Goal: Task Accomplishment & Management: Manage account settings

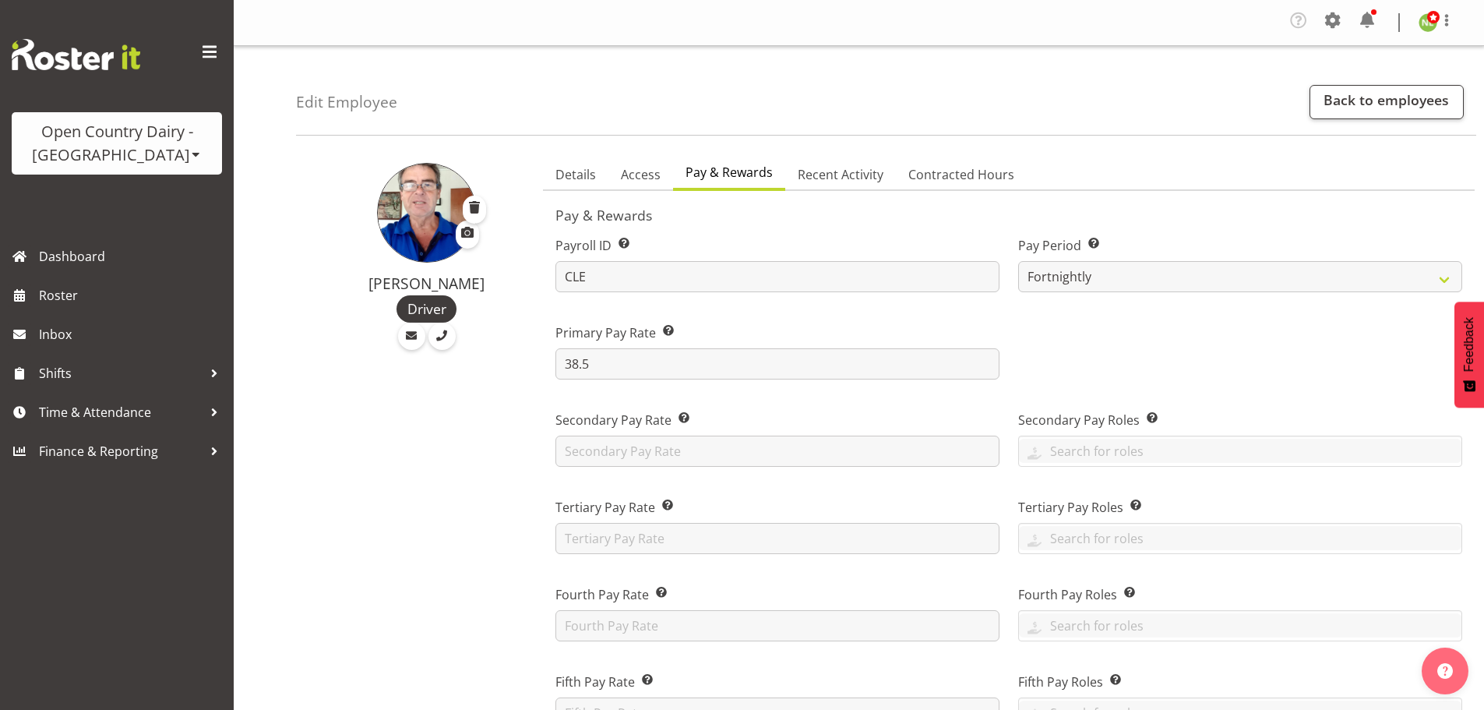
select select "manual"
select select "fixed"
select select "roster_fixed"
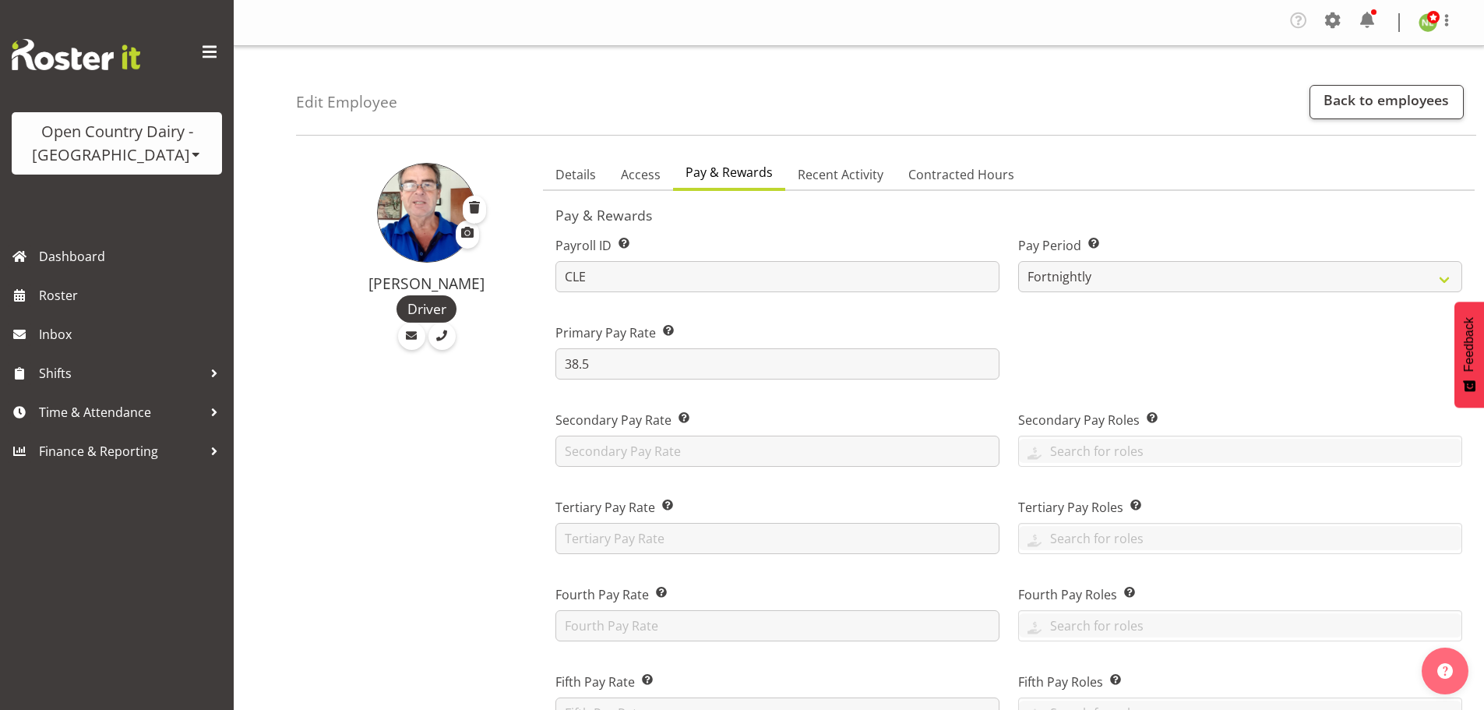
select select "day"
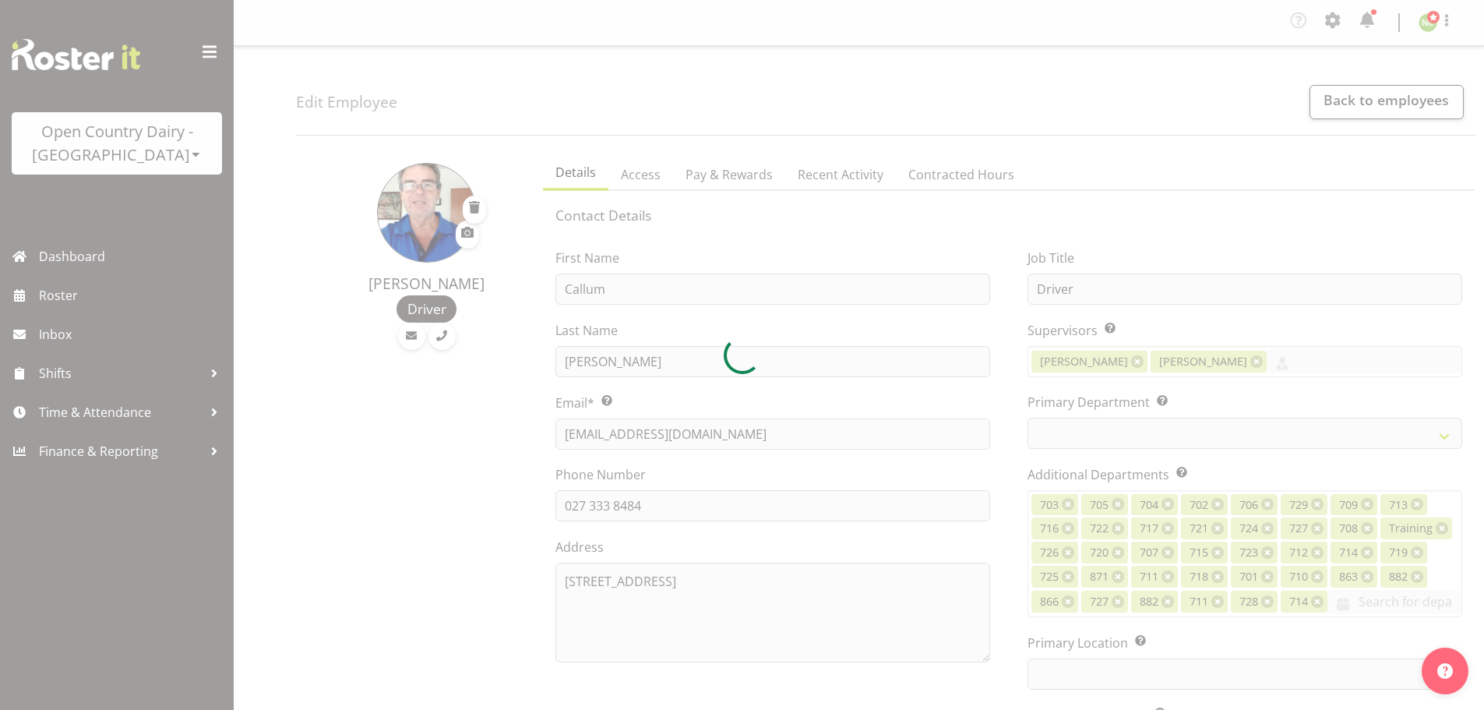
select select "TimelineWeek"
select select
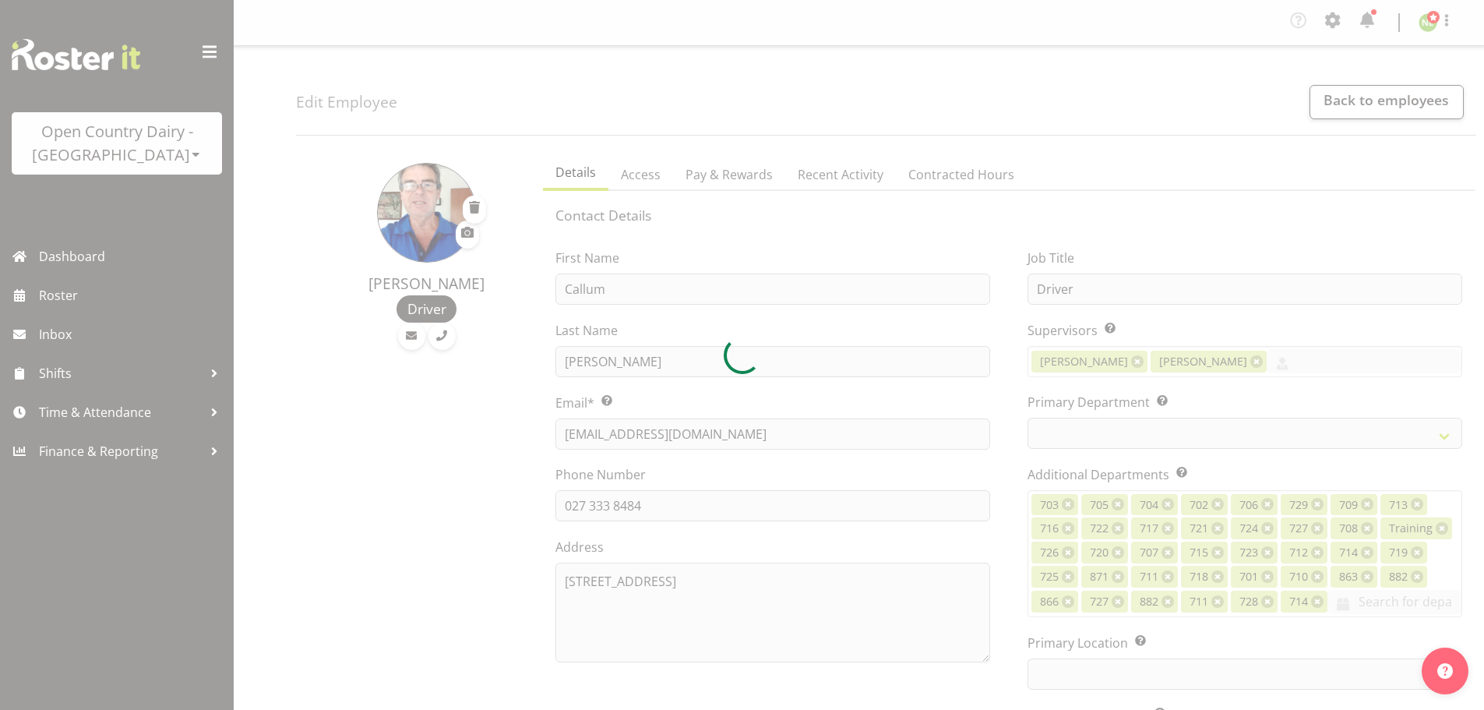
select select
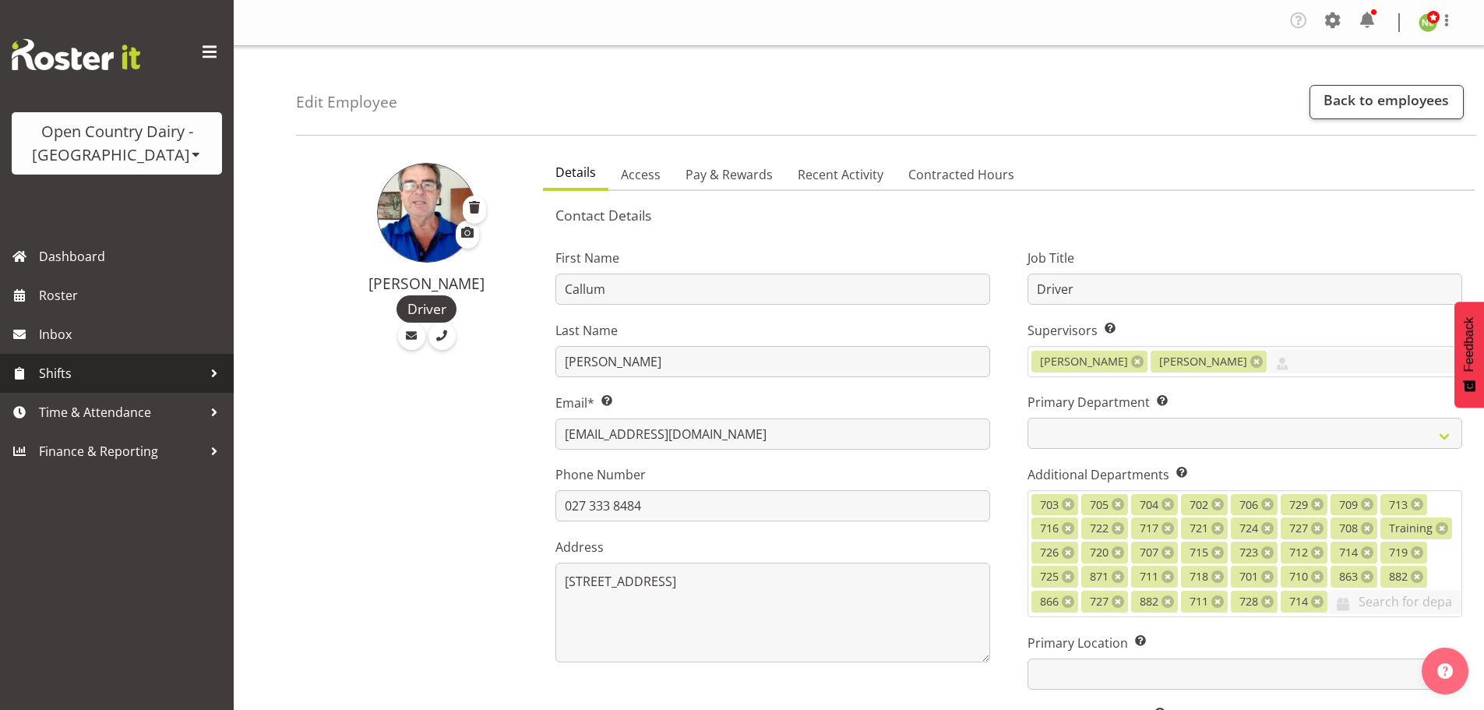
click at [73, 371] on span "Shifts" at bounding box center [121, 372] width 164 height 23
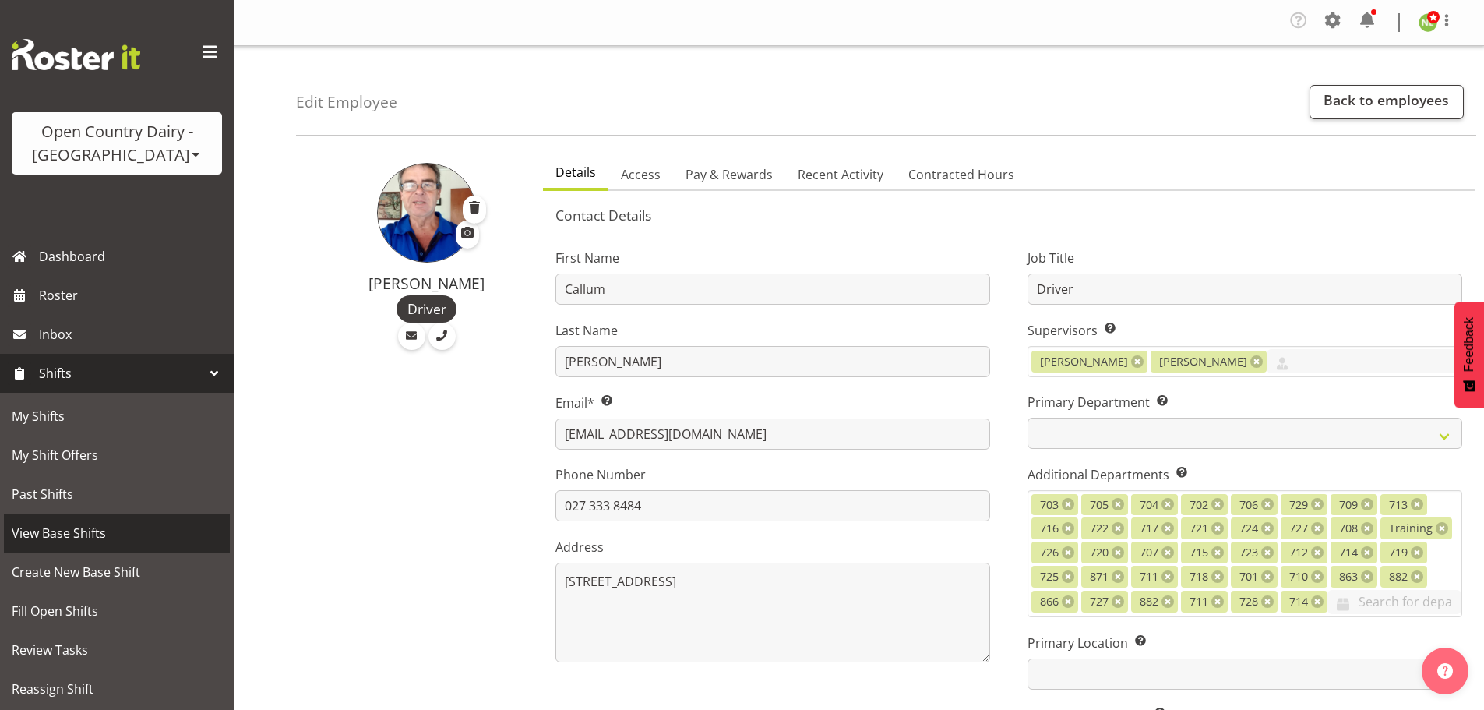
click at [69, 531] on span "View Base Shifts" at bounding box center [117, 532] width 210 height 23
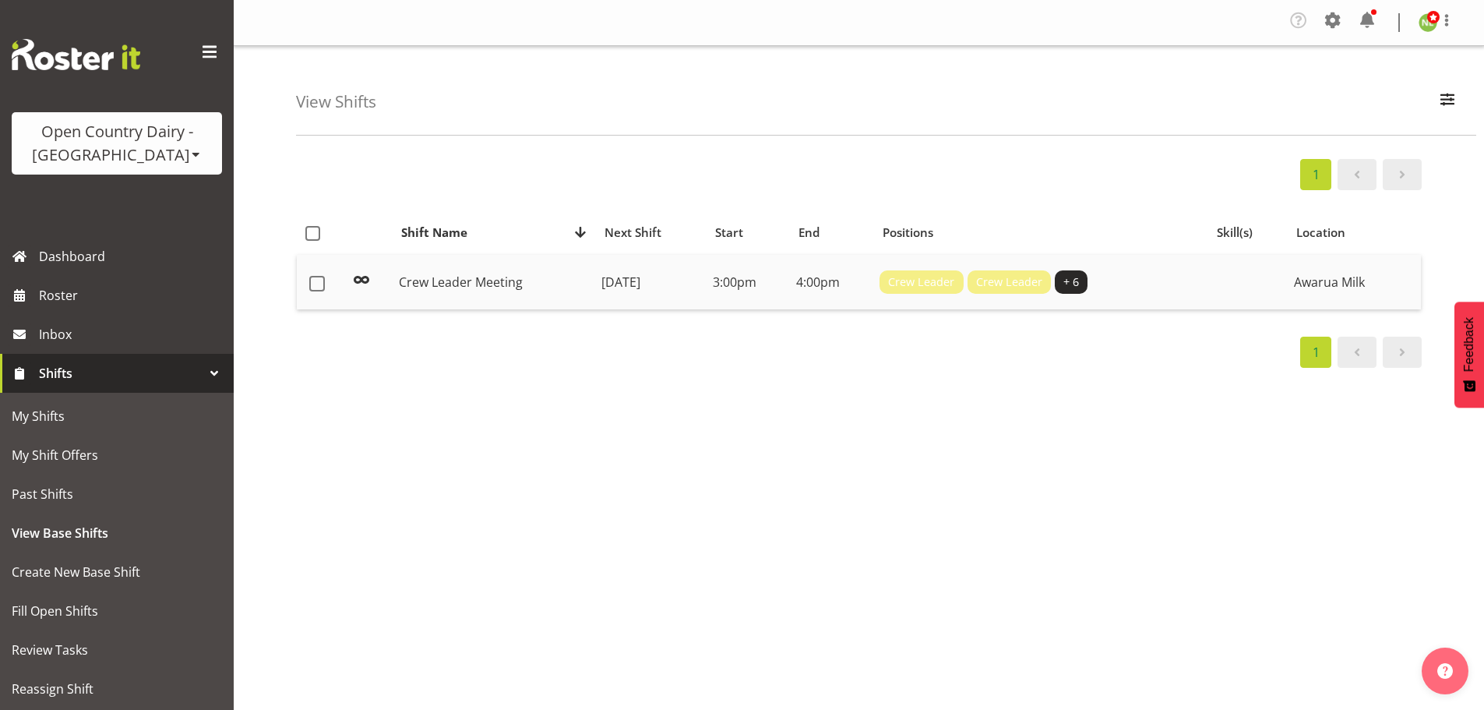
click at [1179, 275] on div "Crew Leader Crew Leader + 6" at bounding box center [1040, 281] width 322 height 23
click at [1446, 96] on span "button" at bounding box center [1447, 99] width 20 height 20
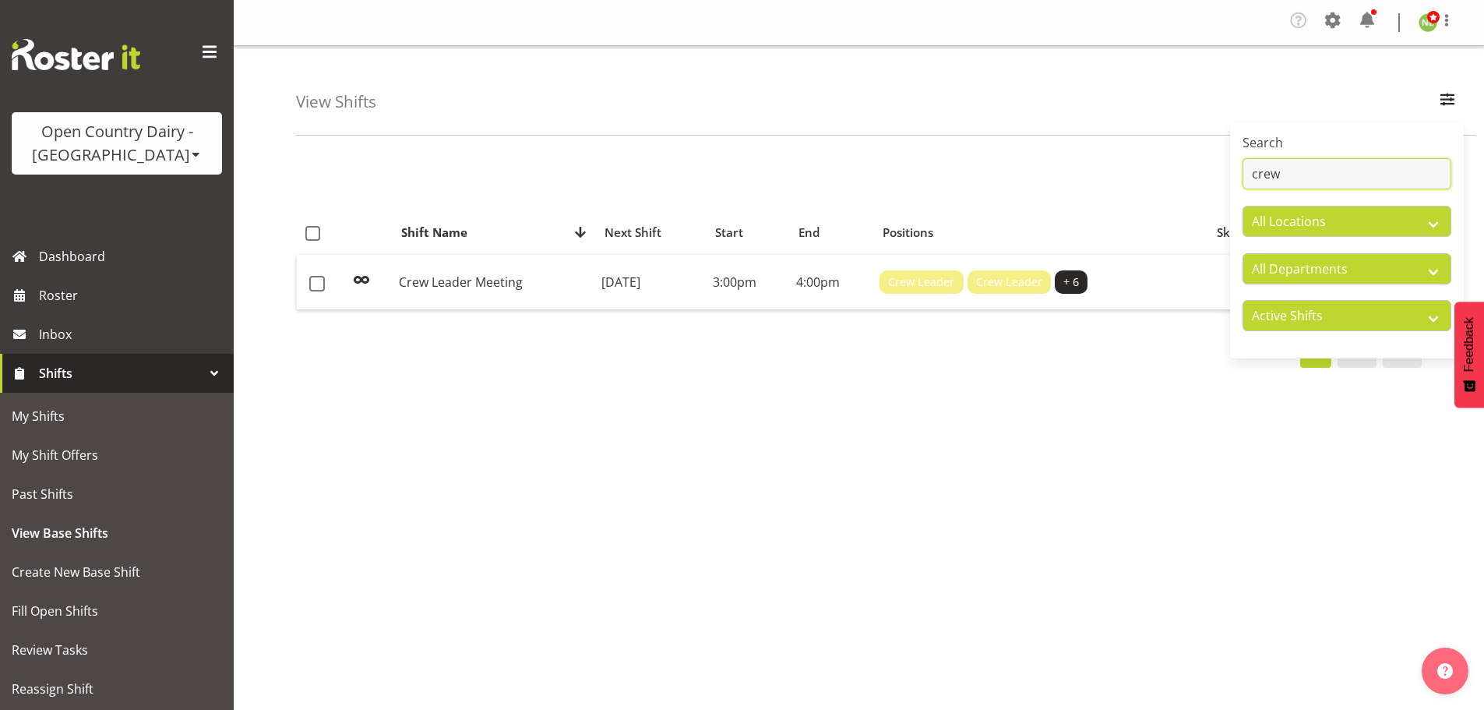
click at [1308, 172] on input "crew" at bounding box center [1346, 173] width 209 height 31
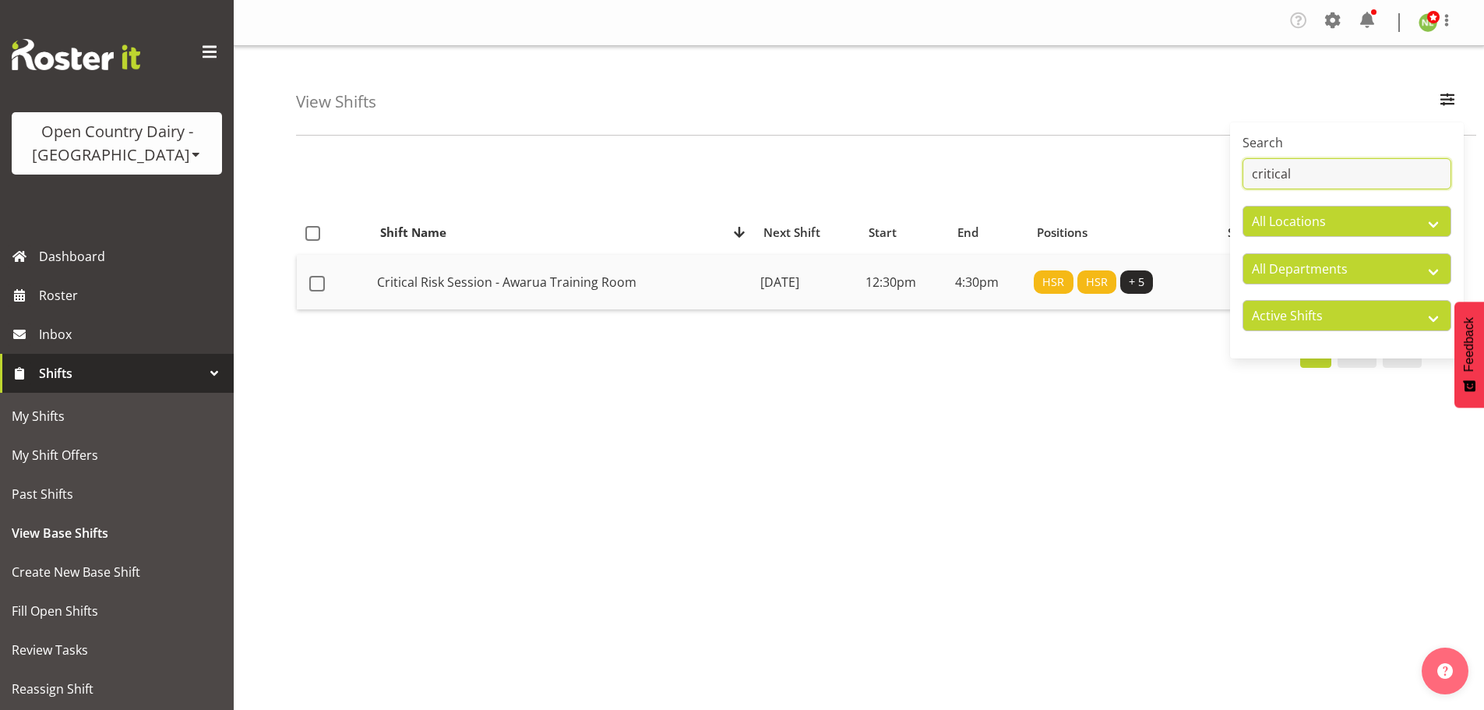
type input "critical"
click at [494, 275] on td "Critical Risk Session - Awarua Training Room" at bounding box center [562, 282] width 383 height 55
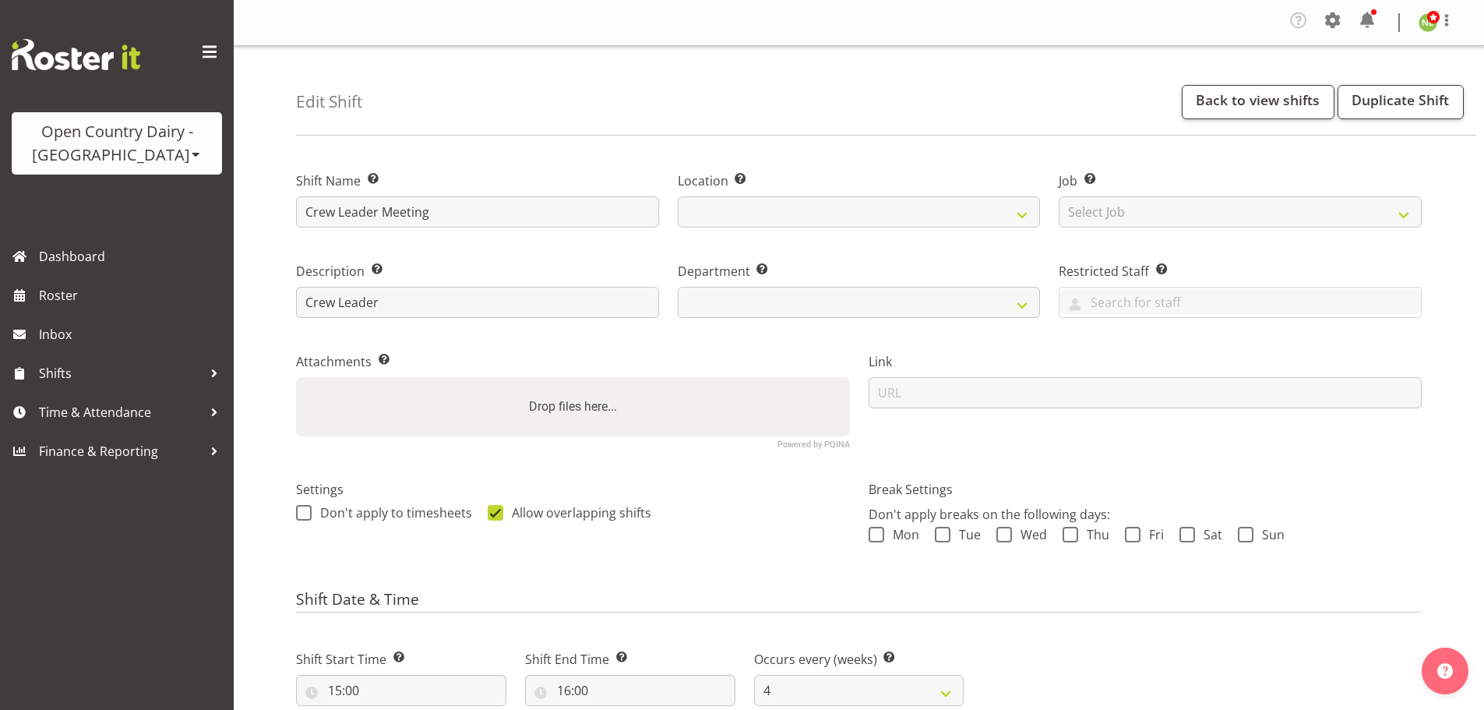
select select "4"
select select
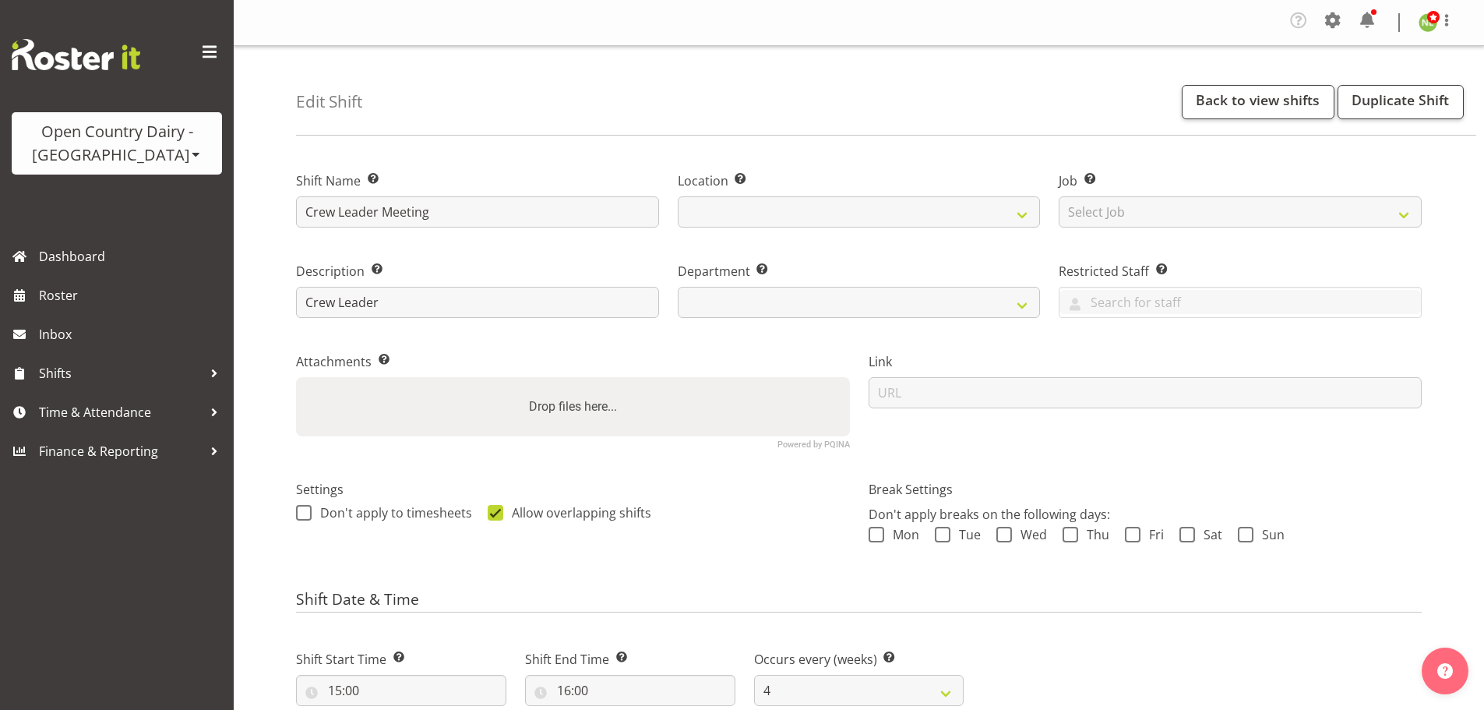
select select
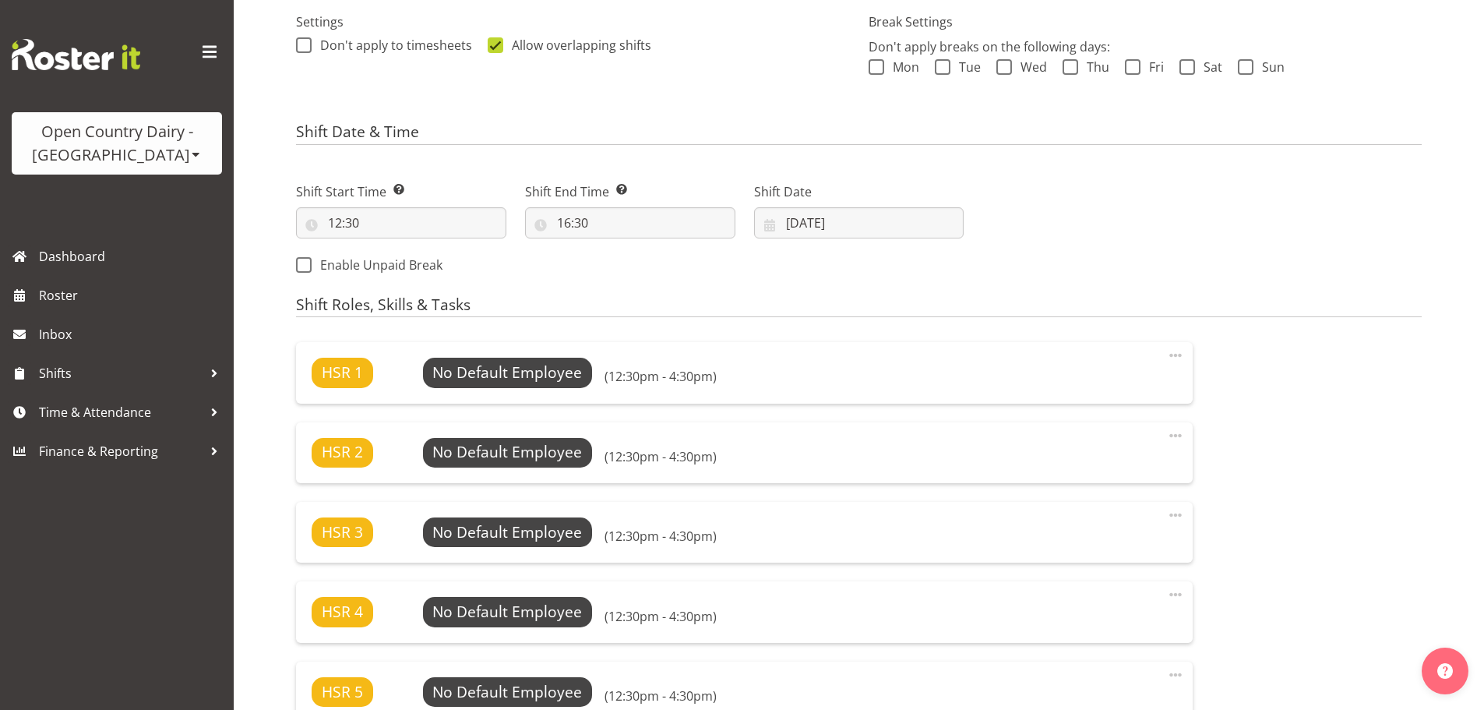
select select
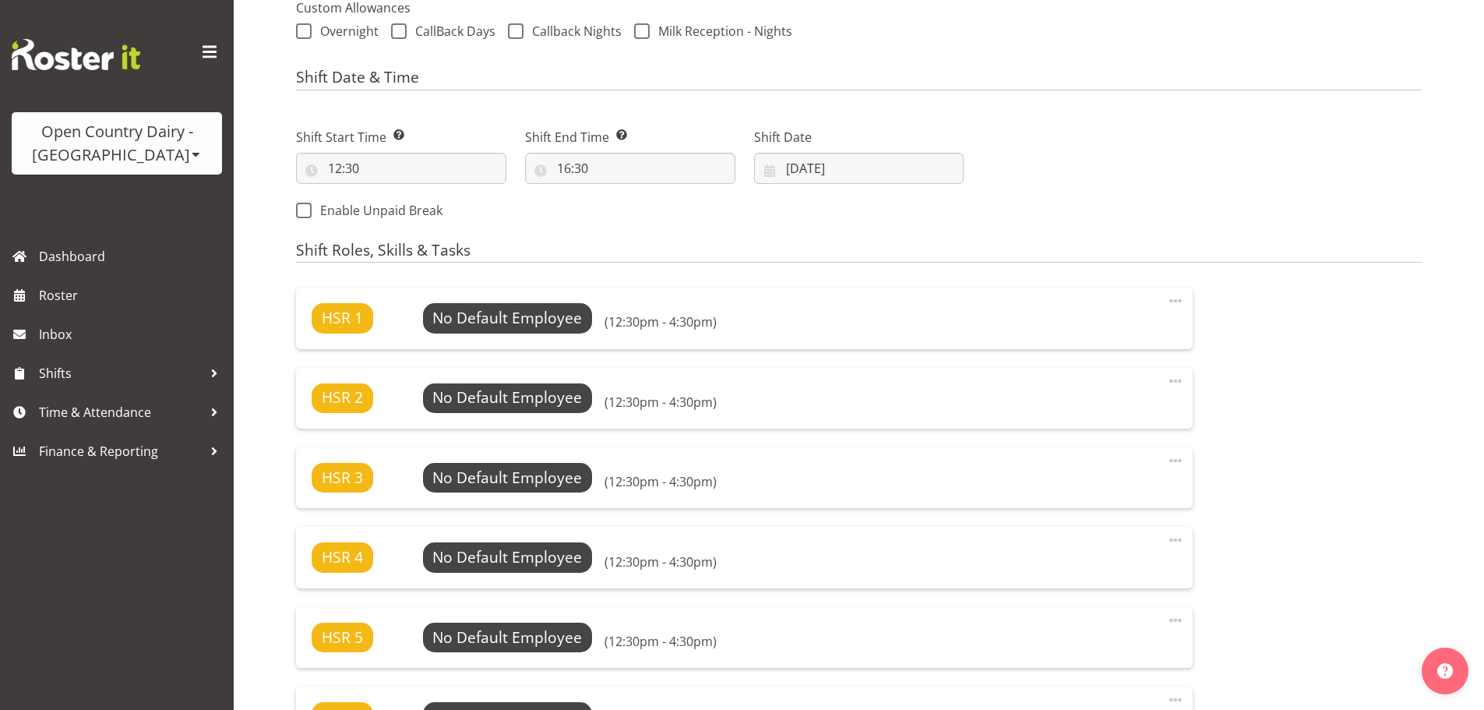
select select
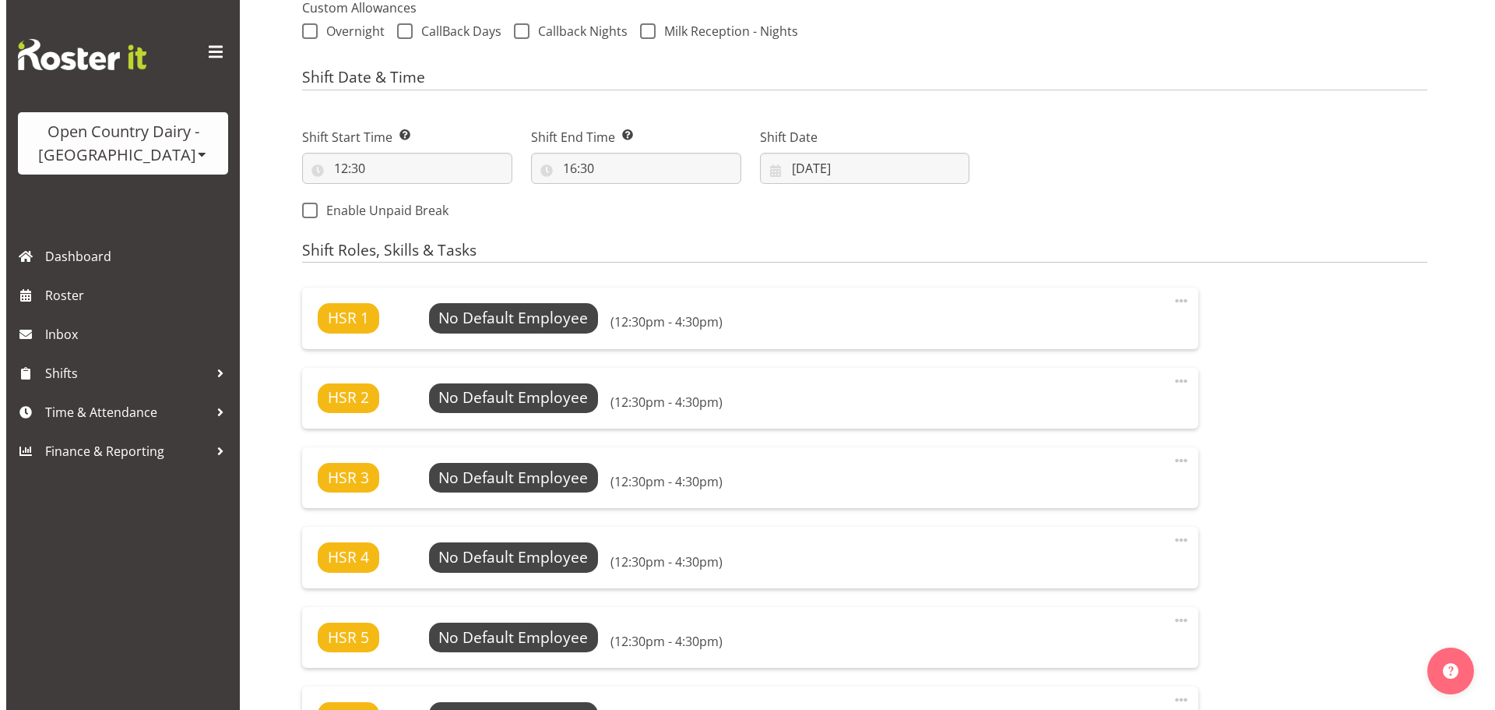
scroll to position [623, 0]
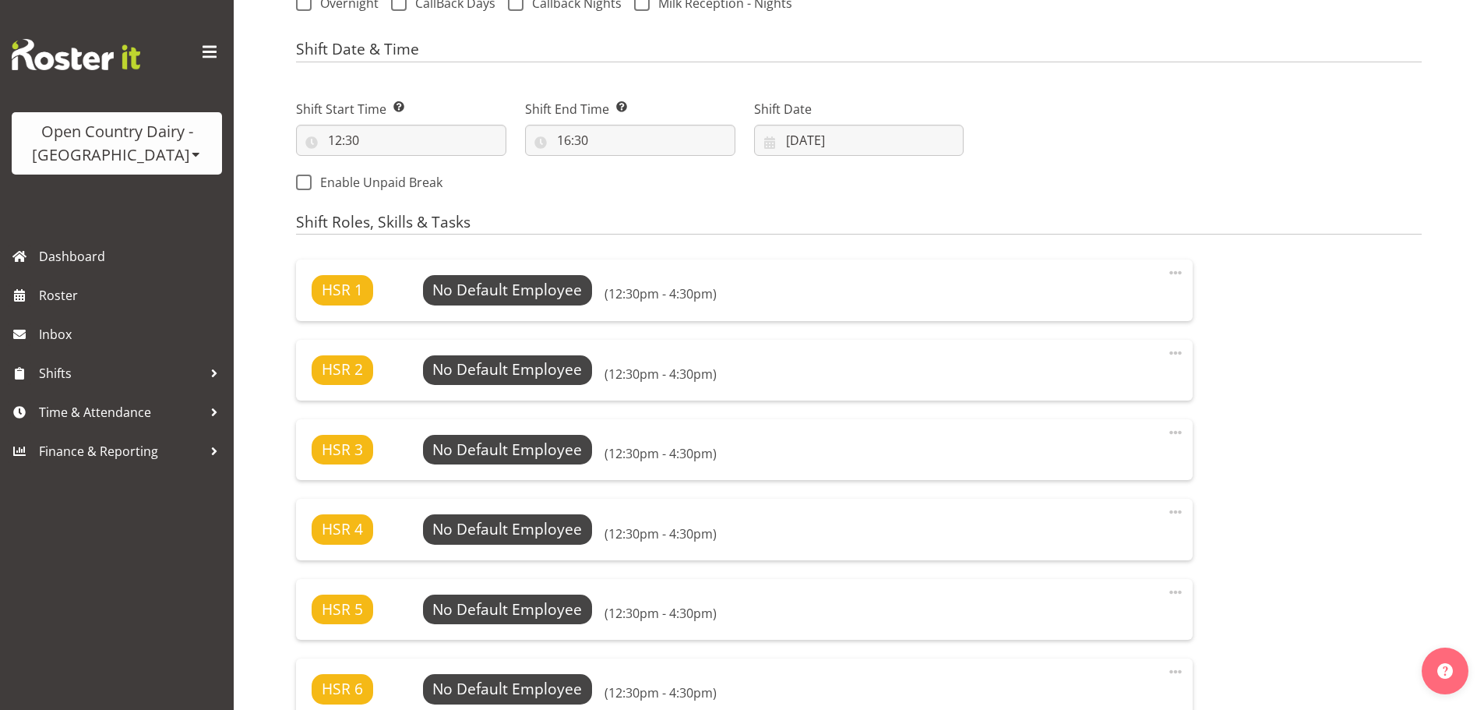
select select
click at [478, 286] on span "Select Employee" at bounding box center [507, 290] width 116 height 23
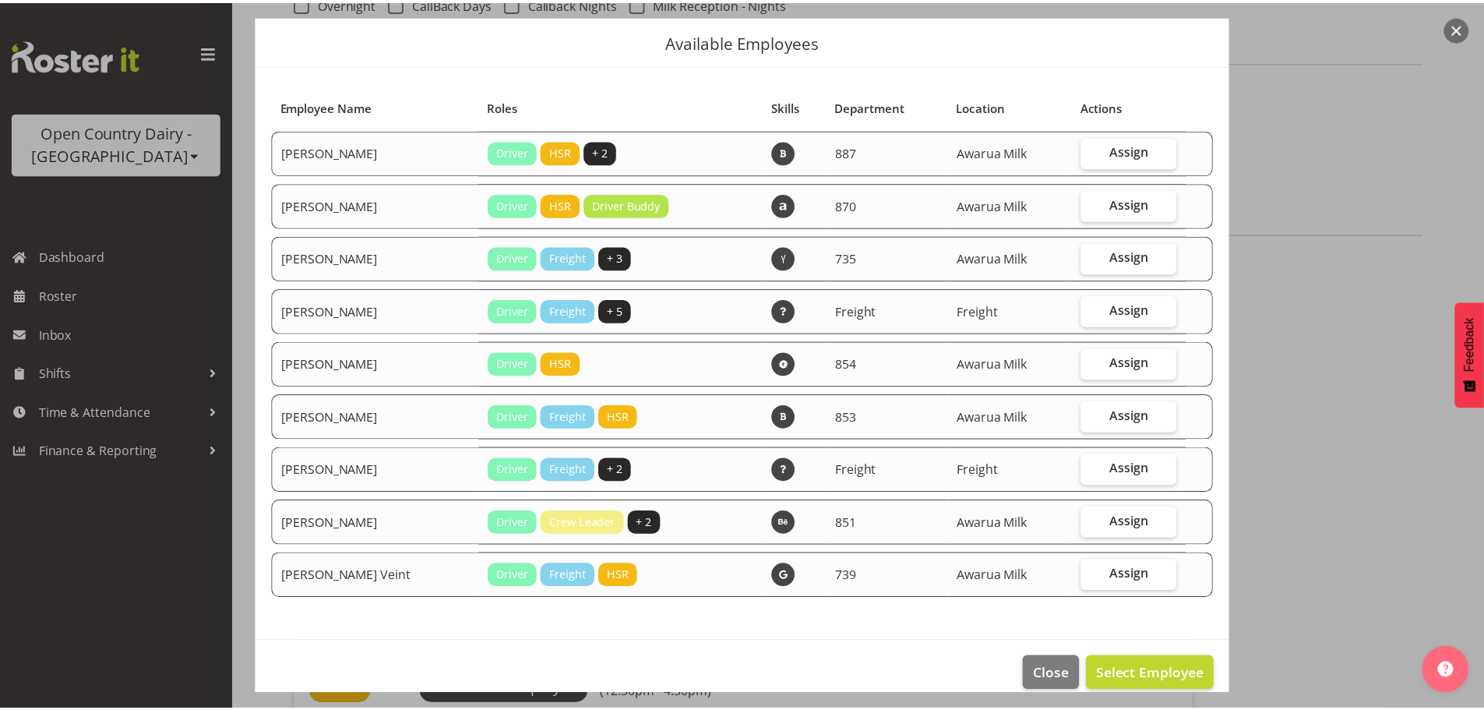
scroll to position [65, 0]
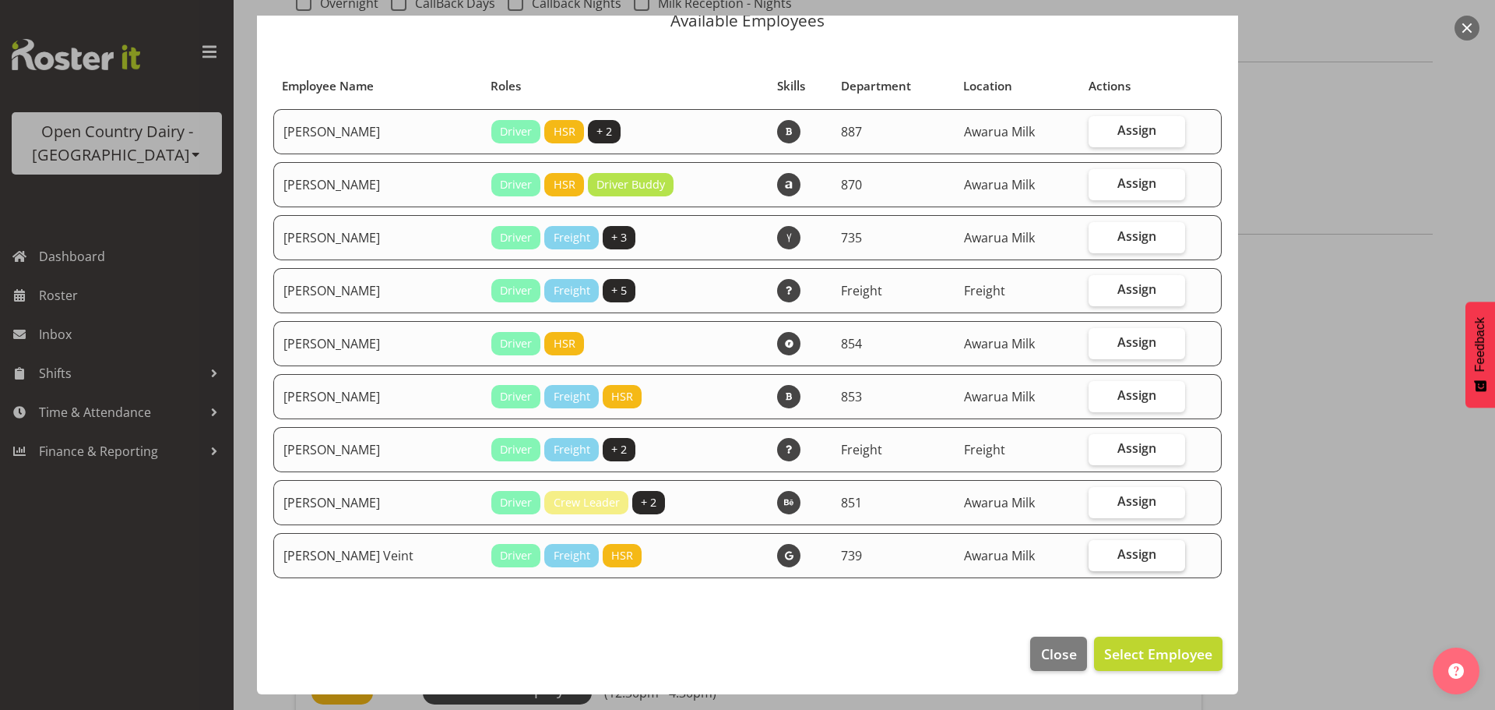
click at [1136, 555] on span "Assign" at bounding box center [1137, 554] width 39 height 16
click at [1099, 555] on input "Assign" at bounding box center [1094, 554] width 10 height 10
checkbox input "true"
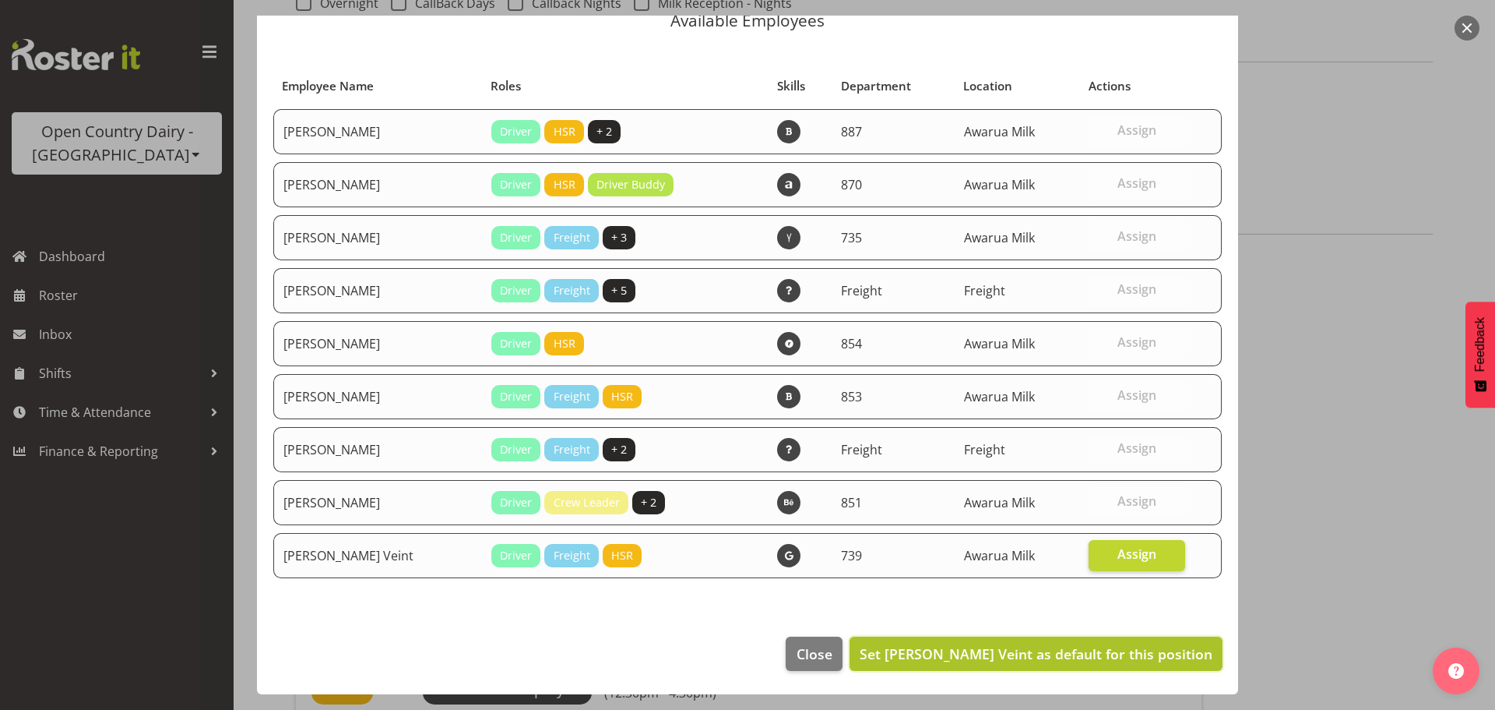
click at [1126, 656] on span "Set Tish Veint as default for this position" at bounding box center [1036, 653] width 353 height 19
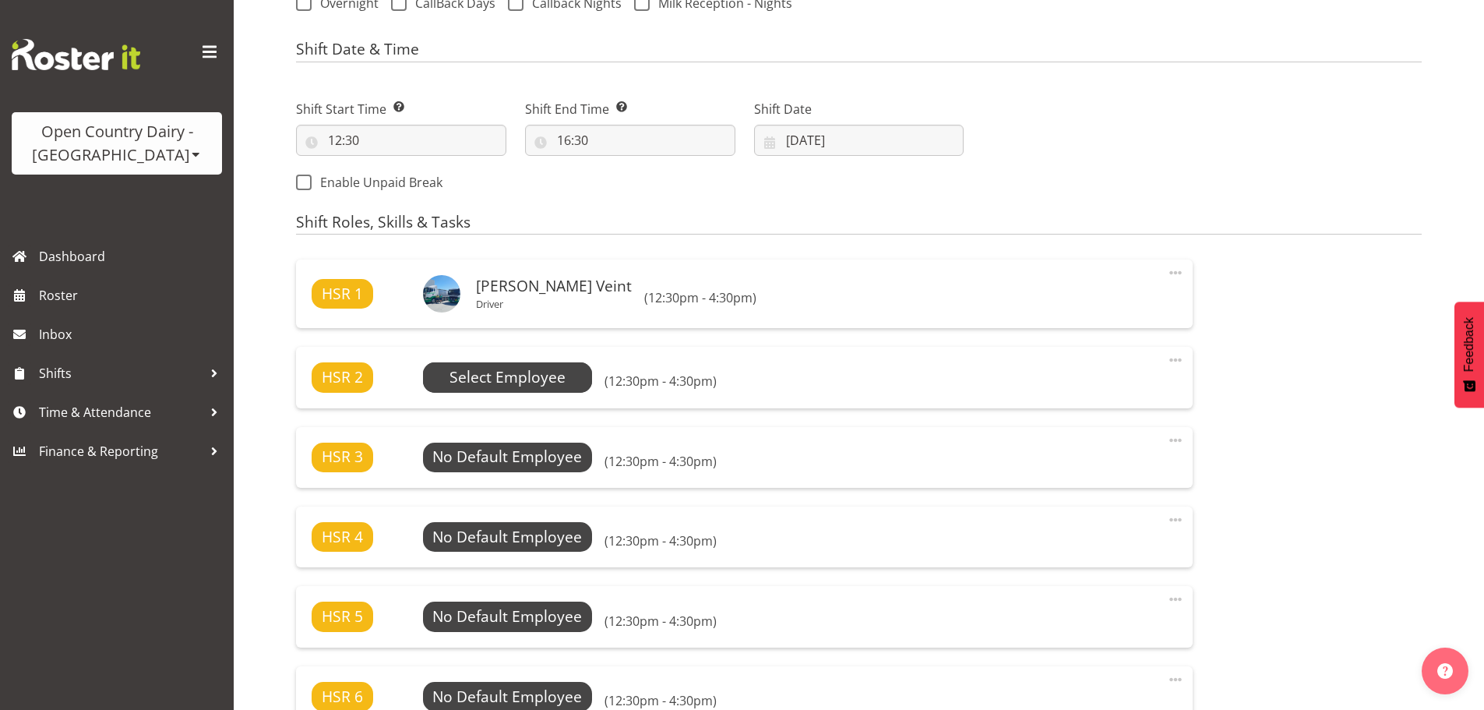
click at [549, 376] on span "Select Employee" at bounding box center [507, 377] width 116 height 23
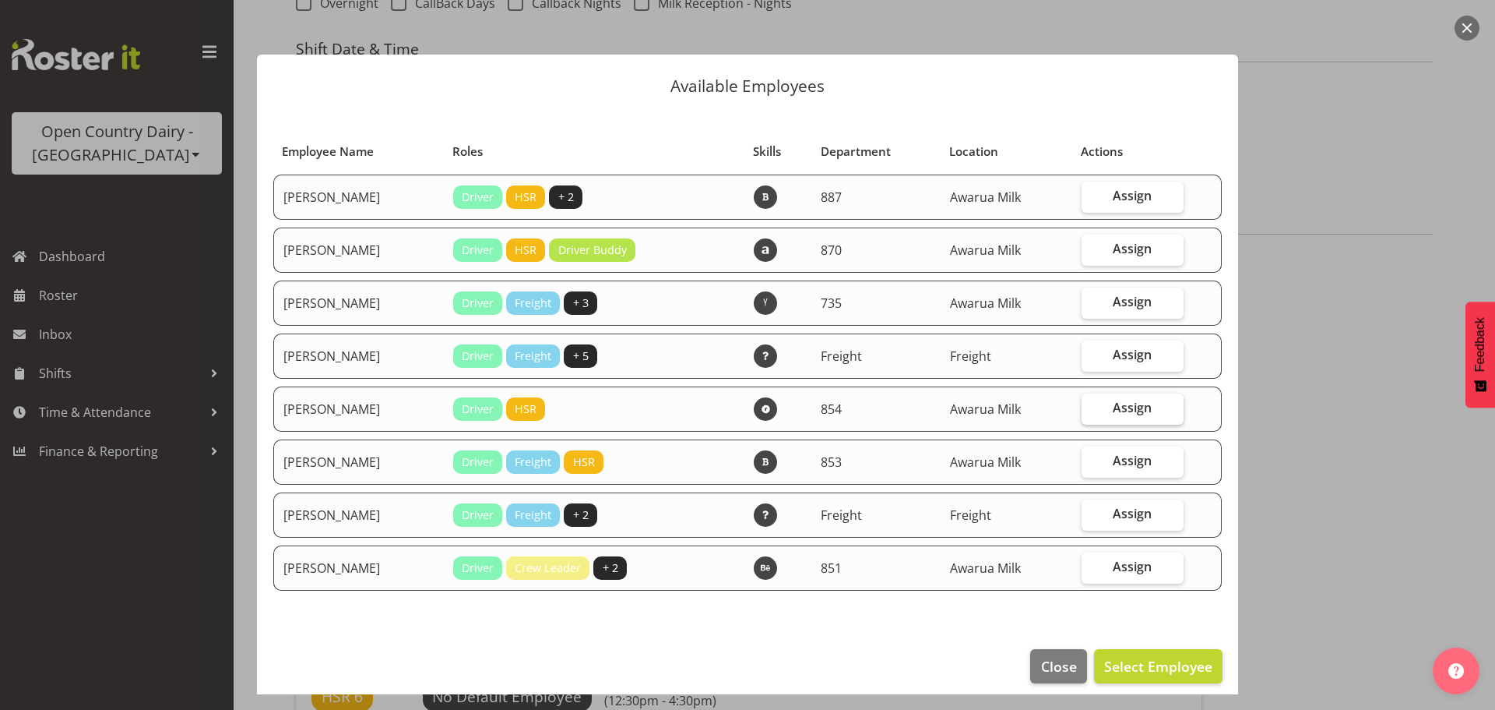
click at [1127, 414] on span "Assign" at bounding box center [1132, 408] width 39 height 16
click at [1092, 413] on input "Assign" at bounding box center [1087, 408] width 10 height 10
checkbox input "true"
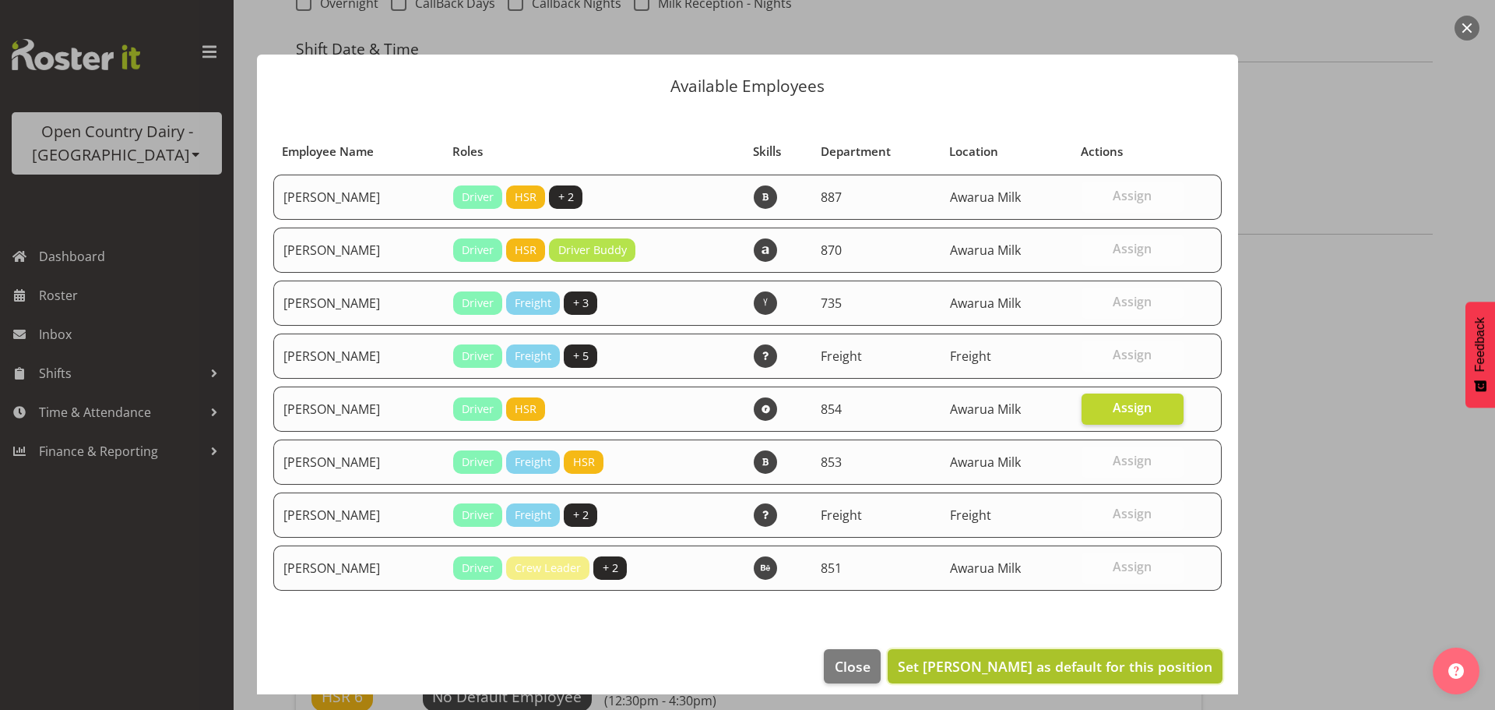
click at [1125, 662] on span "Set Karl Nicol as default for this position" at bounding box center [1055, 666] width 315 height 19
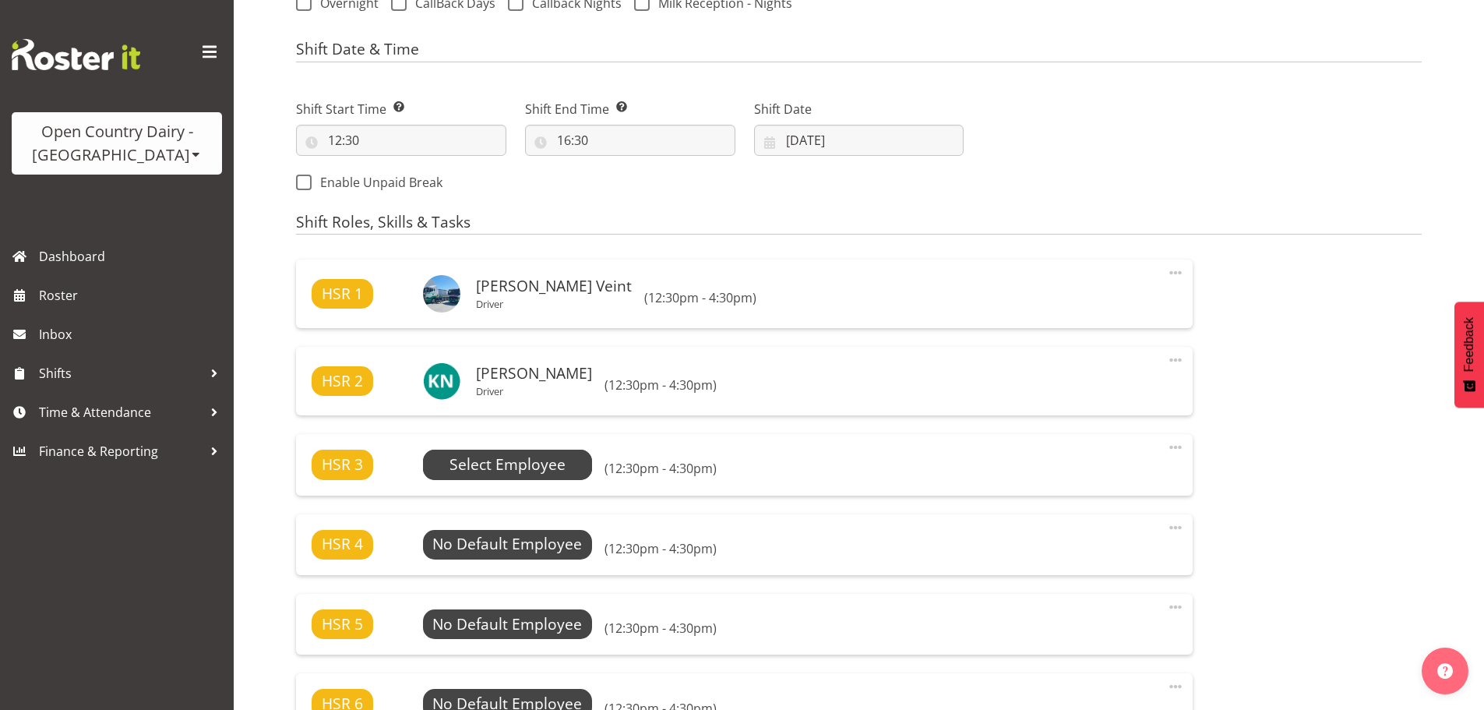
click at [501, 467] on span "Select Employee" at bounding box center [507, 464] width 116 height 23
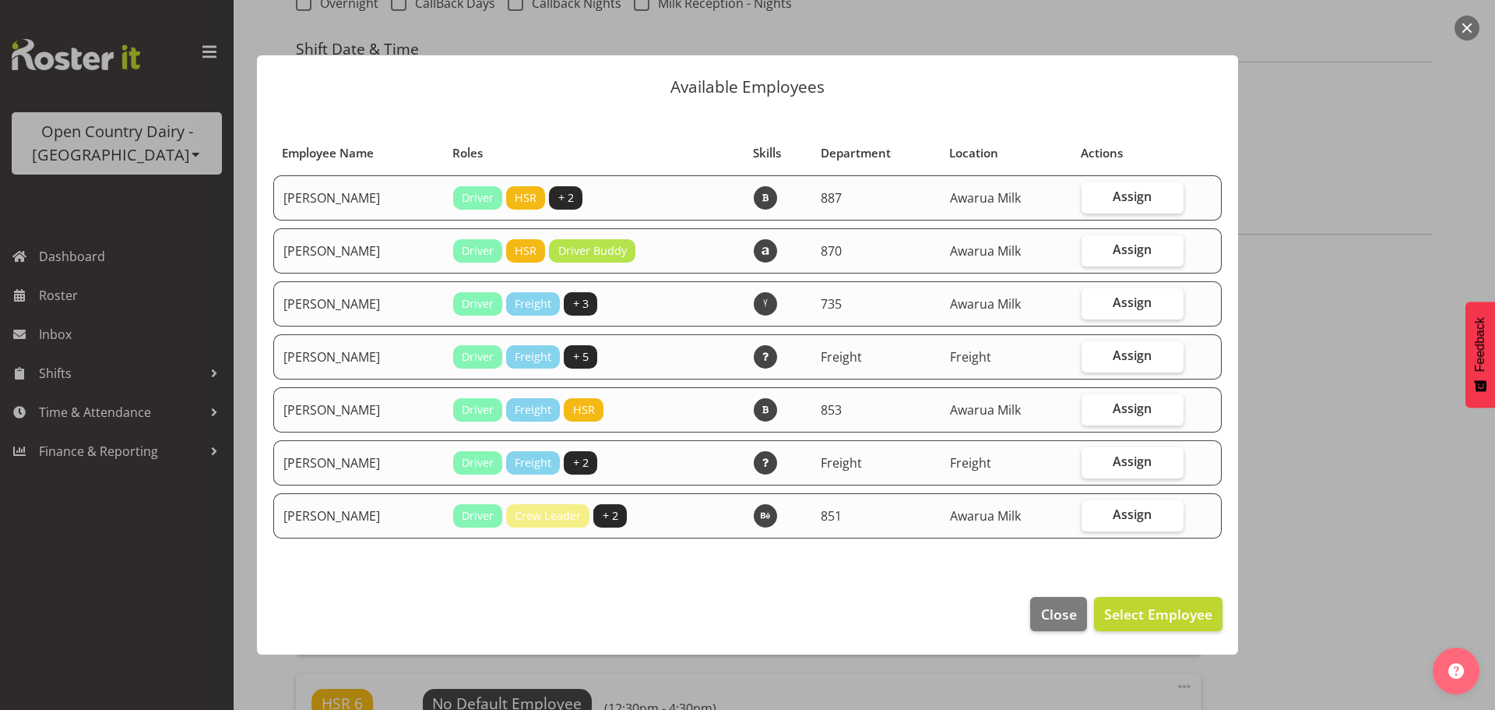
click at [1121, 300] on span "Assign" at bounding box center [1132, 302] width 39 height 16
click at [1092, 300] on input "Assign" at bounding box center [1087, 303] width 10 height 10
checkbox input "true"
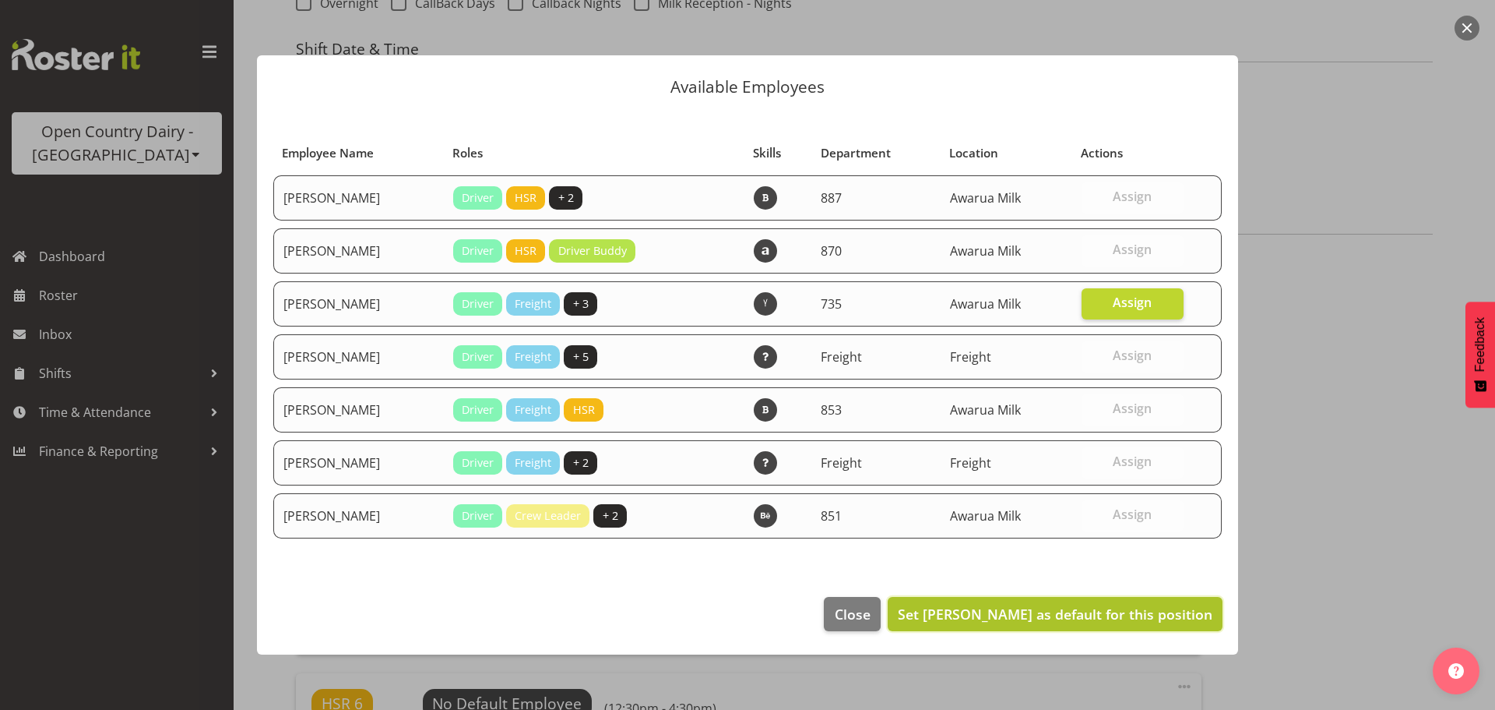
click at [1146, 610] on span "Set Brian Neas as default for this position" at bounding box center [1055, 613] width 315 height 19
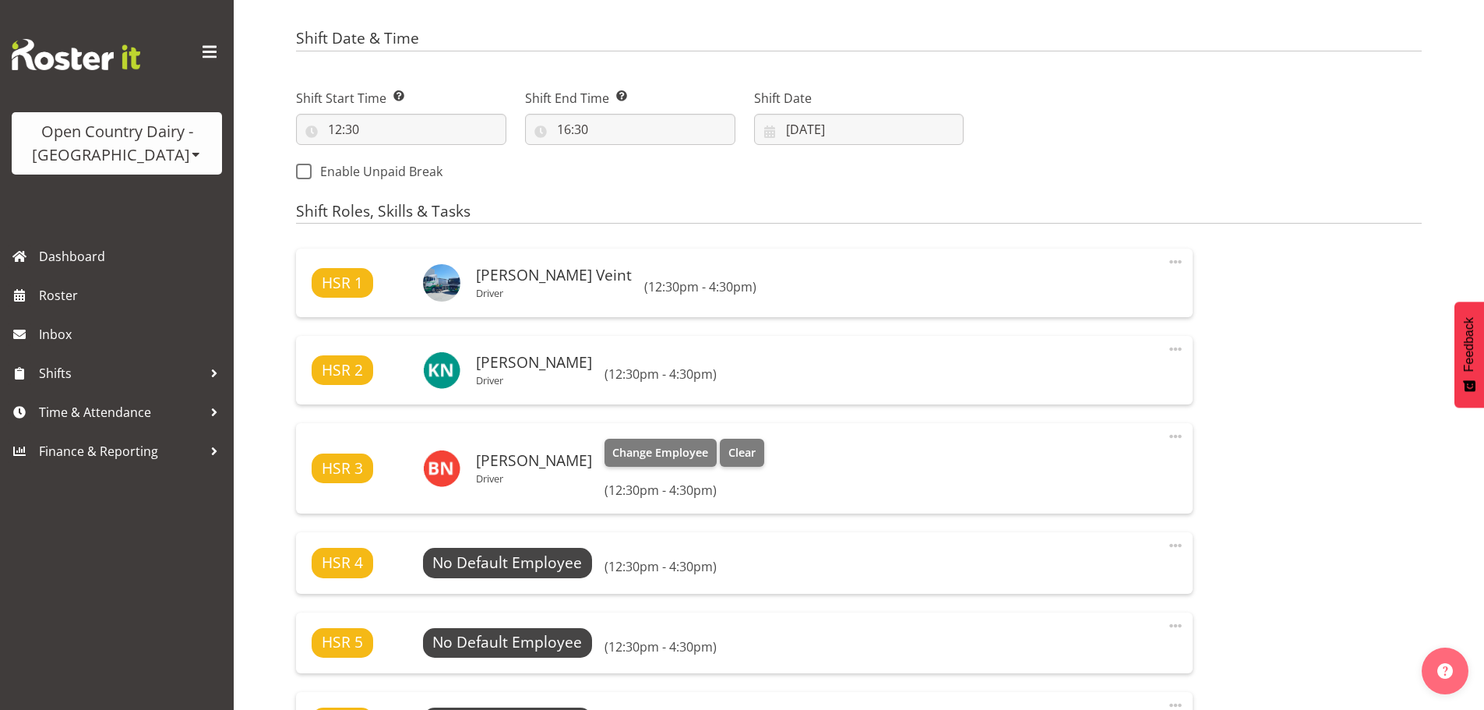
scroll to position [857, 0]
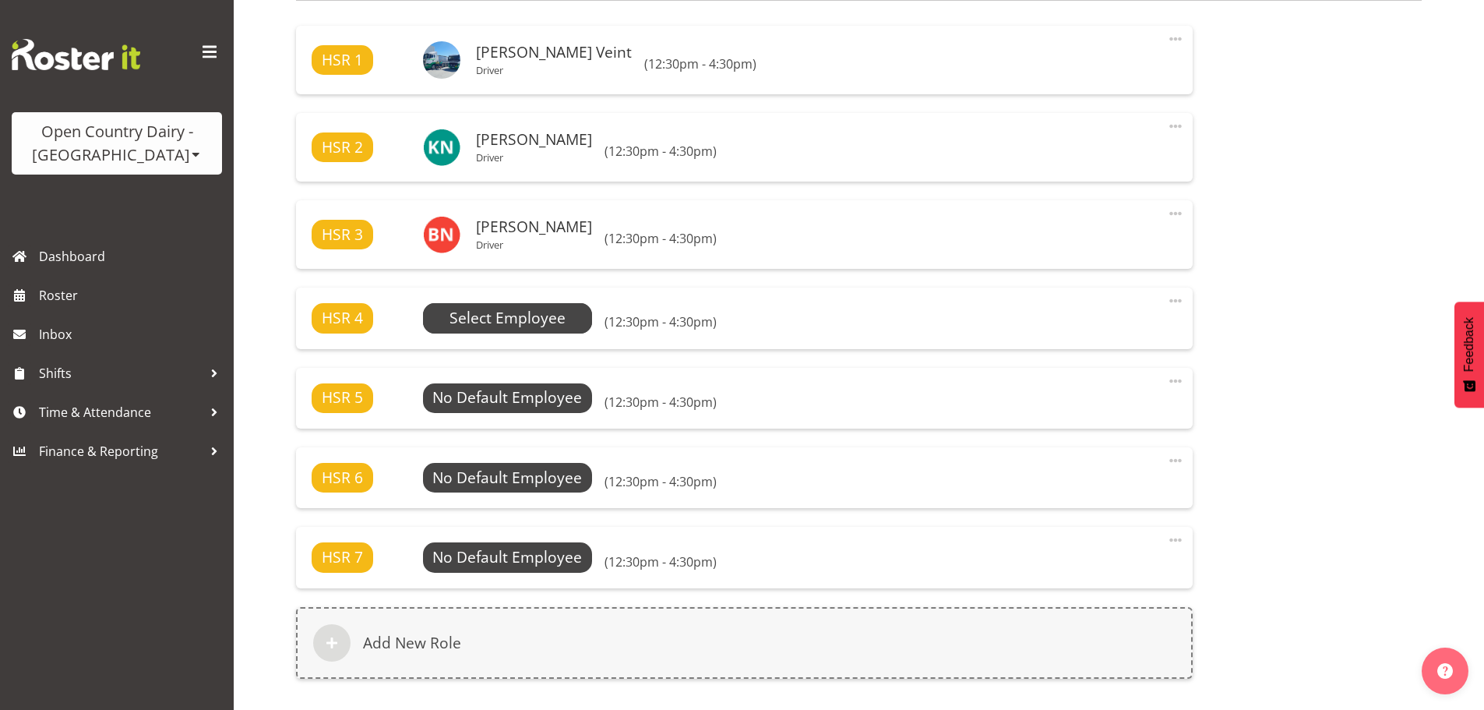
click at [483, 315] on span "Select Employee" at bounding box center [507, 318] width 116 height 23
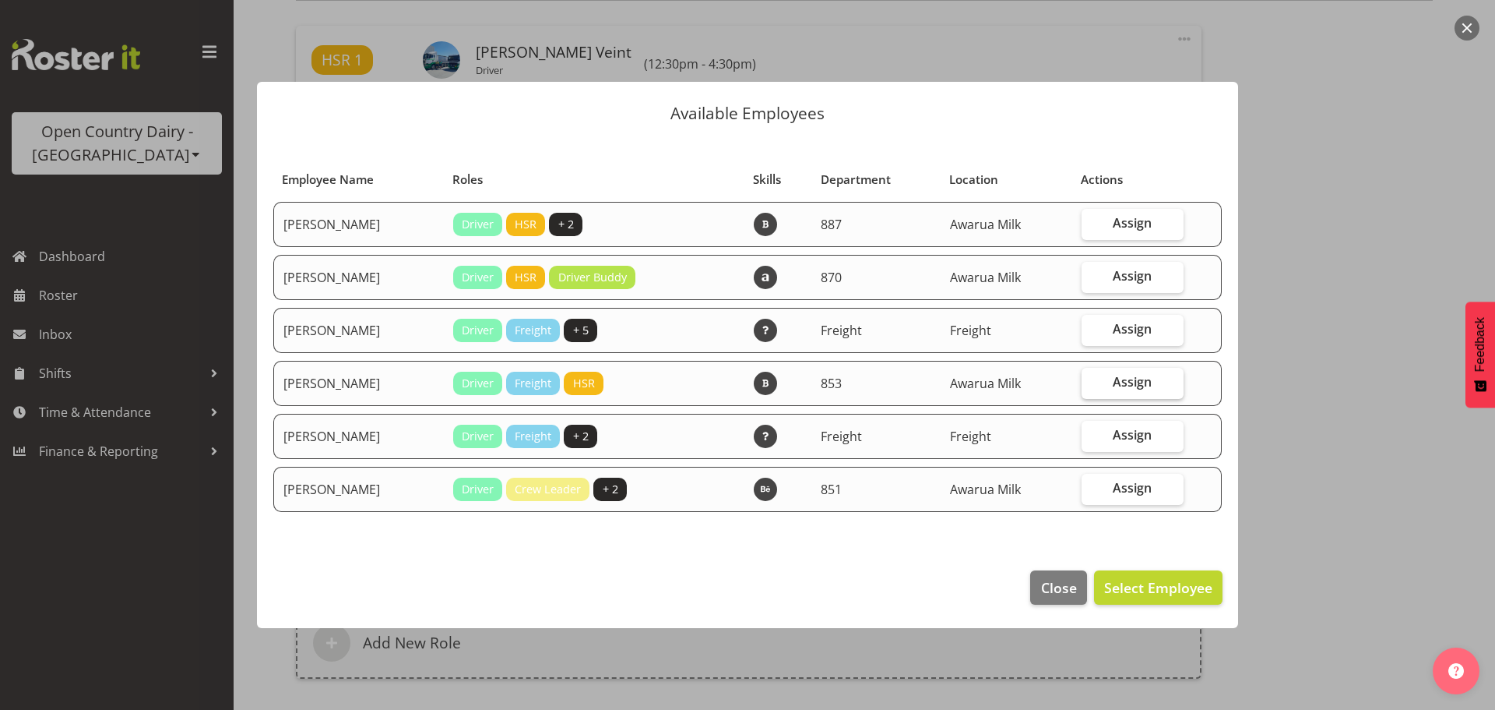
drag, startPoint x: 1122, startPoint y: 379, endPoint x: 1136, endPoint y: 393, distance: 20.4
click at [1122, 379] on span "Assign" at bounding box center [1132, 382] width 39 height 16
click at [1092, 379] on input "Assign" at bounding box center [1087, 382] width 10 height 10
checkbox input "true"
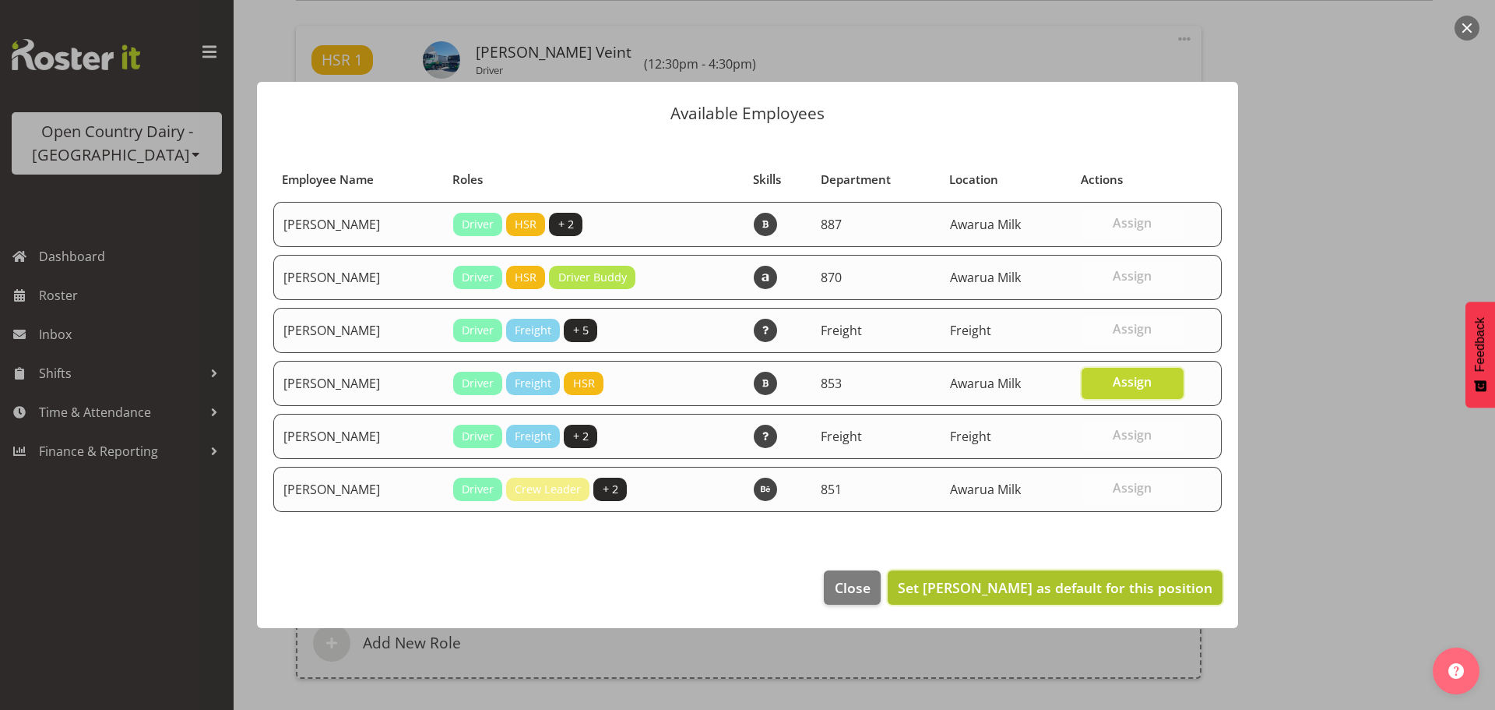
click at [1138, 597] on span "Set Marty Powell as default for this position" at bounding box center [1055, 587] width 315 height 20
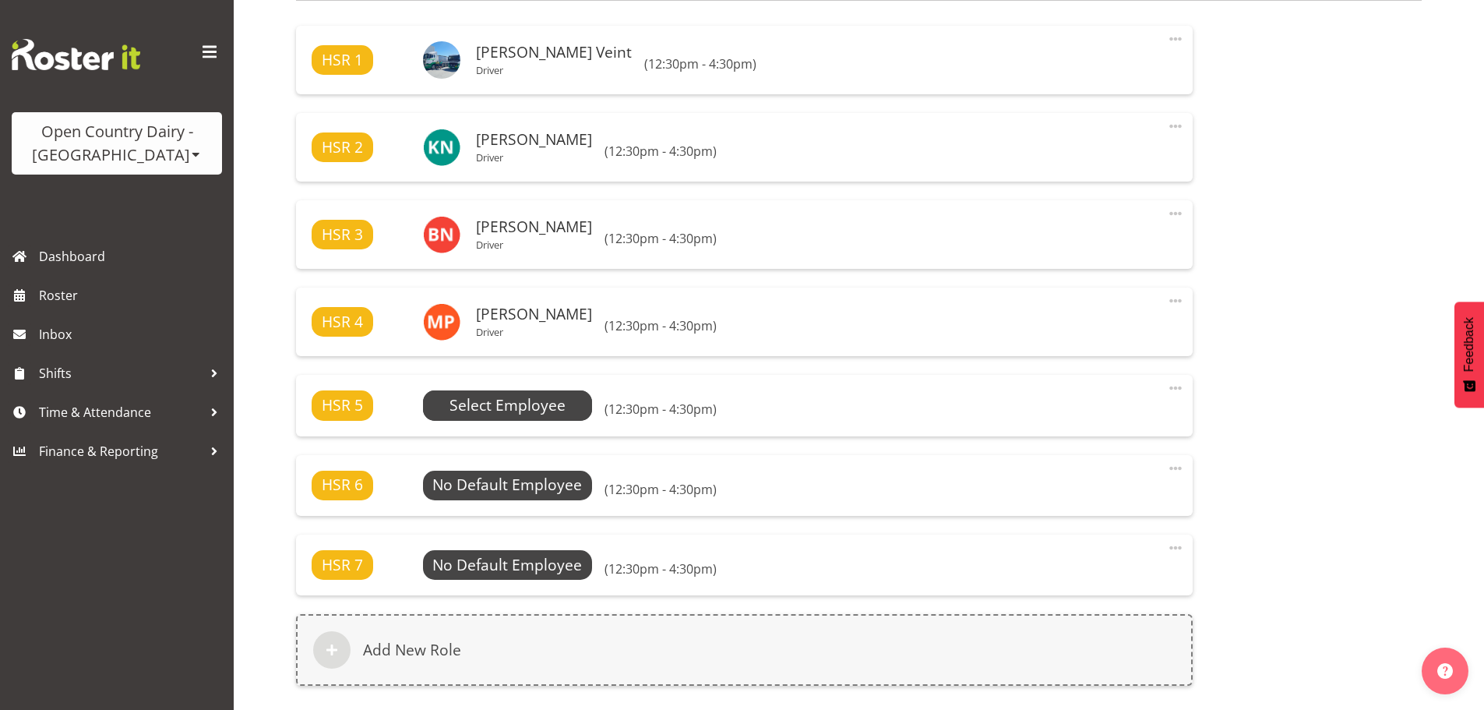
click at [504, 406] on span "Select Employee" at bounding box center [507, 405] width 116 height 23
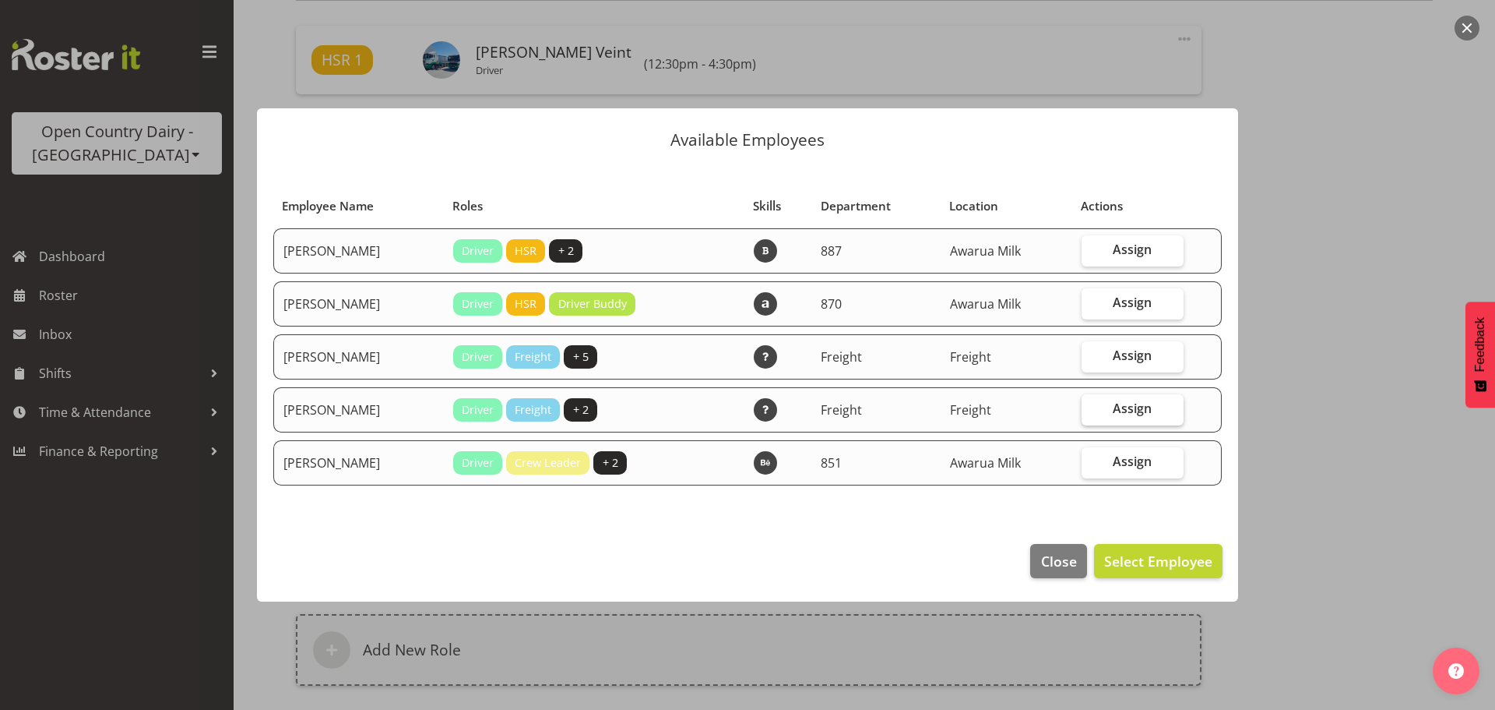
click at [1135, 403] on span "Assign" at bounding box center [1132, 408] width 39 height 16
click at [1092, 403] on input "Assign" at bounding box center [1087, 408] width 10 height 10
checkbox input "true"
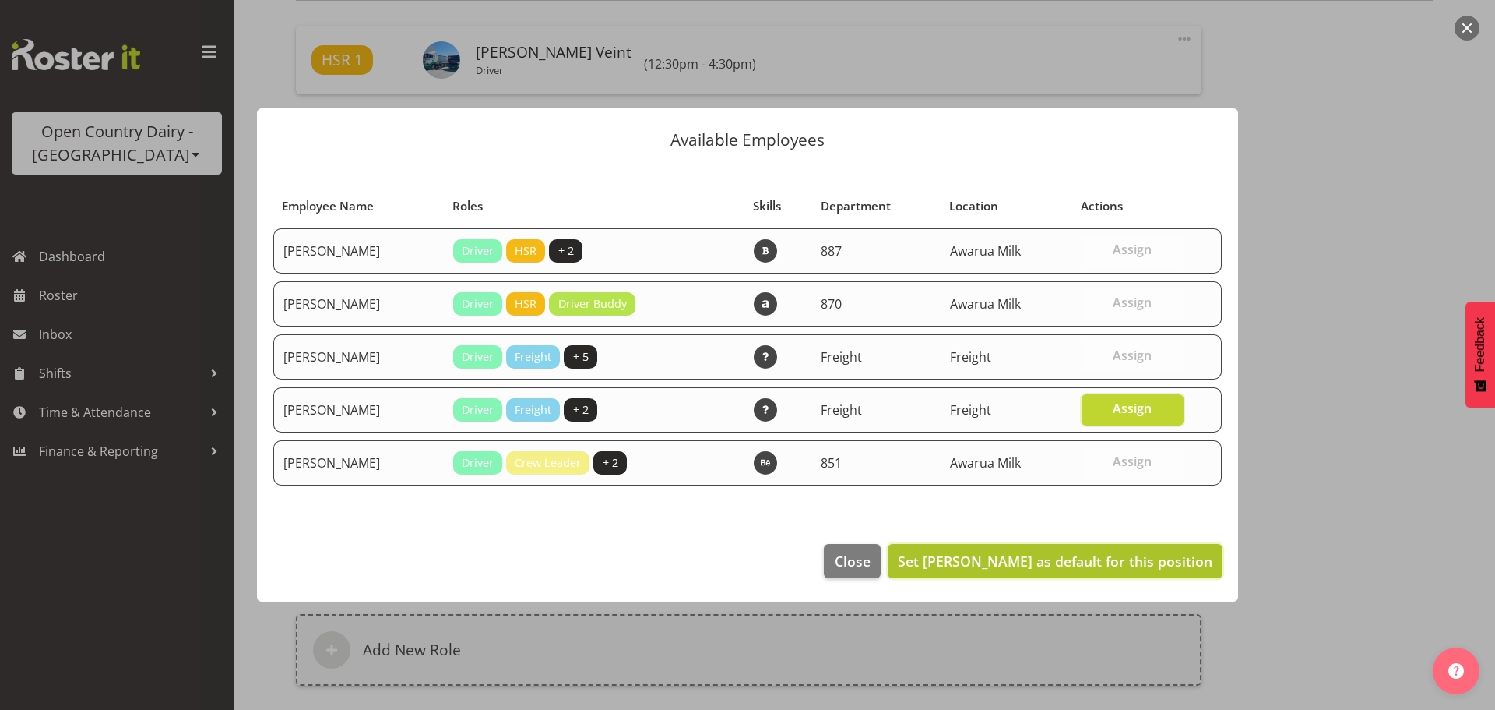
click at [1150, 562] on span "Set Peter Duncan as default for this position" at bounding box center [1055, 560] width 315 height 19
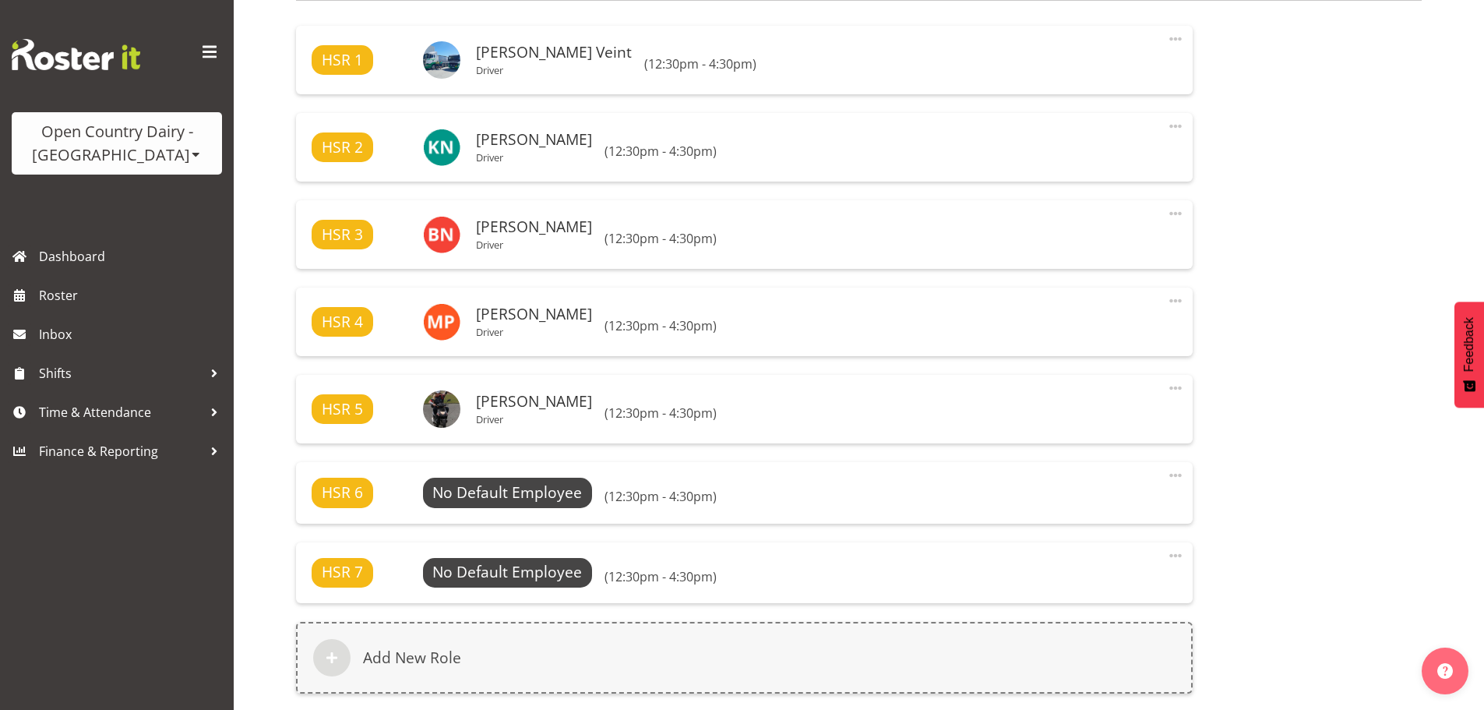
select select "806"
click at [530, 489] on span "Select Employee" at bounding box center [507, 492] width 116 height 23
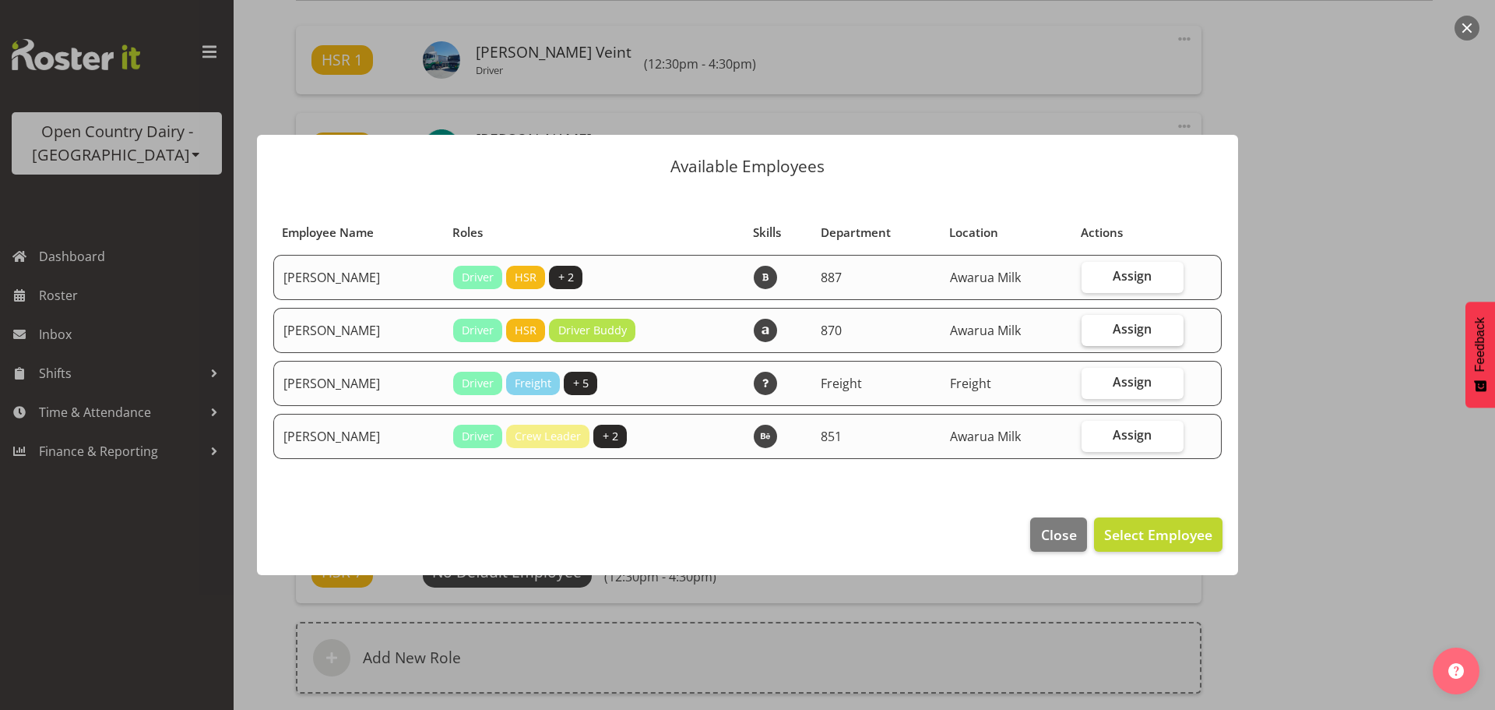
click at [1133, 330] on span "Assign" at bounding box center [1132, 329] width 39 height 16
click at [1092, 330] on input "Assign" at bounding box center [1087, 329] width 10 height 10
checkbox input "true"
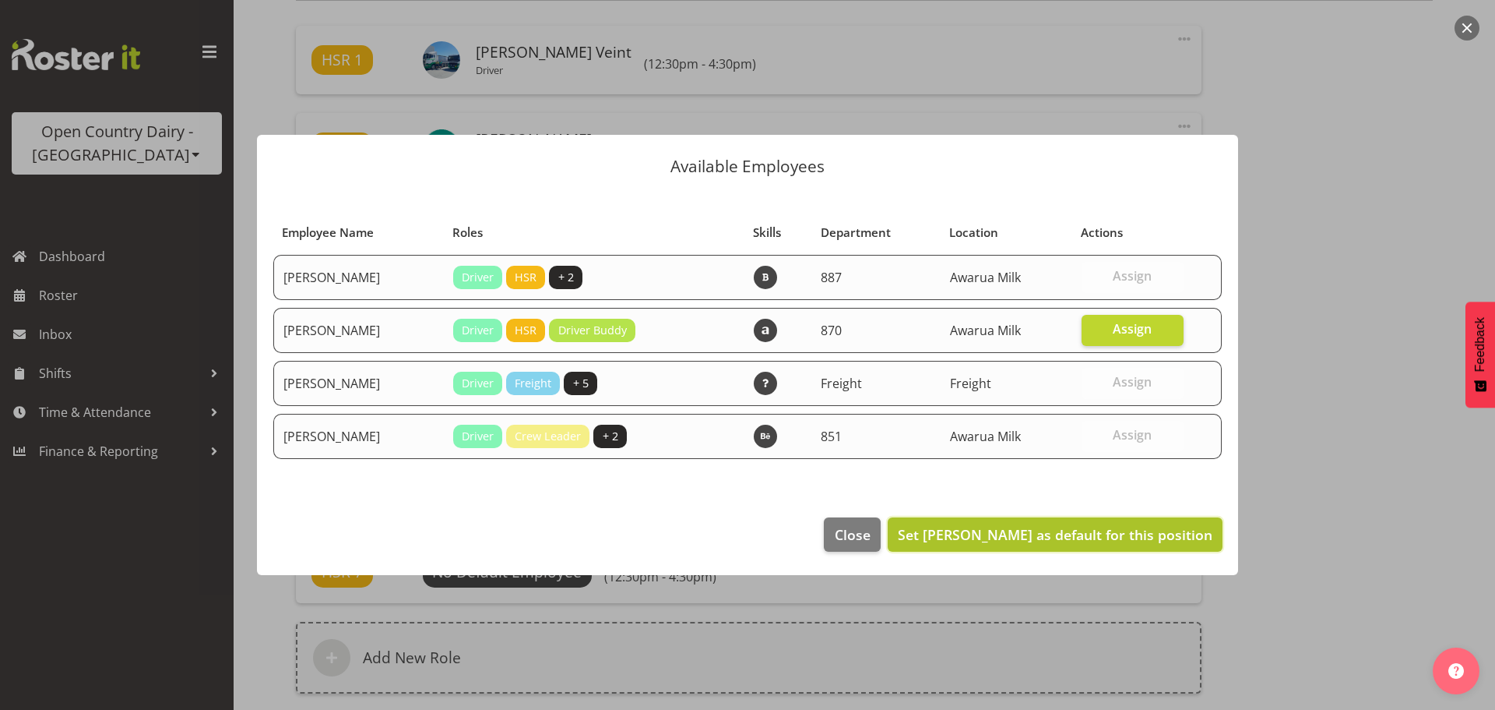
click at [1058, 537] on span "Set Andy Haywood as default for this position" at bounding box center [1055, 534] width 315 height 19
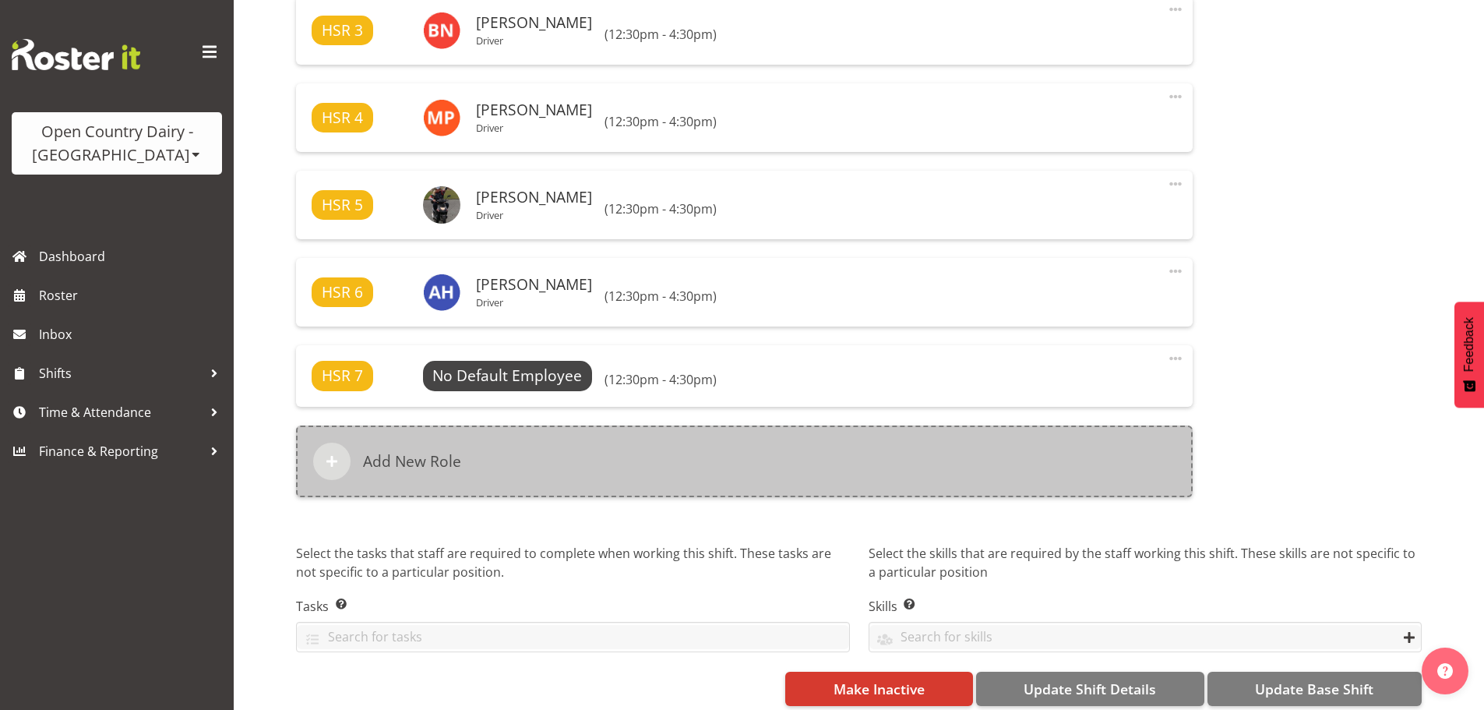
scroll to position [1080, 0]
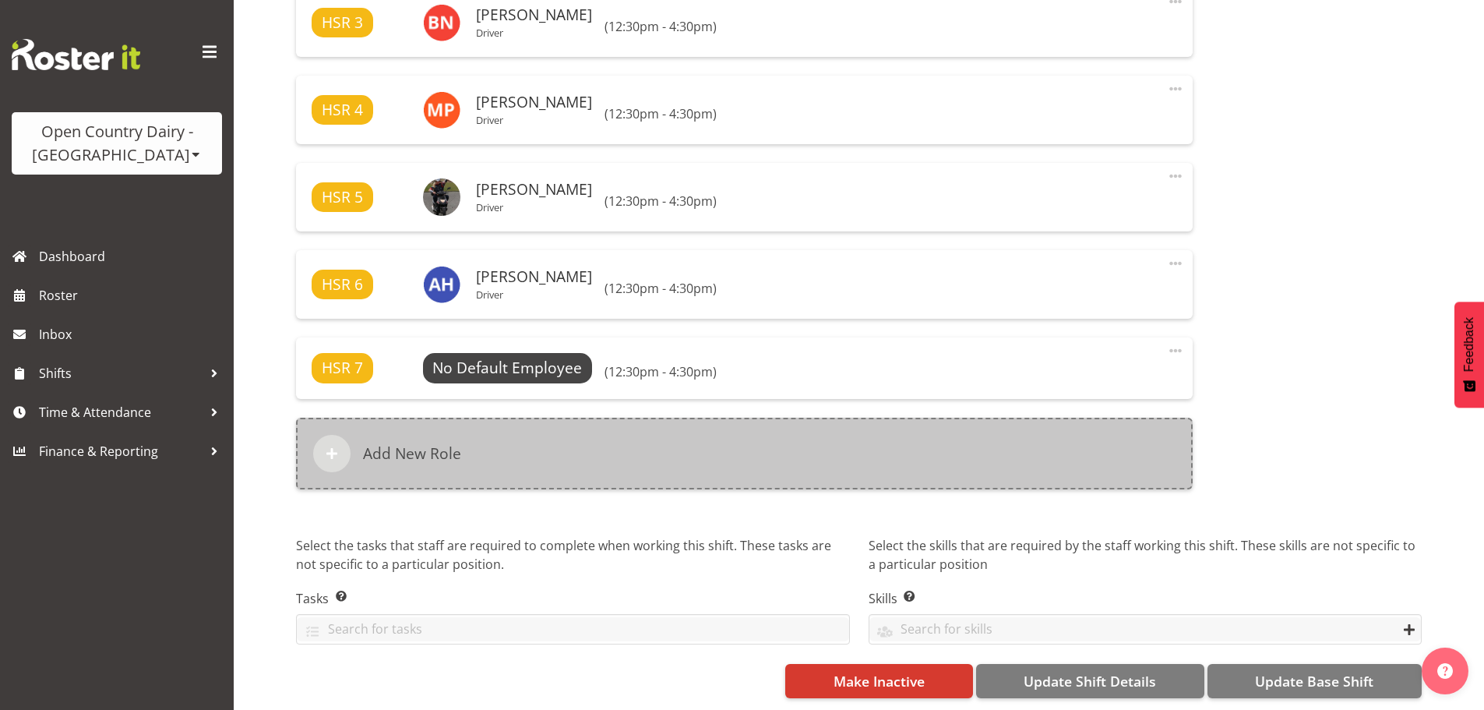
click at [418, 444] on h6 "Add New Role" at bounding box center [412, 453] width 98 height 19
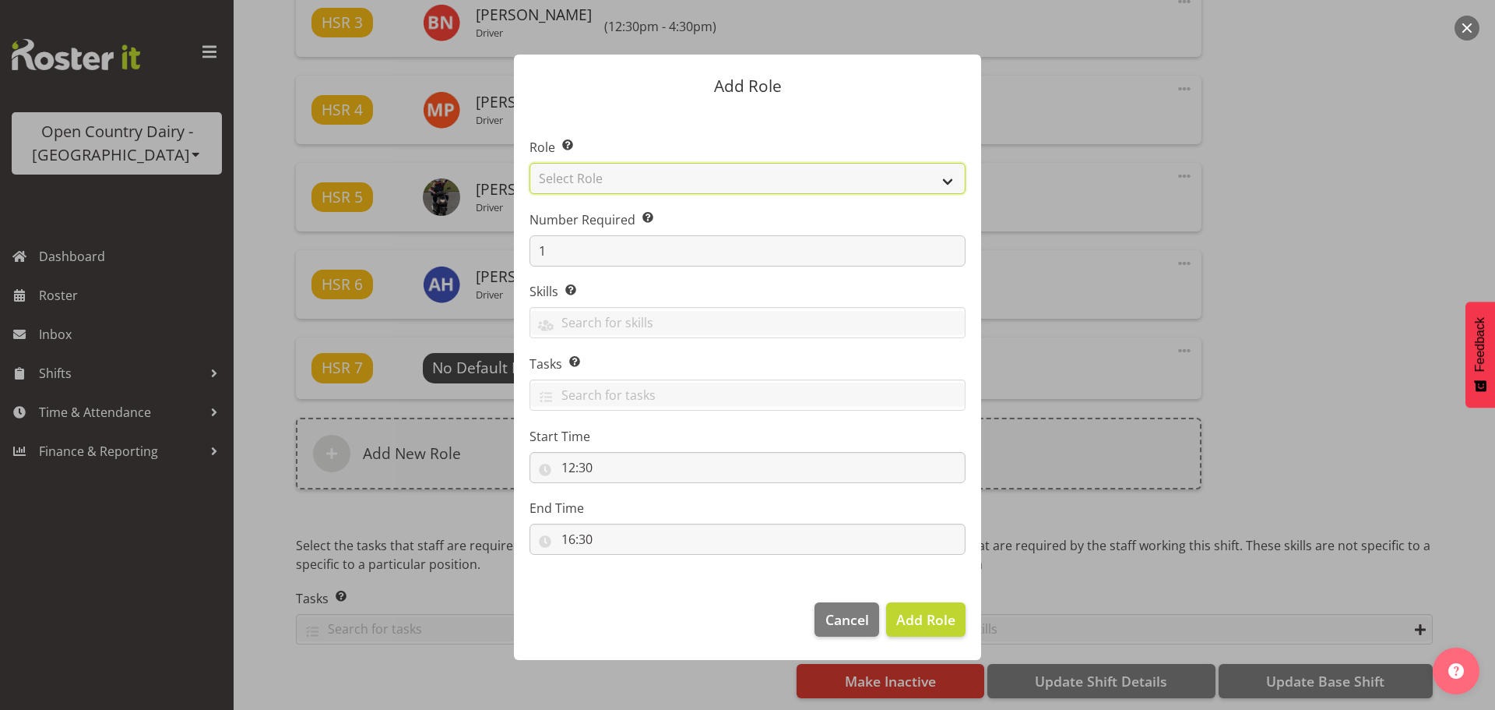
click at [606, 181] on select "Select Role Crew Leader Driver Driver Assessor Dayshift Driver Assessor Nightsh…" at bounding box center [748, 178] width 436 height 31
select select "1161"
click at [530, 163] on select "Select Role Crew Leader Driver Driver Assessor Dayshift Driver Assessor Nightsh…" at bounding box center [748, 178] width 436 height 31
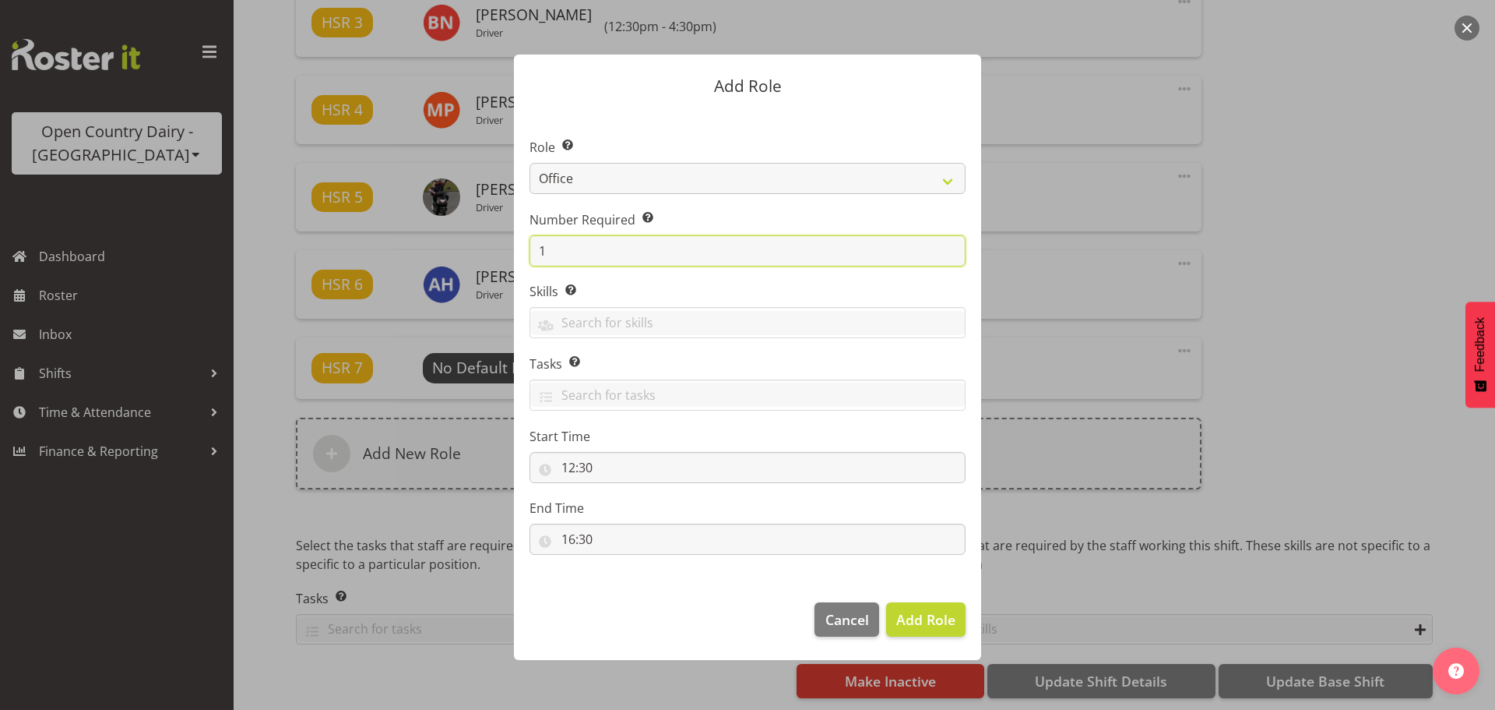
click at [572, 250] on input "1" at bounding box center [748, 250] width 436 height 31
type input "2"
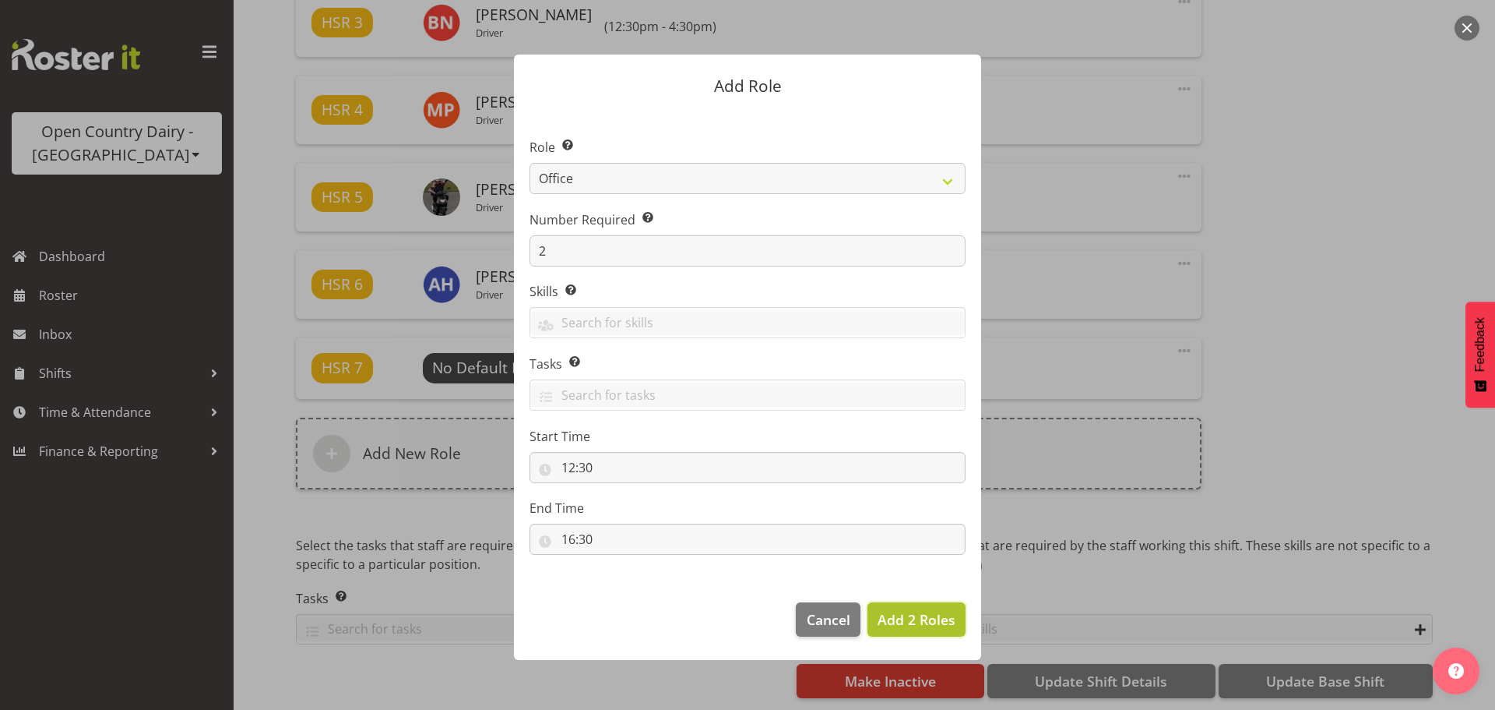
click at [905, 611] on span "Add 2 Roles" at bounding box center [917, 619] width 78 height 19
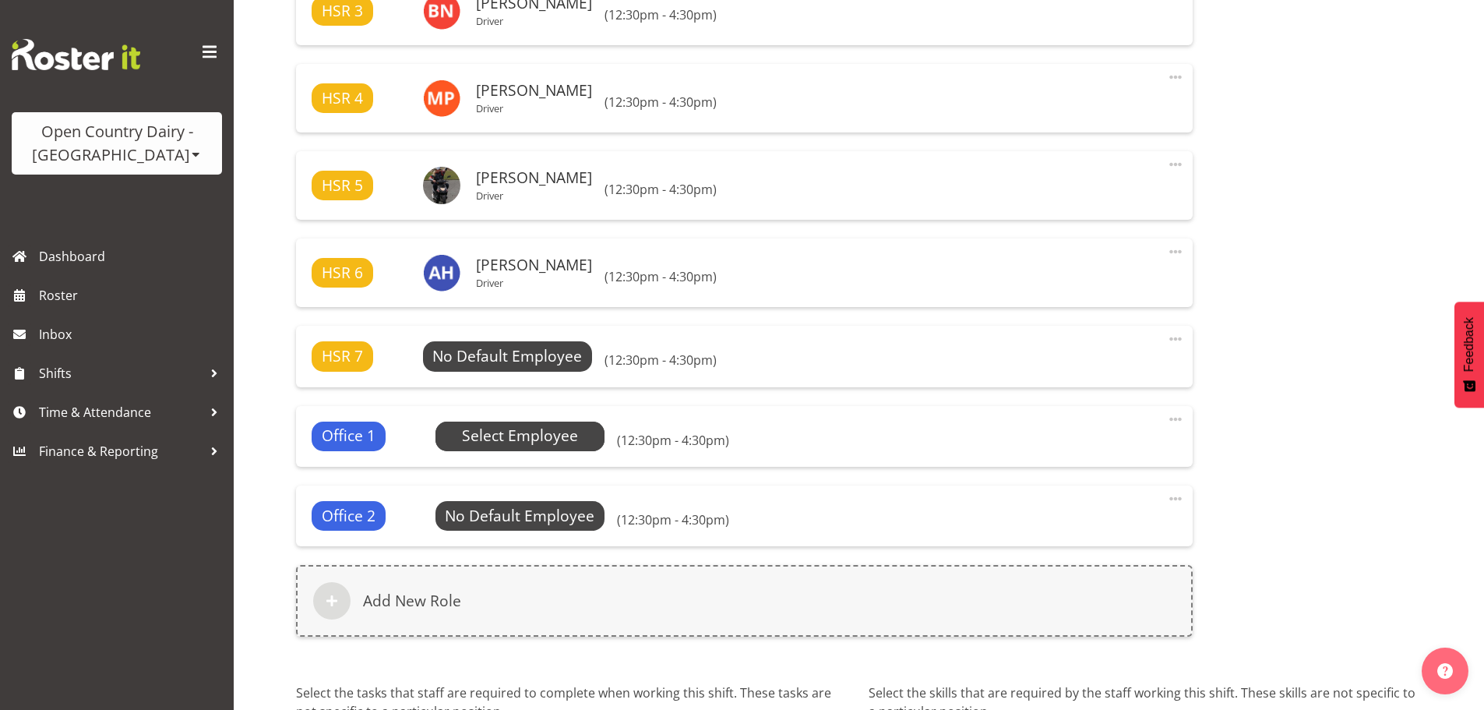
click at [0, 0] on span "Select Employee" at bounding box center [0, 0] width 0 height 0
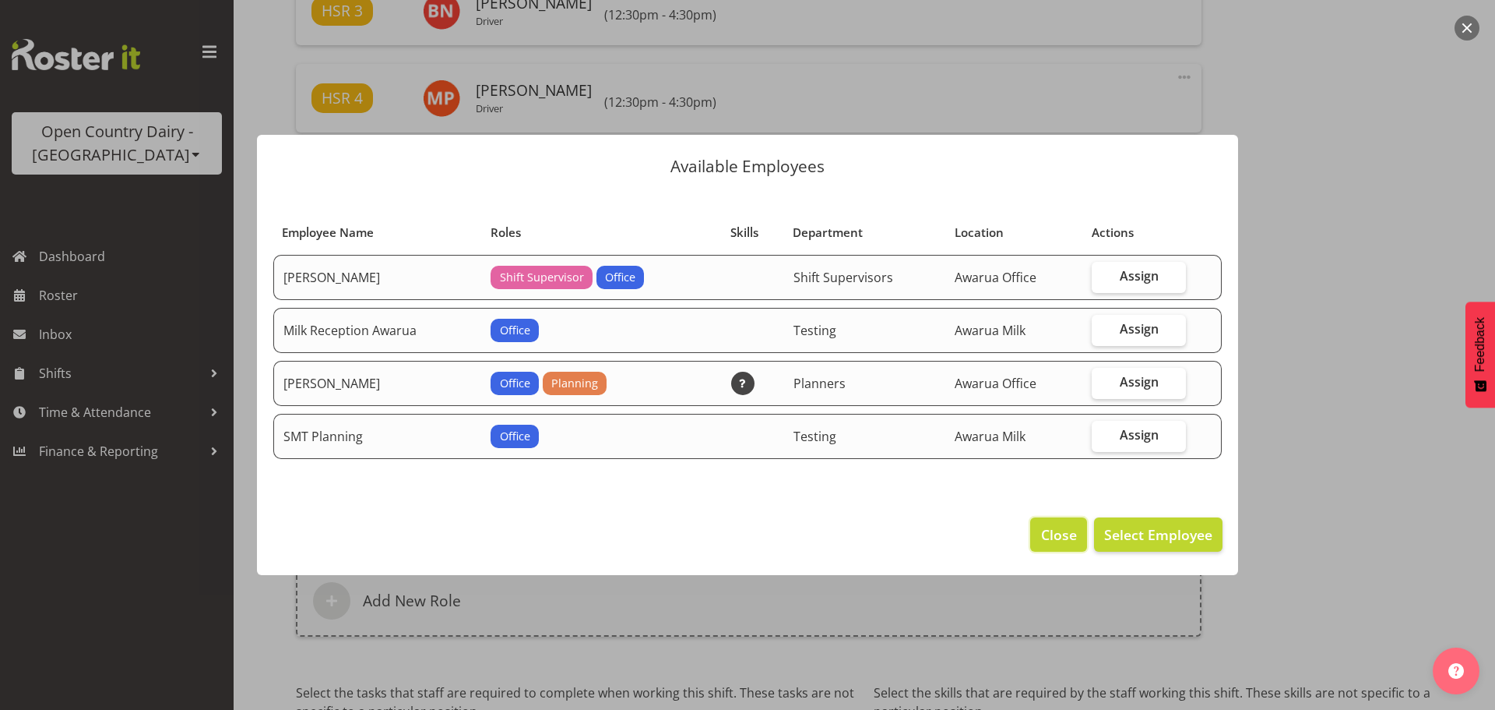
click at [1053, 523] on button "Close" at bounding box center [1058, 534] width 56 height 34
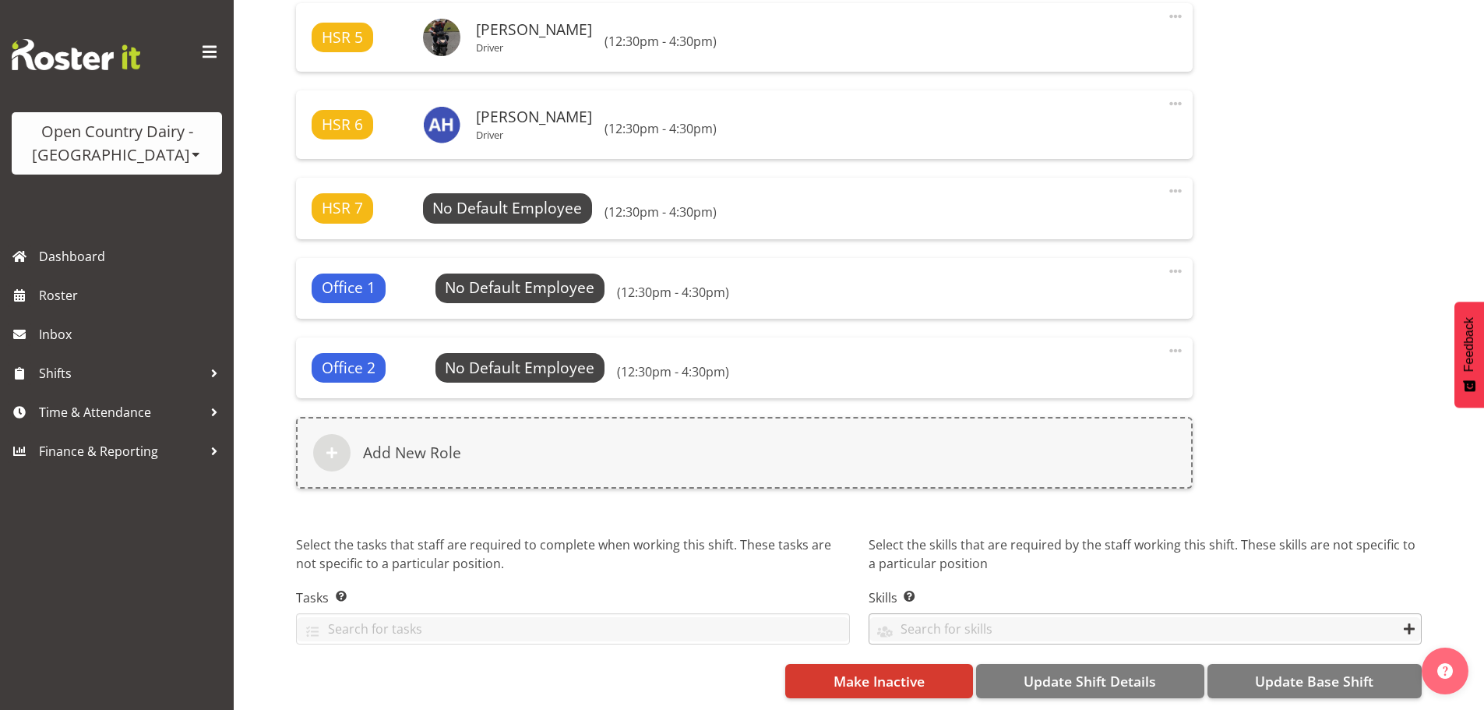
scroll to position [1240, 0]
click at [1323, 671] on span "Update Base Shift" at bounding box center [1314, 681] width 118 height 20
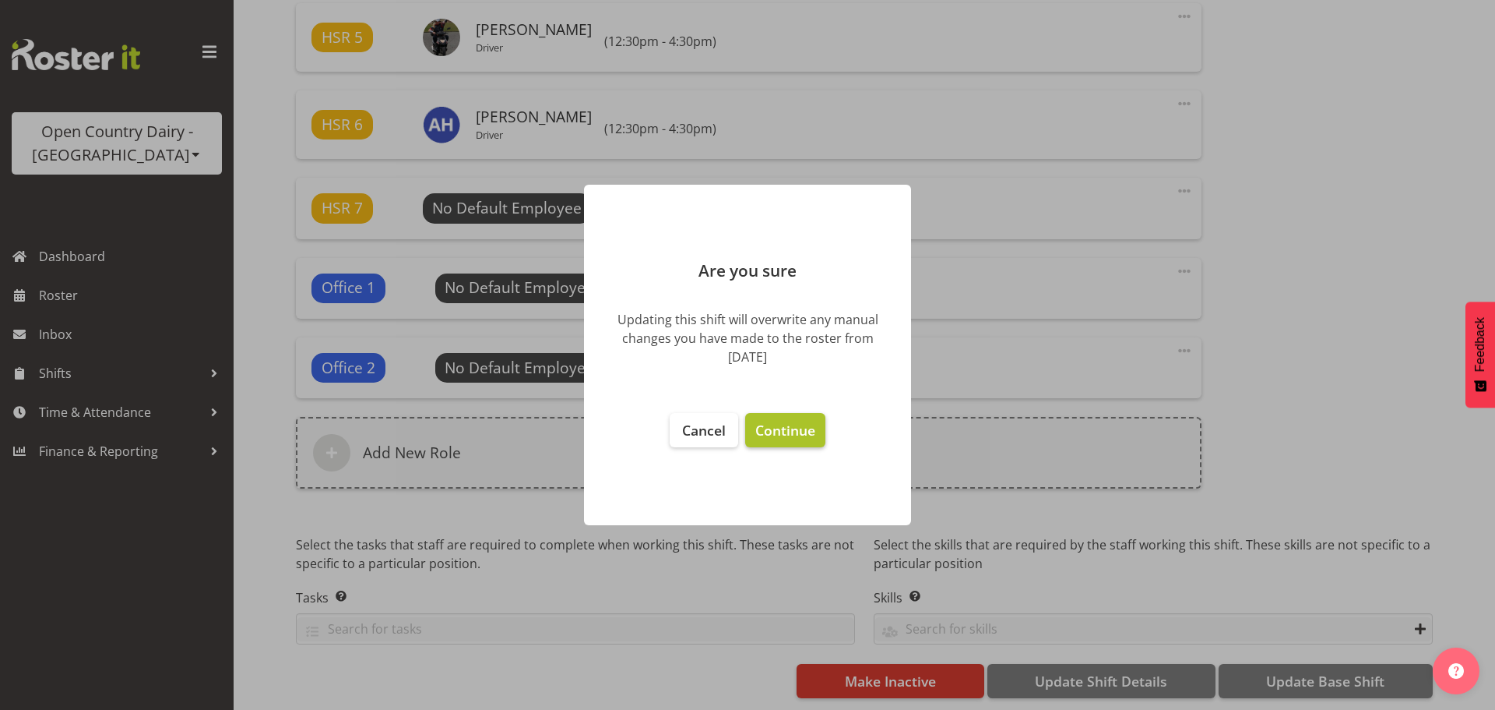
click at [805, 423] on span "Continue" at bounding box center [785, 430] width 60 height 19
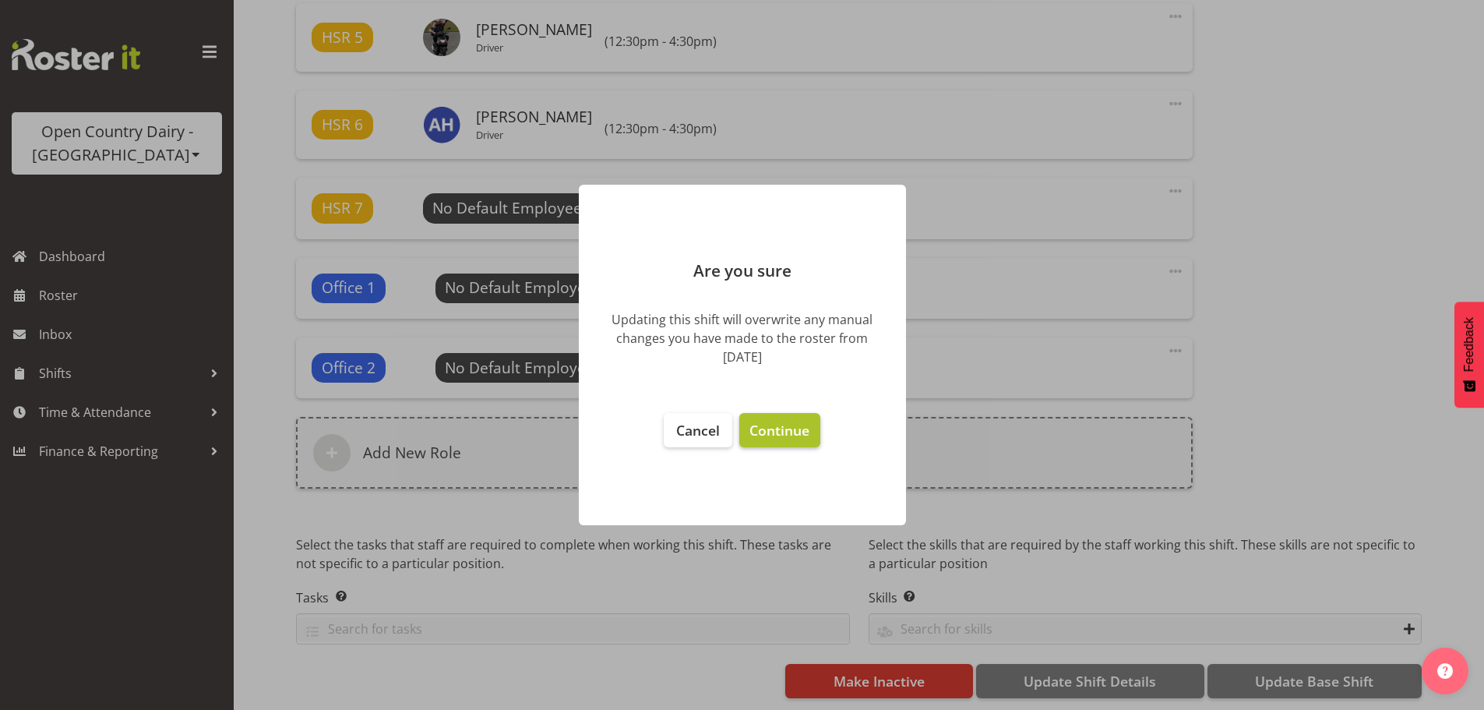
click at [805, 423] on span "Continue" at bounding box center [779, 430] width 60 height 19
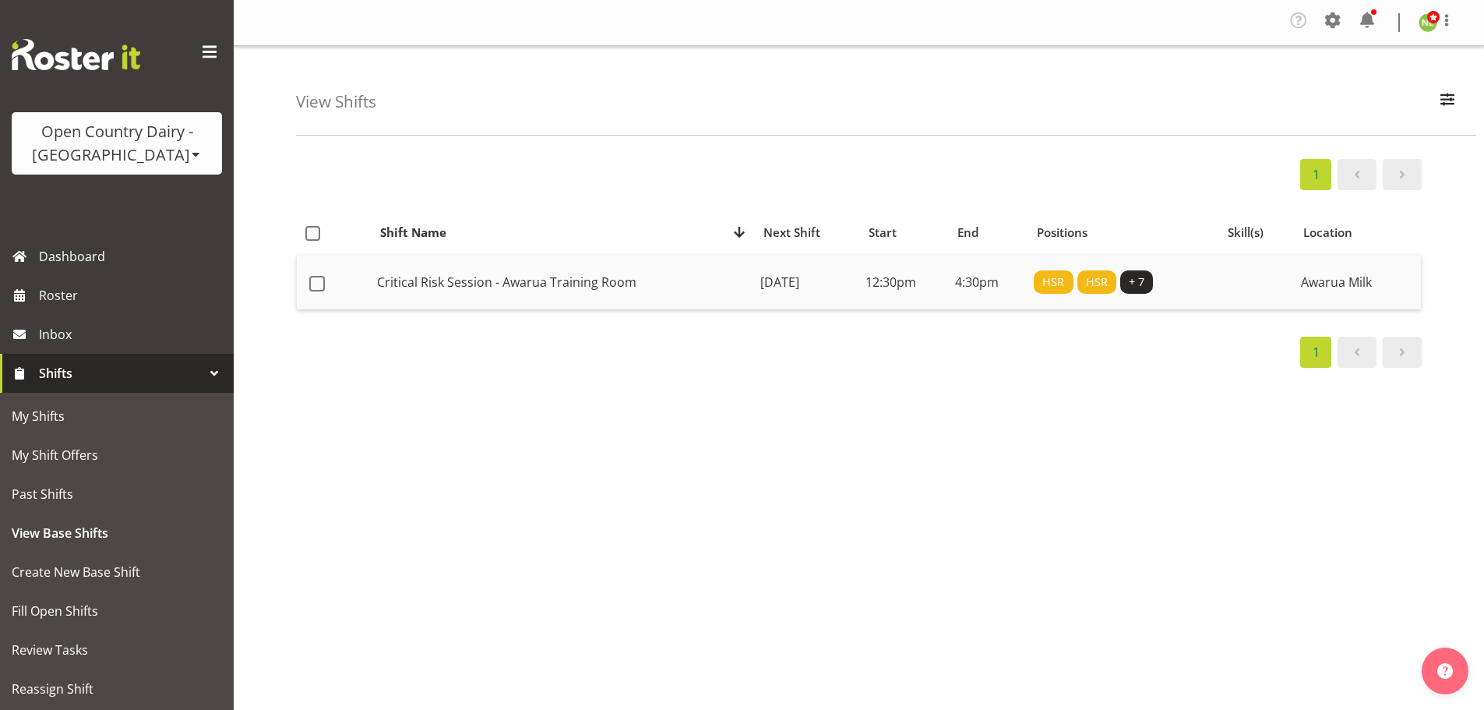
click at [636, 277] on td "Critical Risk Session - Awarua Training Room" at bounding box center [562, 282] width 383 height 55
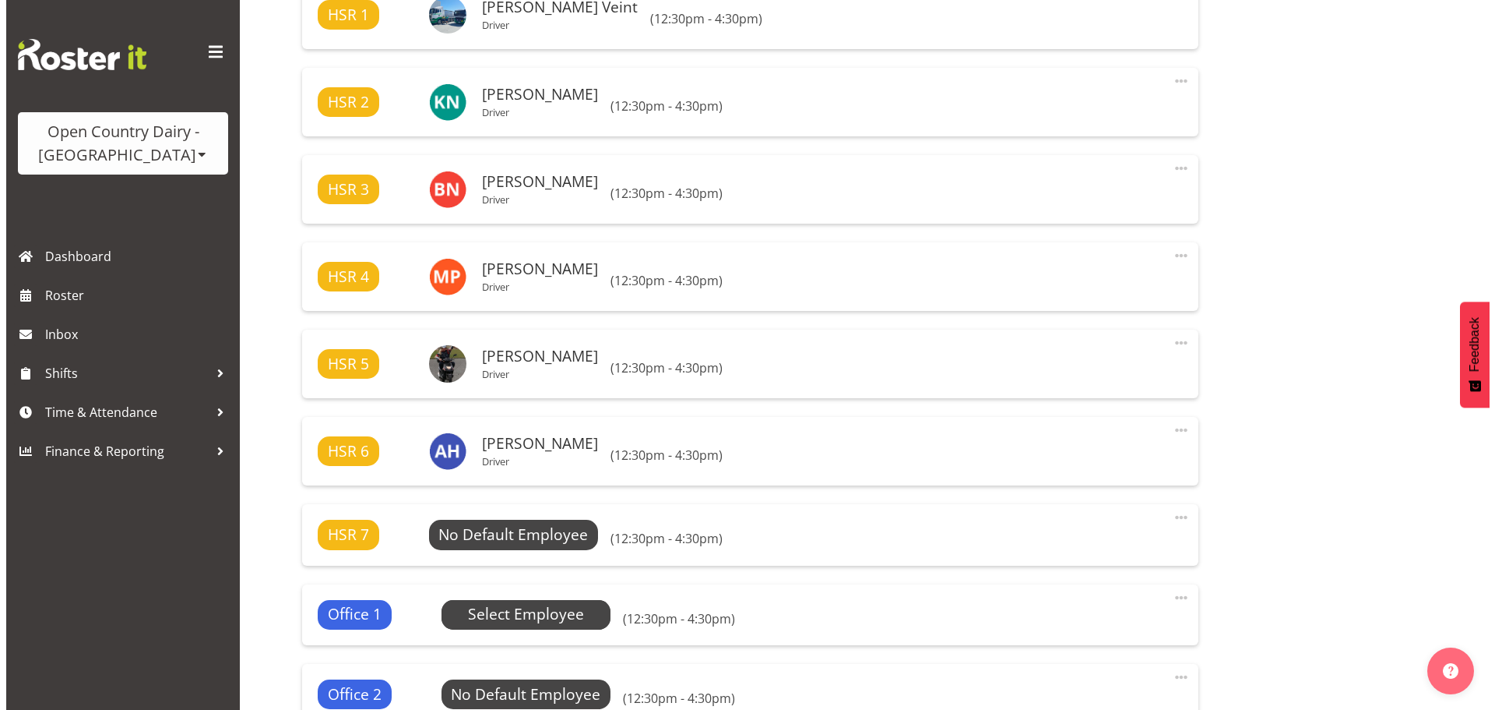
scroll to position [857, 0]
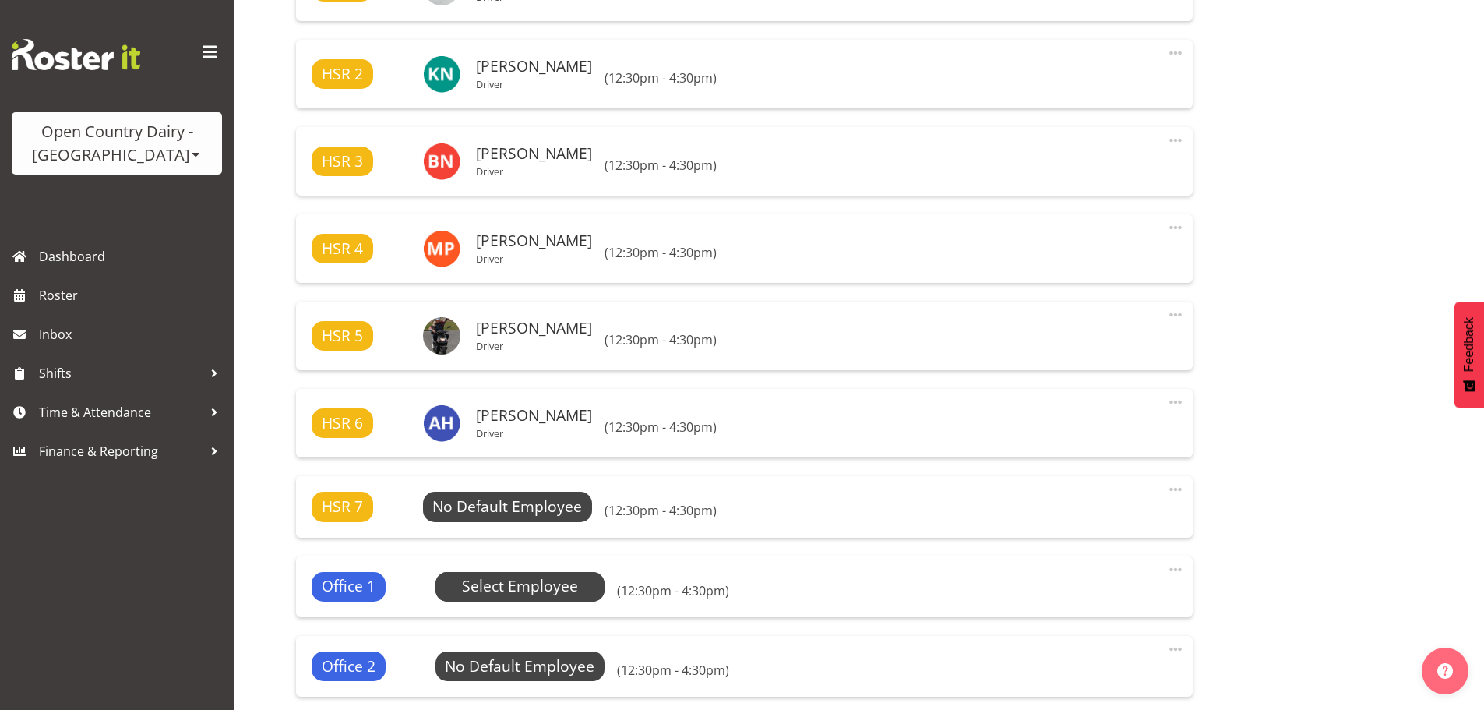
click at [0, 0] on span "Select Employee" at bounding box center [0, 0] width 0 height 0
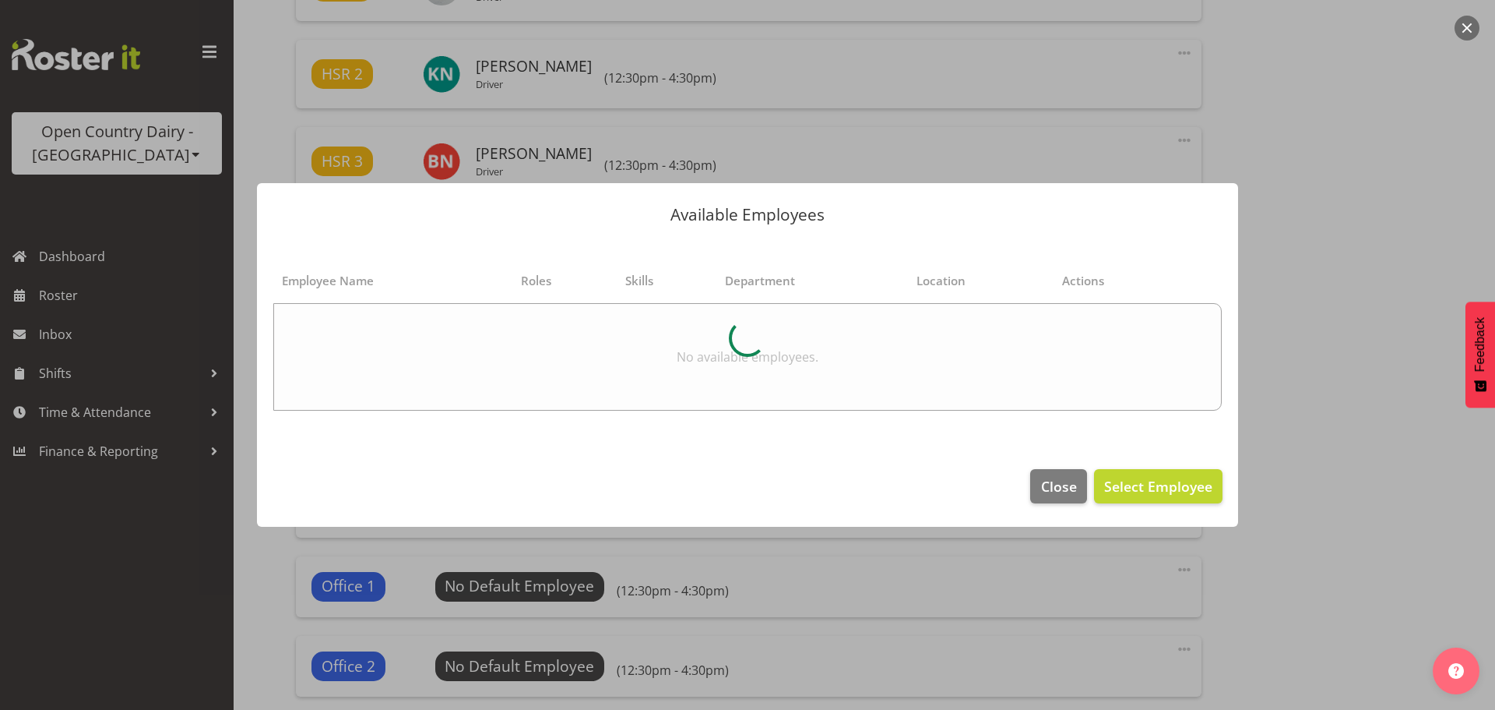
select select
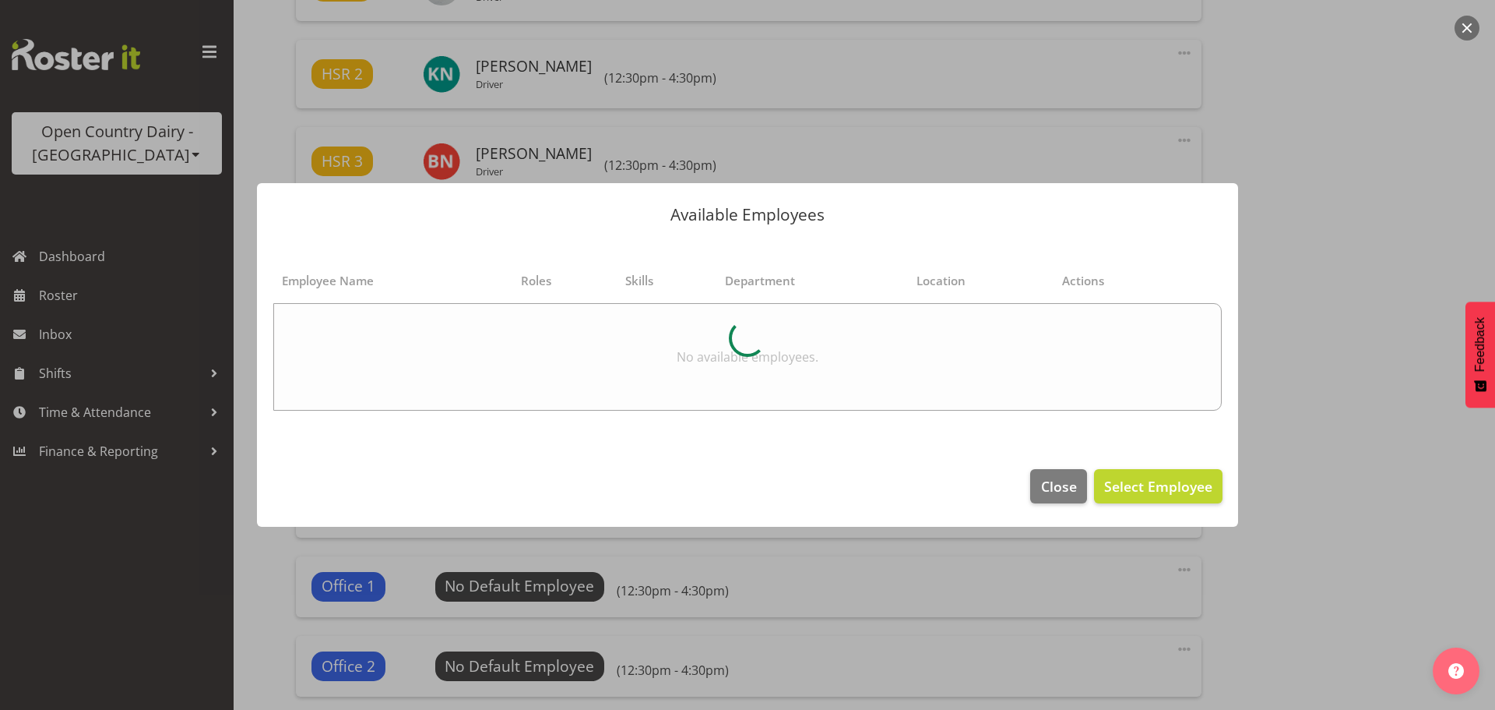
select select
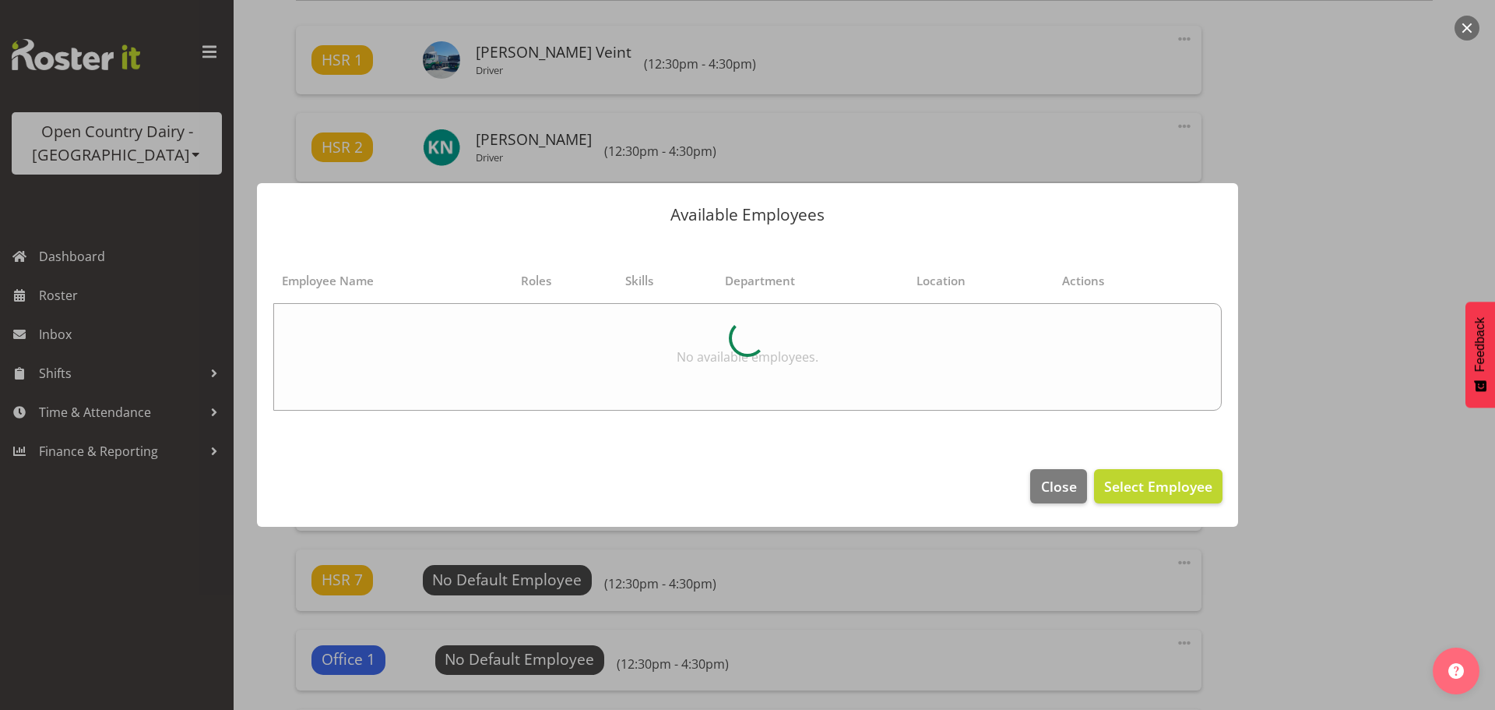
scroll to position [930, 0]
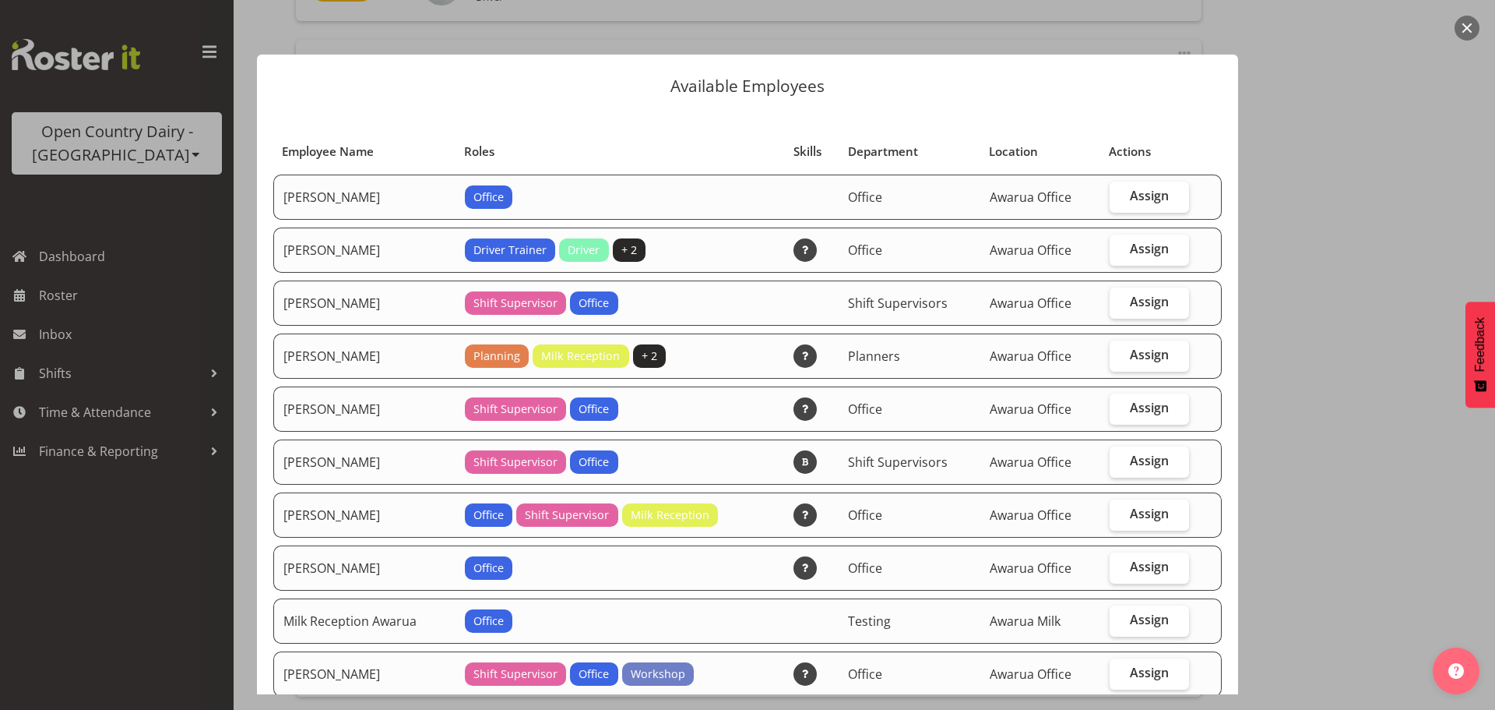
select select
click at [1139, 248] on span "Assign" at bounding box center [1149, 249] width 39 height 16
click at [1120, 248] on input "Assign" at bounding box center [1115, 249] width 10 height 10
checkbox input "true"
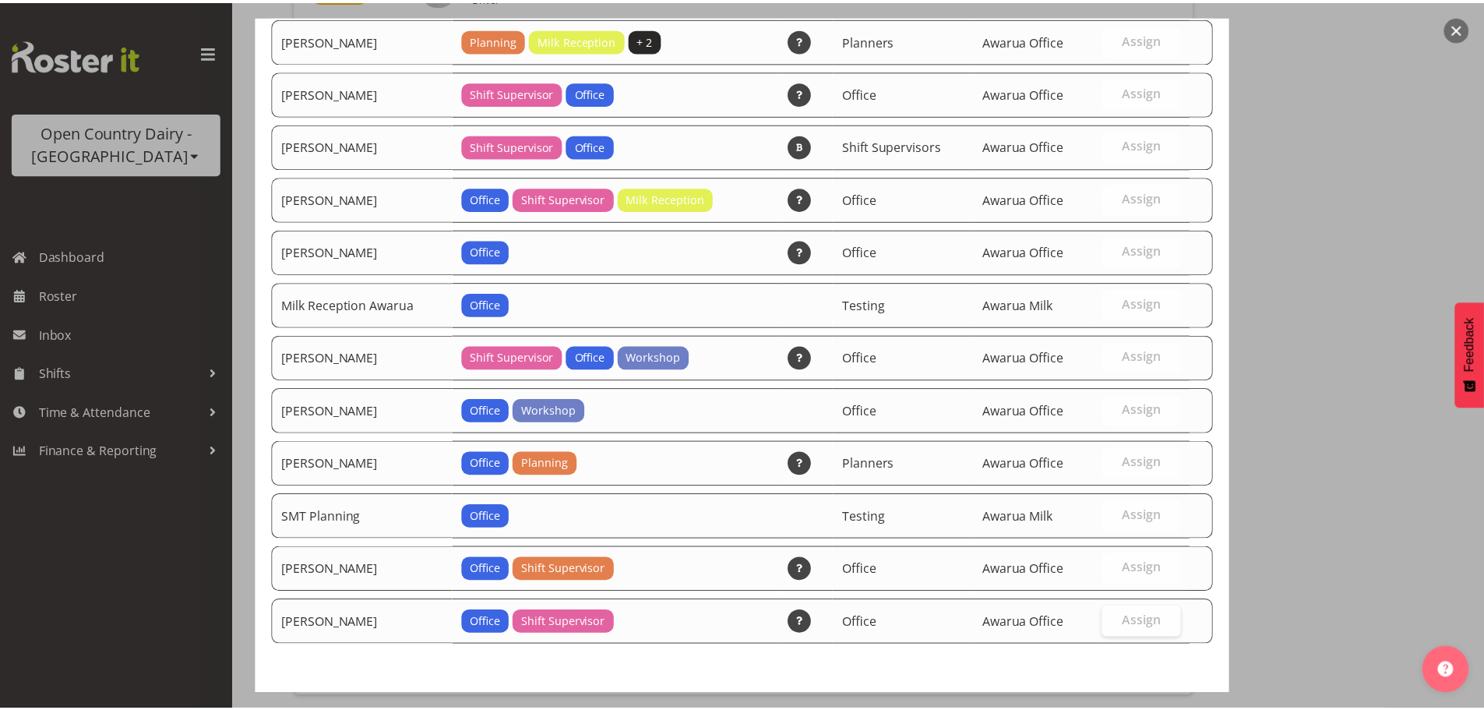
scroll to position [383, 0]
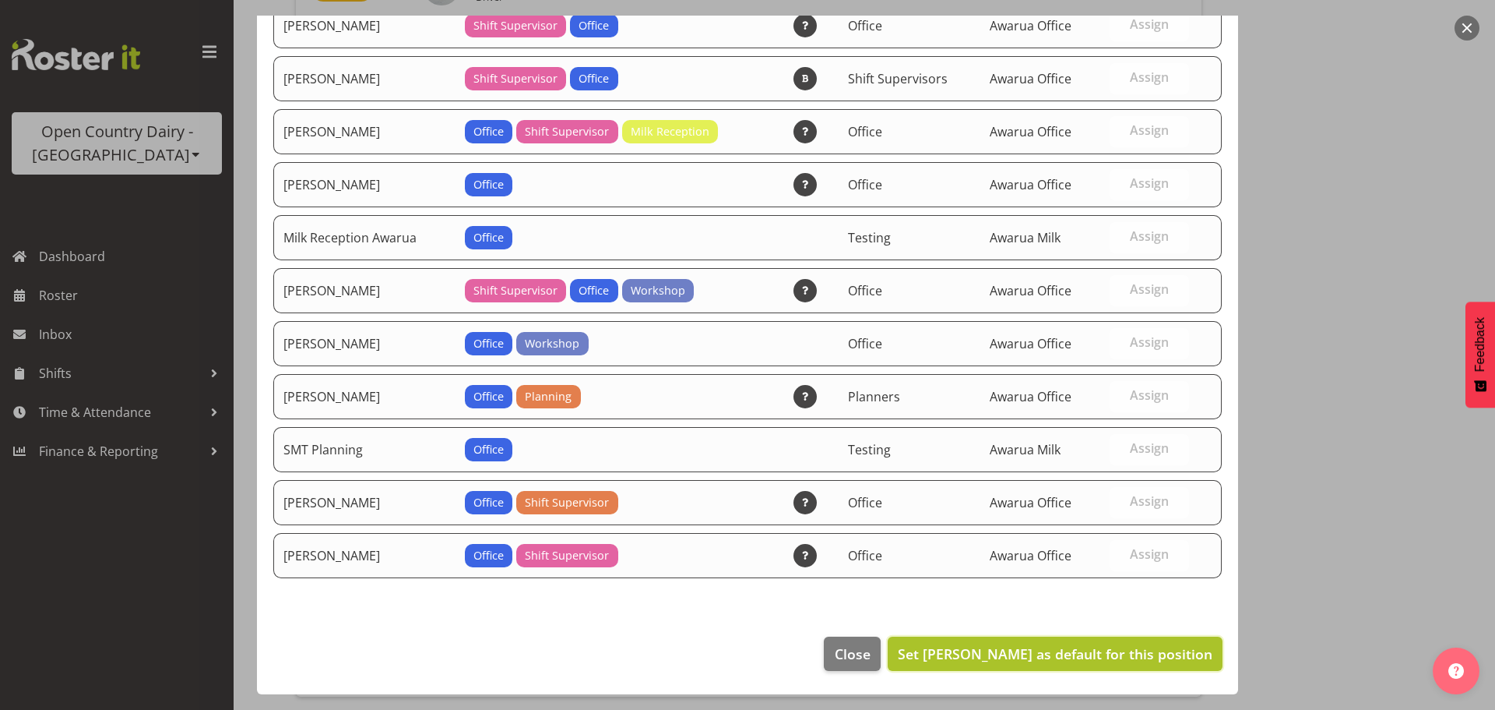
click at [1150, 649] on span "Set Corey Millan as default for this position" at bounding box center [1055, 653] width 315 height 19
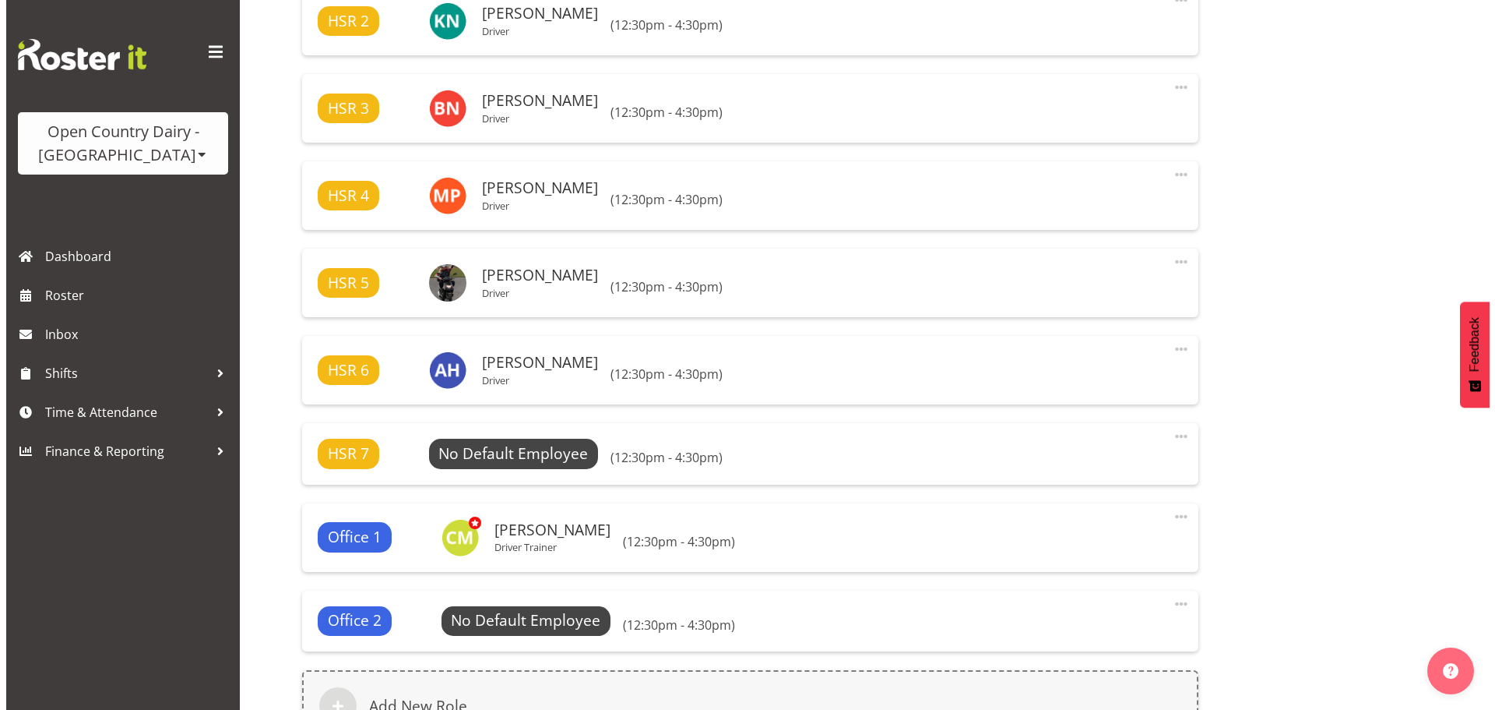
scroll to position [1241, 0]
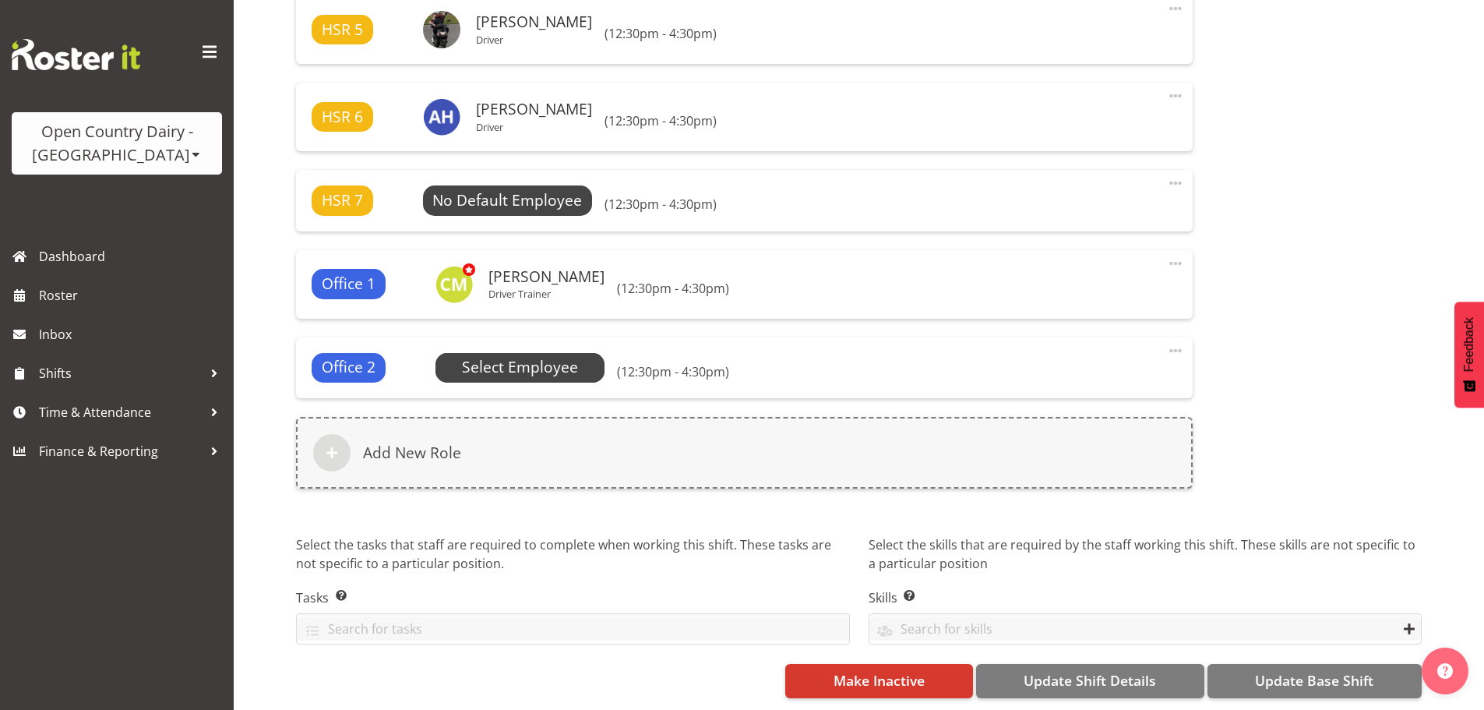
click at [0, 0] on span "Select Employee" at bounding box center [0, 0] width 0 height 0
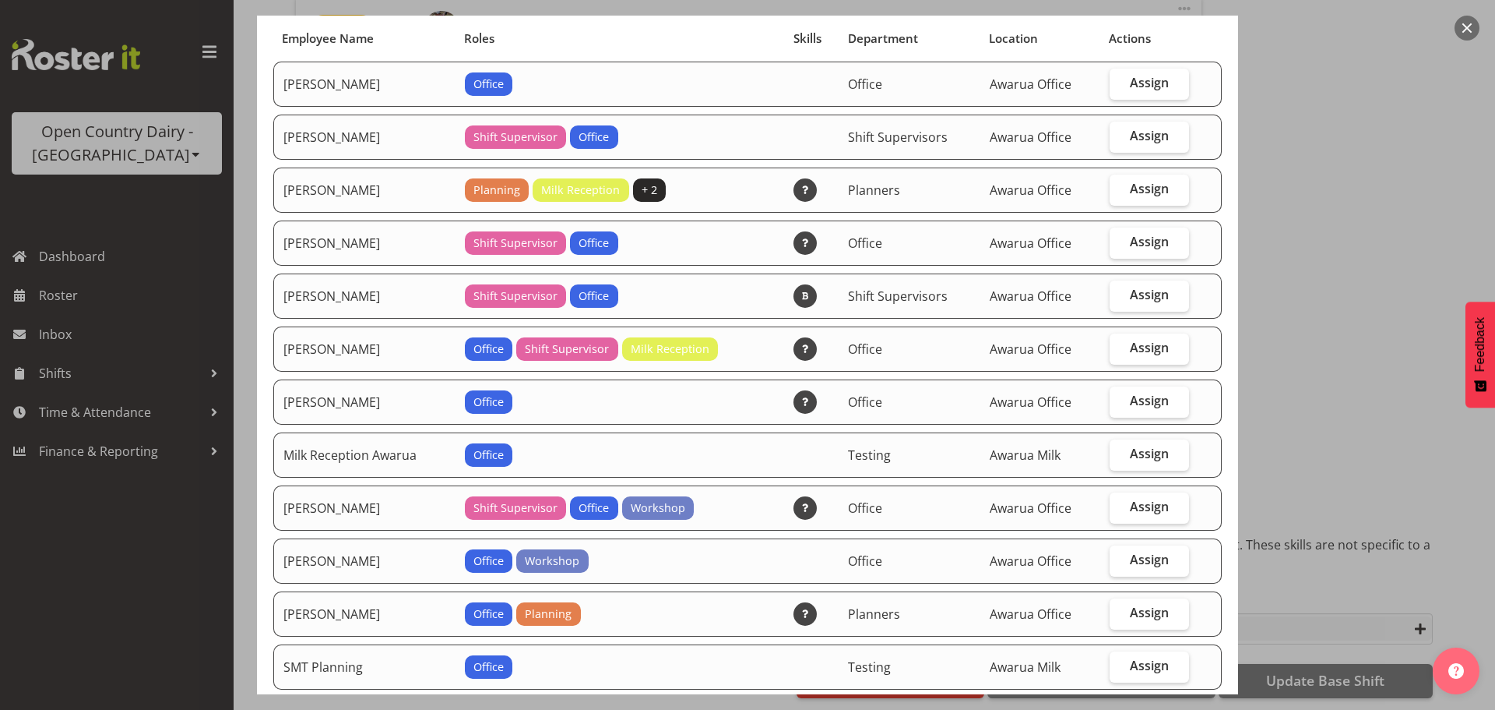
scroll to position [234, 0]
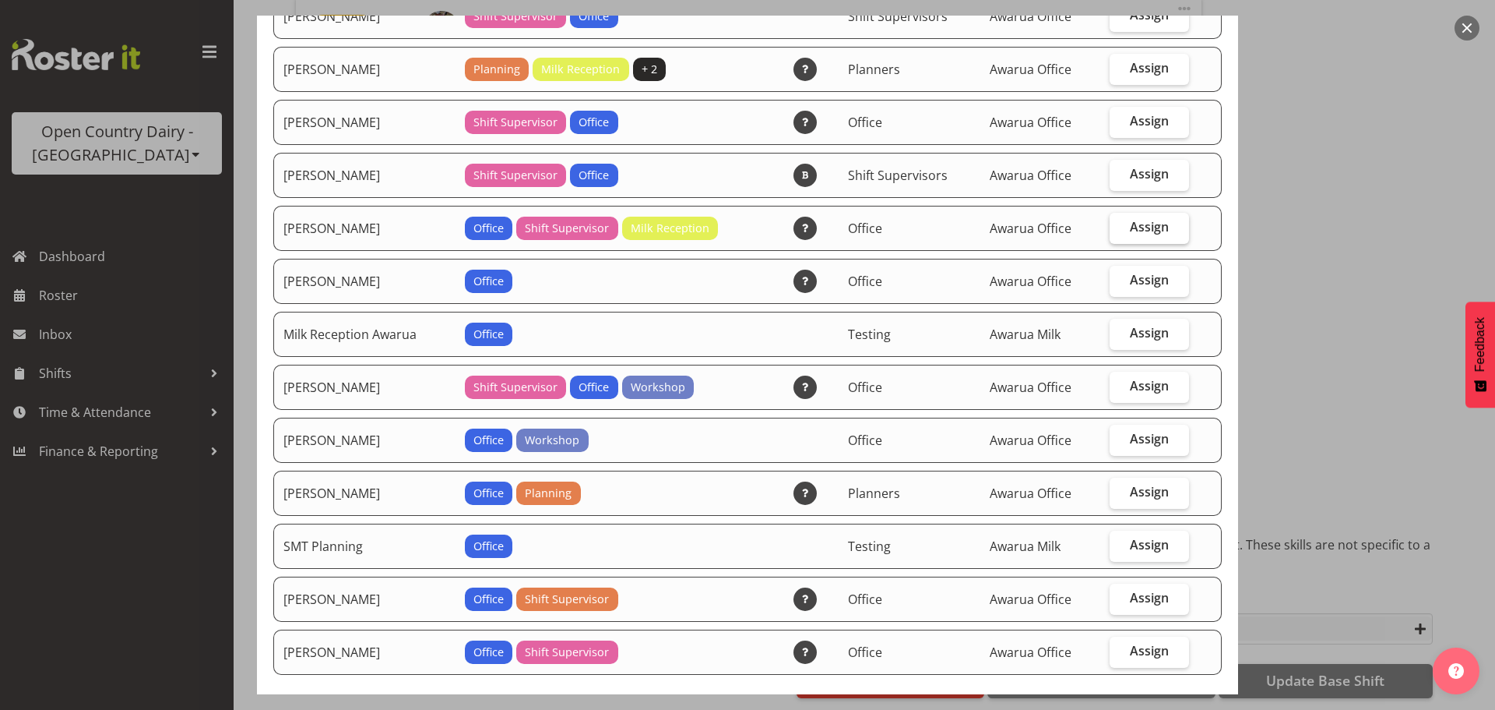
click at [1142, 219] on span "Assign" at bounding box center [1149, 227] width 39 height 16
click at [1120, 222] on input "Assign" at bounding box center [1115, 227] width 10 height 10
checkbox input "true"
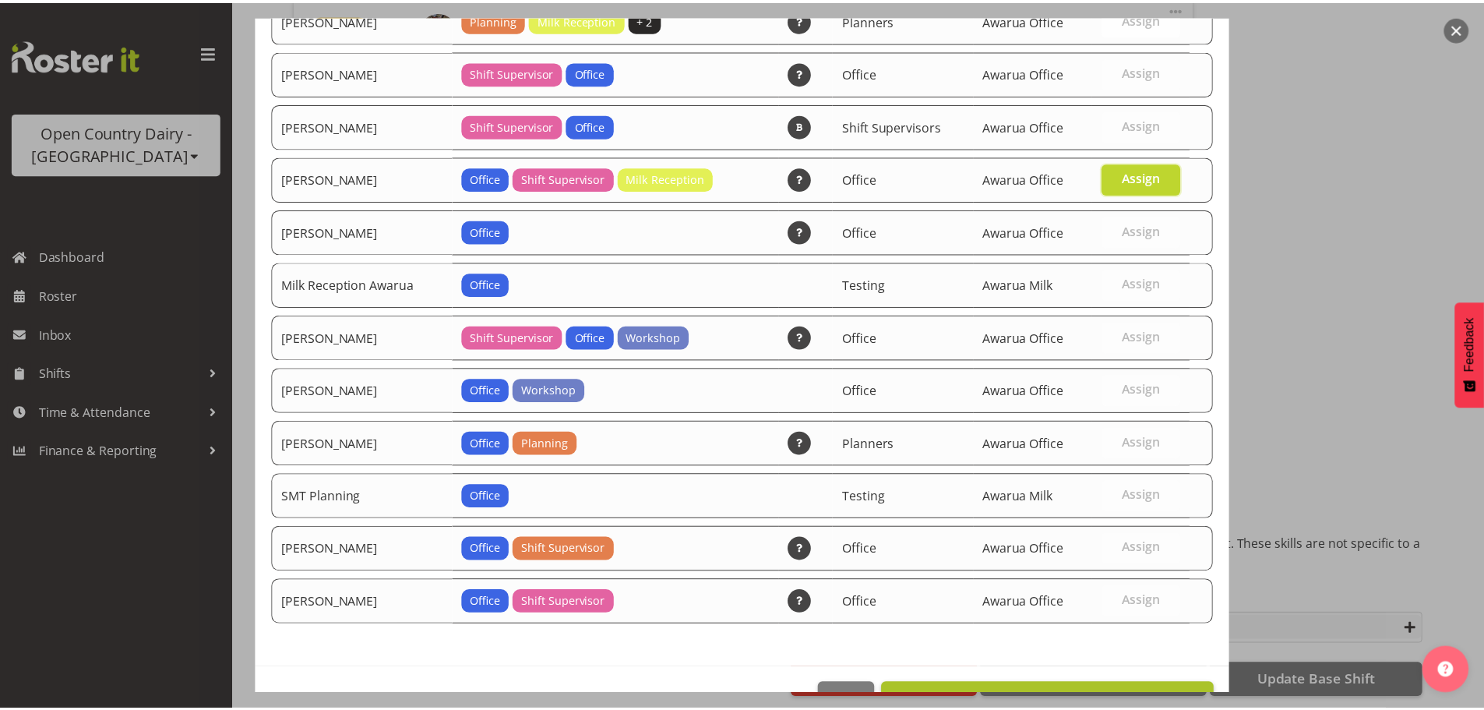
scroll to position [330, 0]
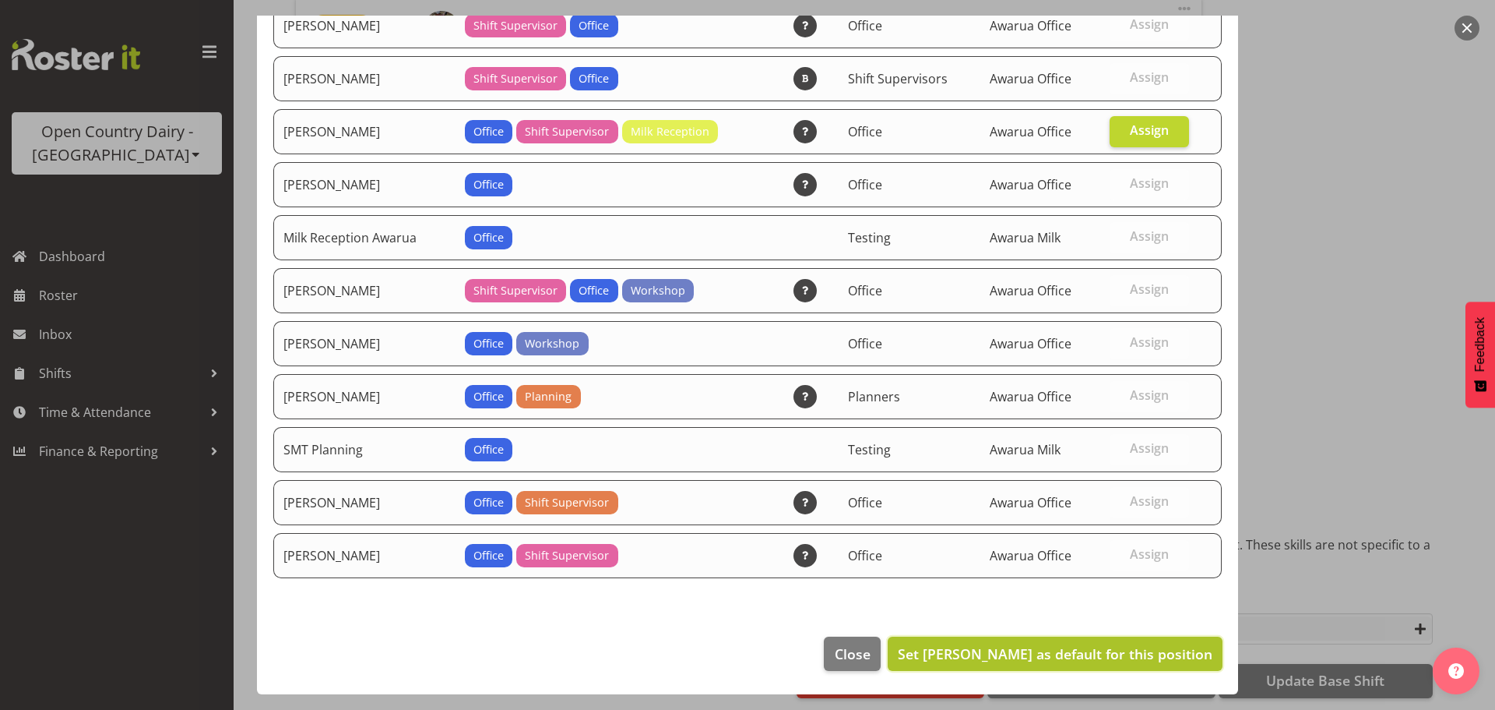
click at [1121, 664] on button "Set Michael Campbell as default for this position" at bounding box center [1055, 653] width 335 height 34
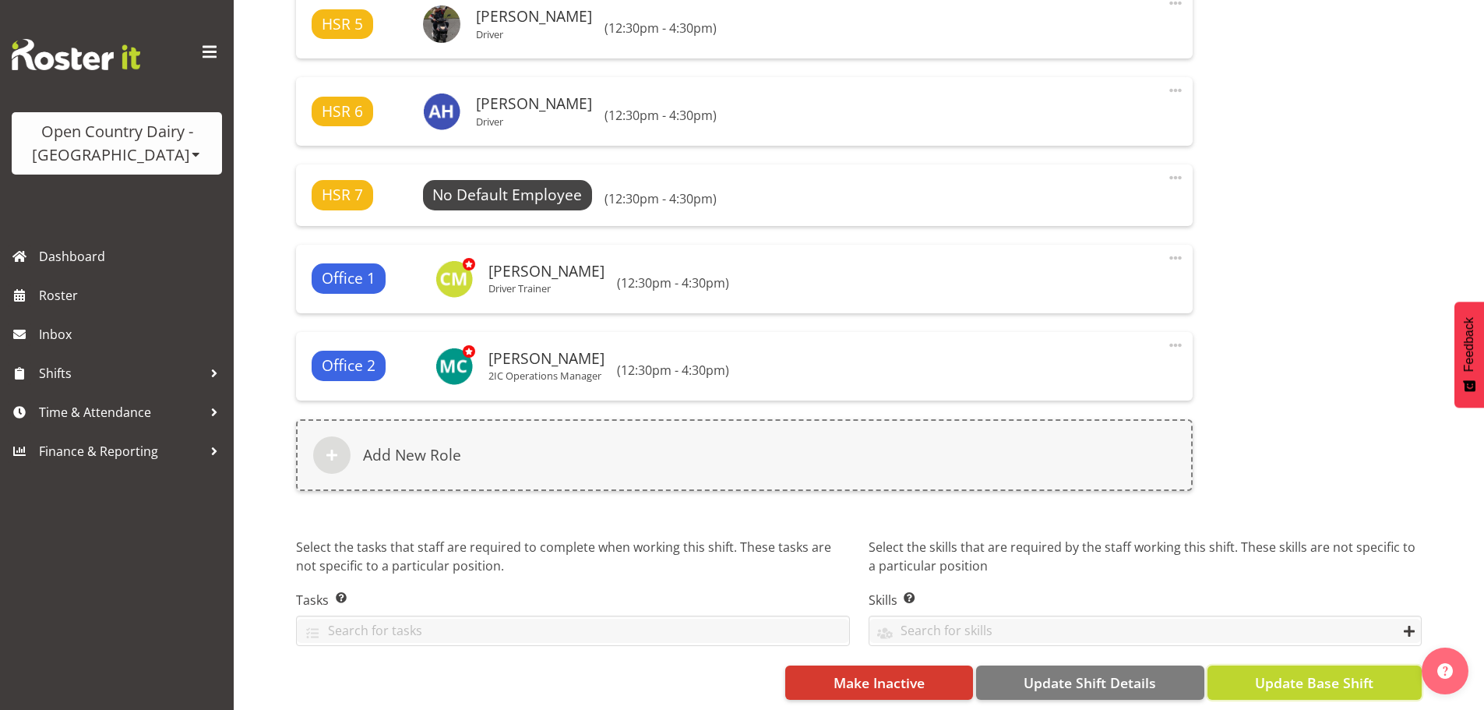
click at [1297, 685] on span "Update Base Shift" at bounding box center [1314, 682] width 118 height 20
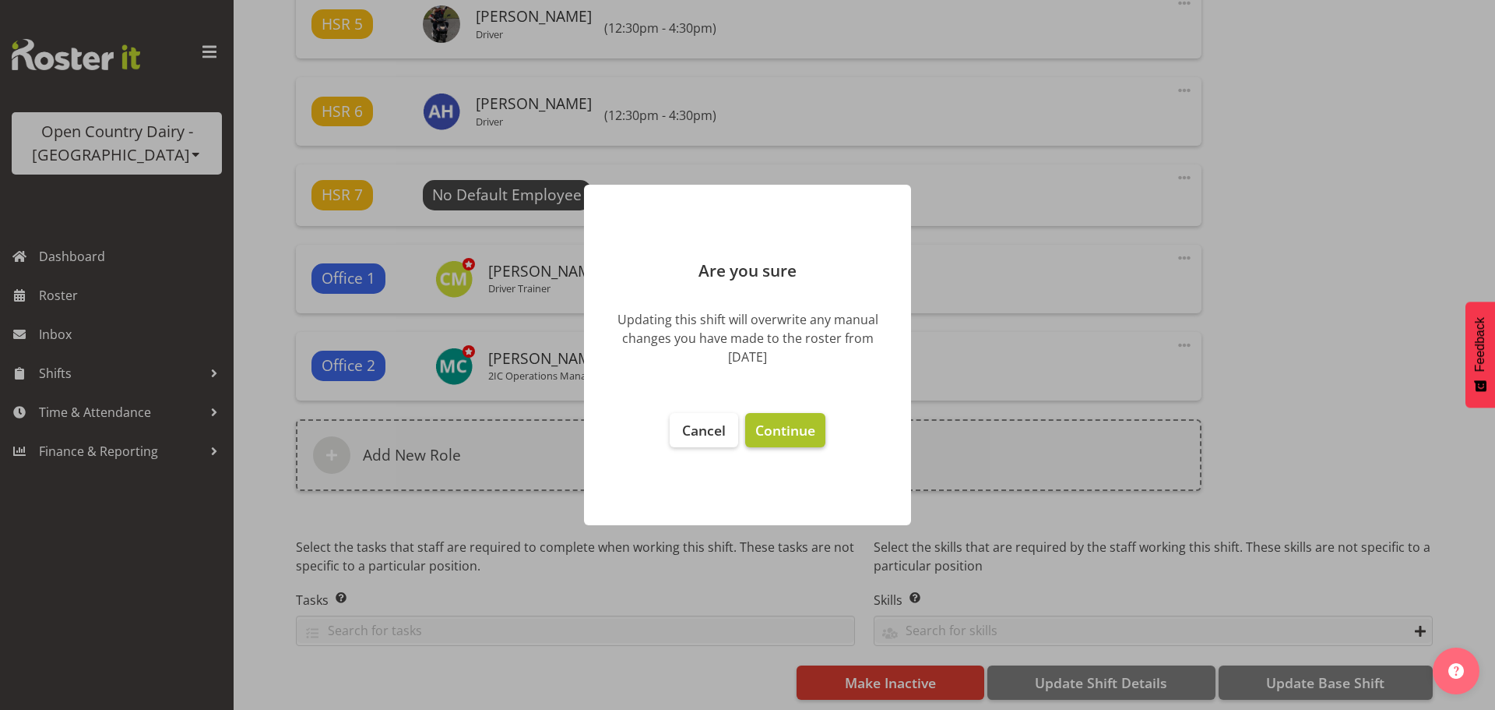
click at [784, 428] on span "Continue" at bounding box center [785, 430] width 60 height 19
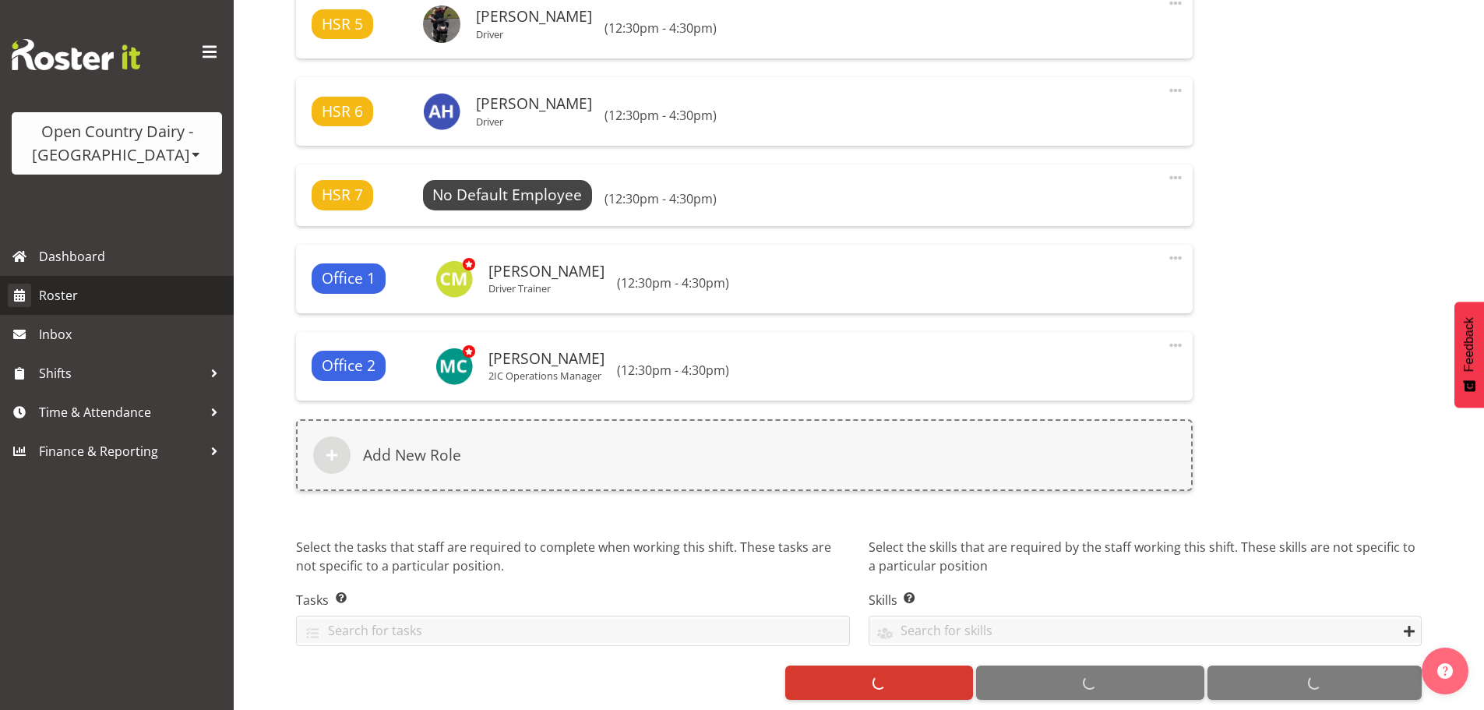
select select
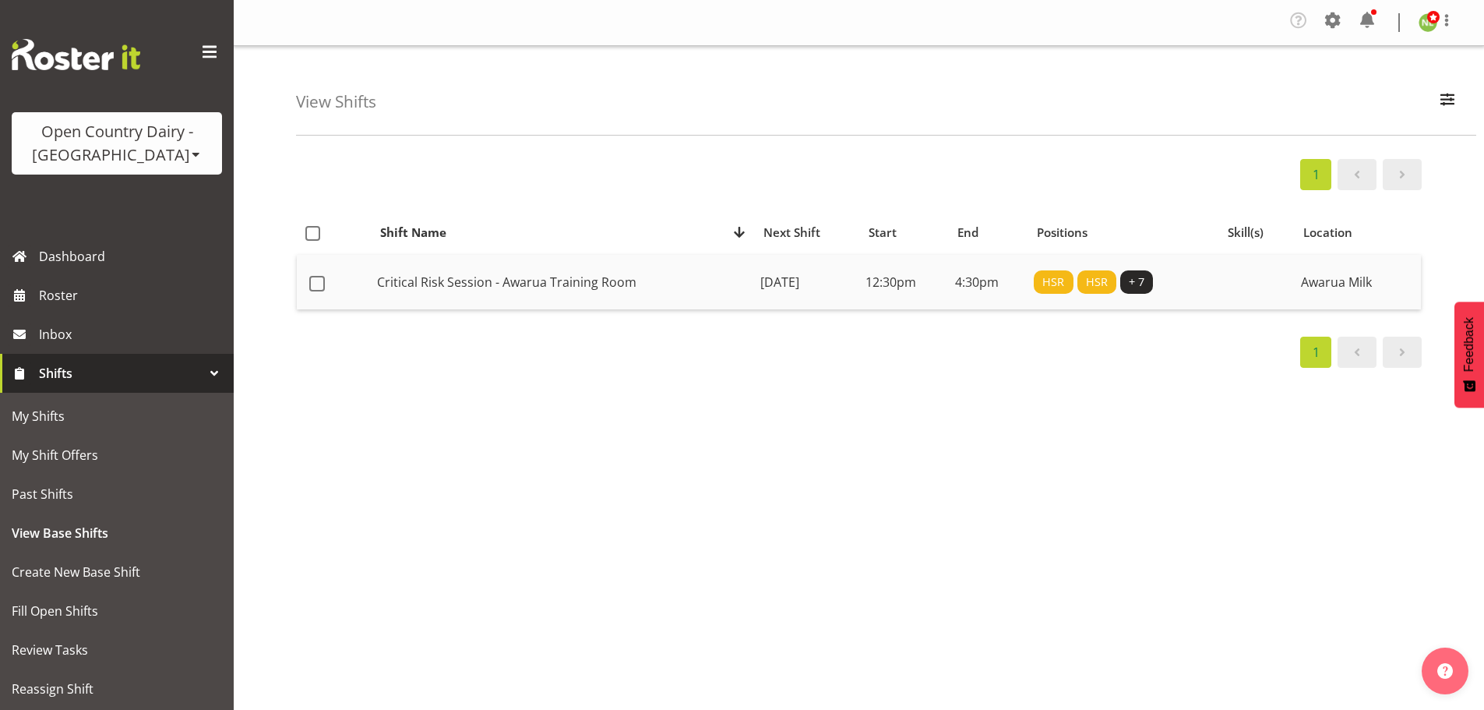
click at [699, 284] on td "Critical Risk Session - Awarua Training Room" at bounding box center [562, 282] width 383 height 55
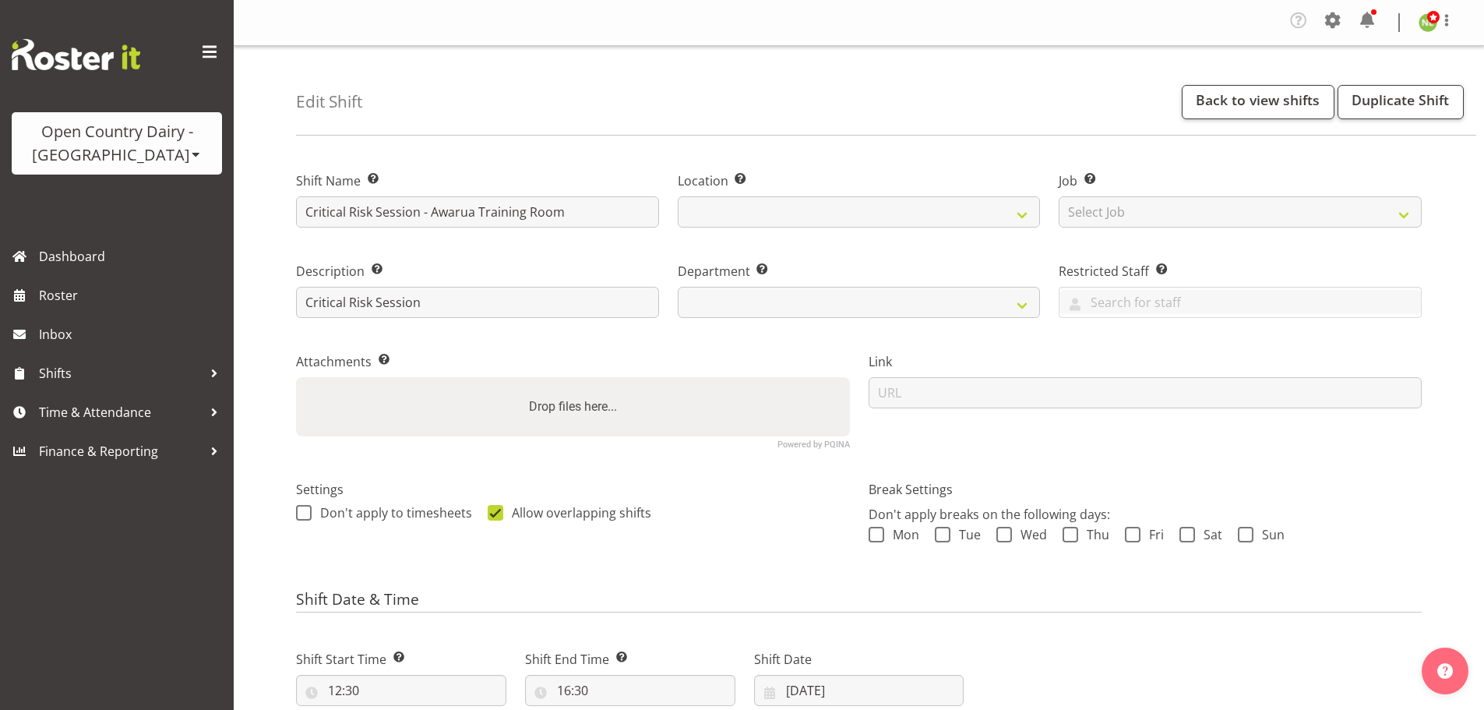
select select
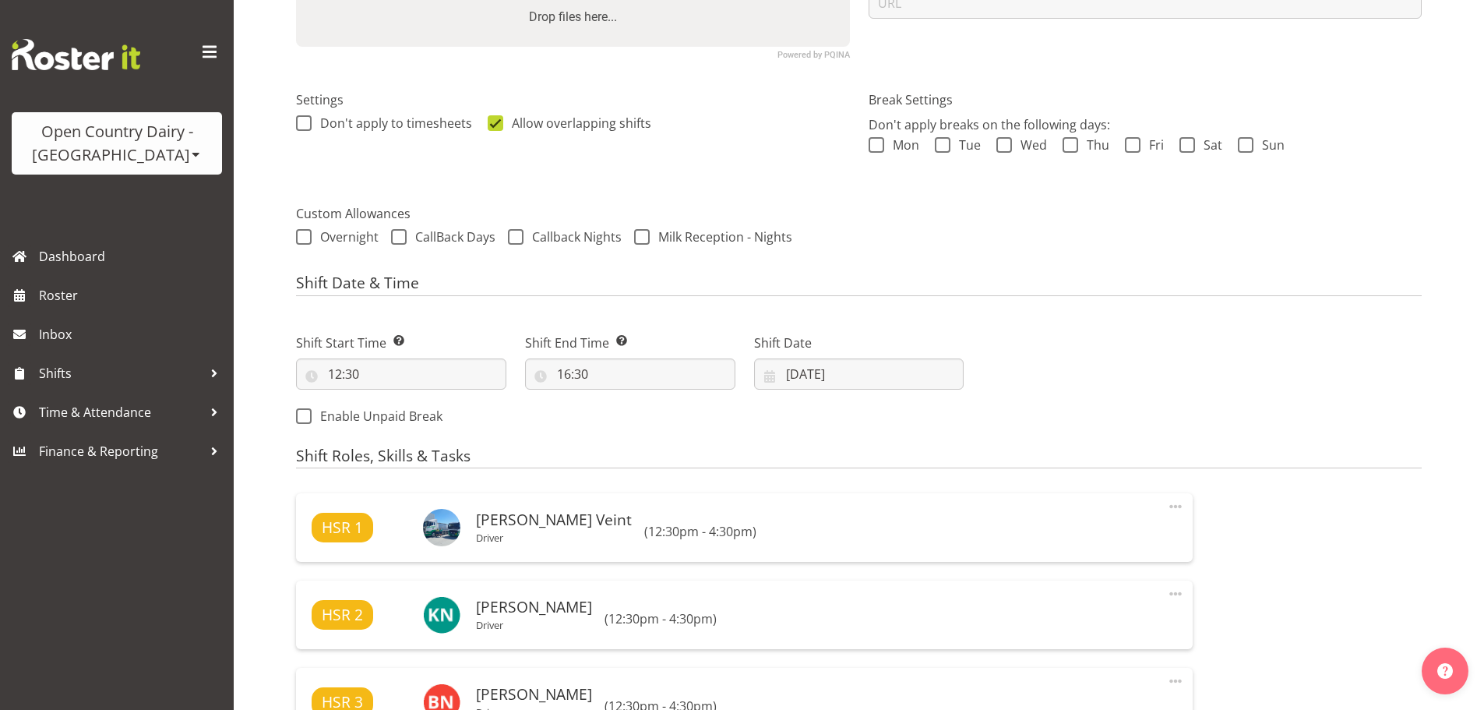
select select
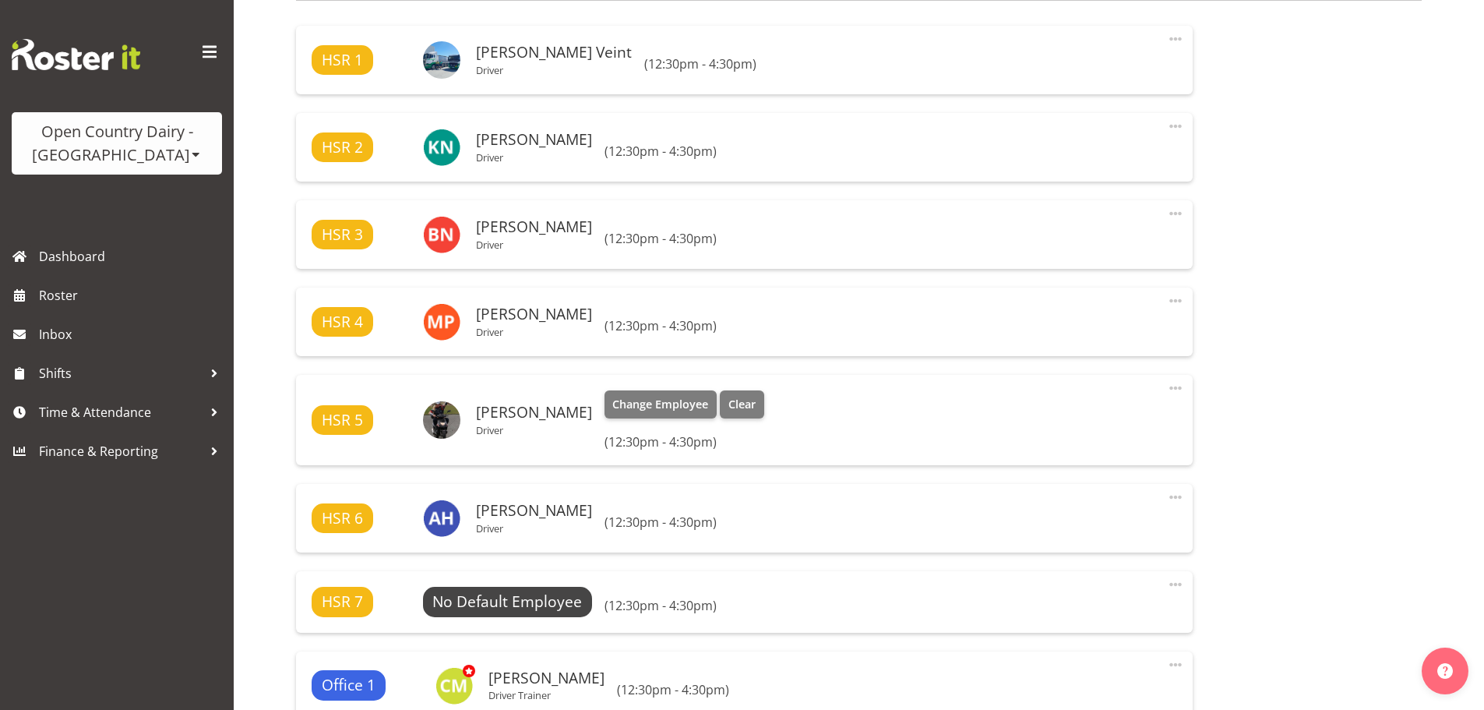
scroll to position [935, 0]
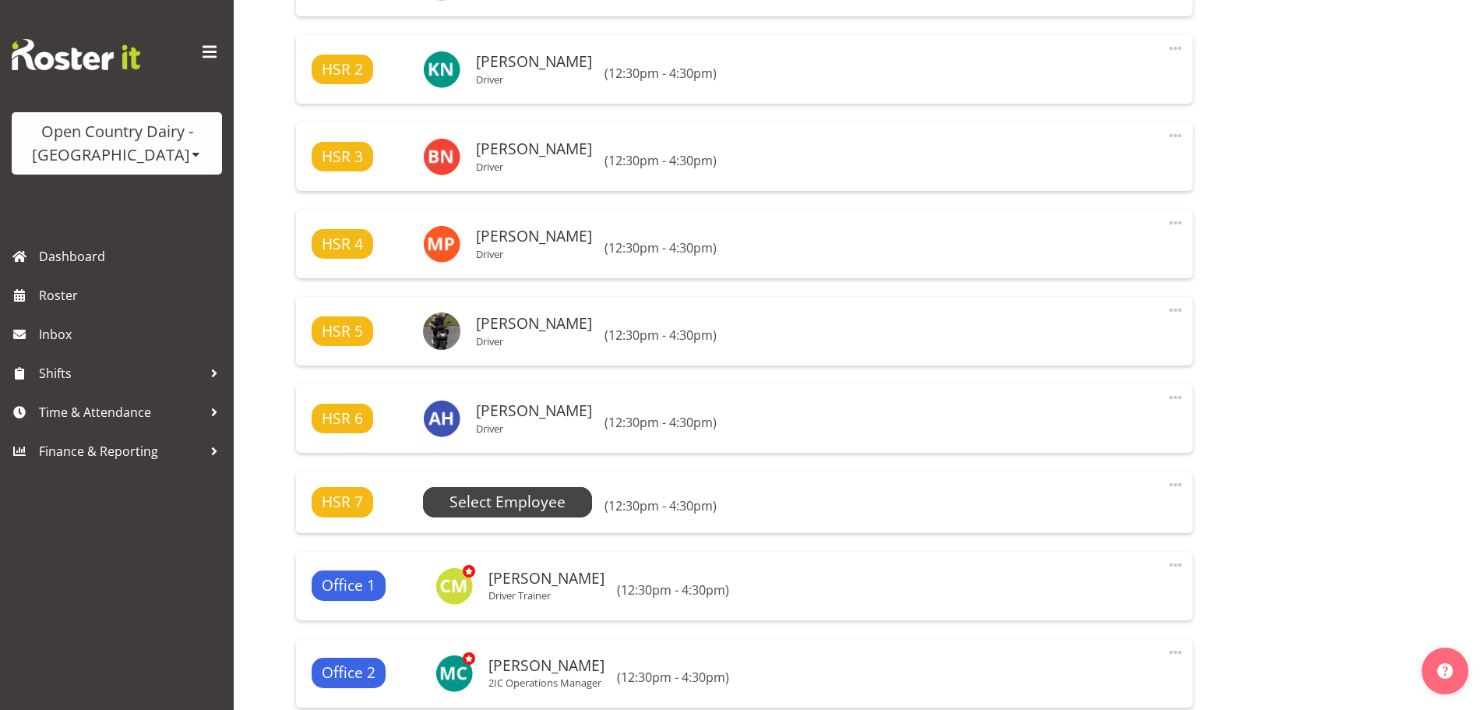
select select
click at [521, 492] on span "Select Employee" at bounding box center [507, 502] width 116 height 23
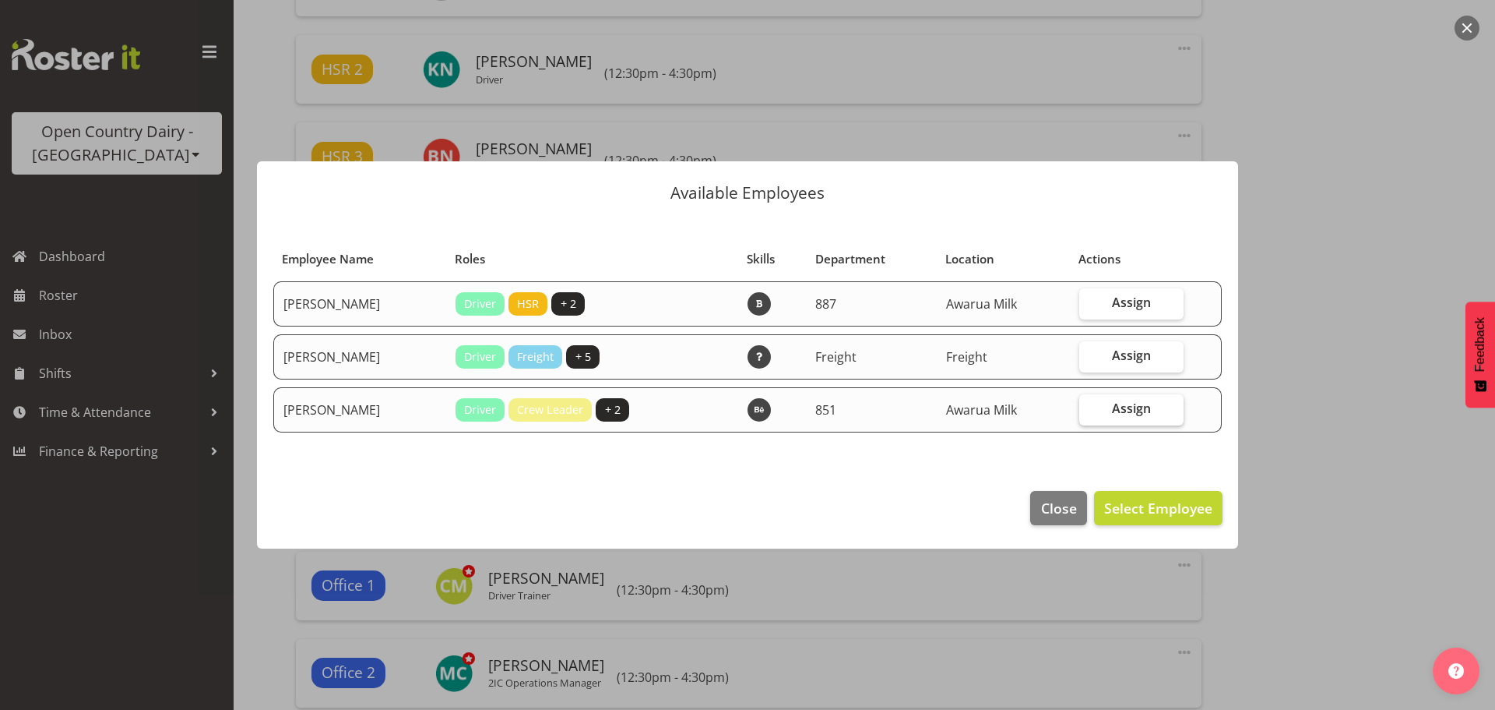
click at [1124, 403] on span "Assign" at bounding box center [1131, 408] width 39 height 16
click at [1090, 403] on input "Assign" at bounding box center [1084, 408] width 10 height 10
checkbox input "true"
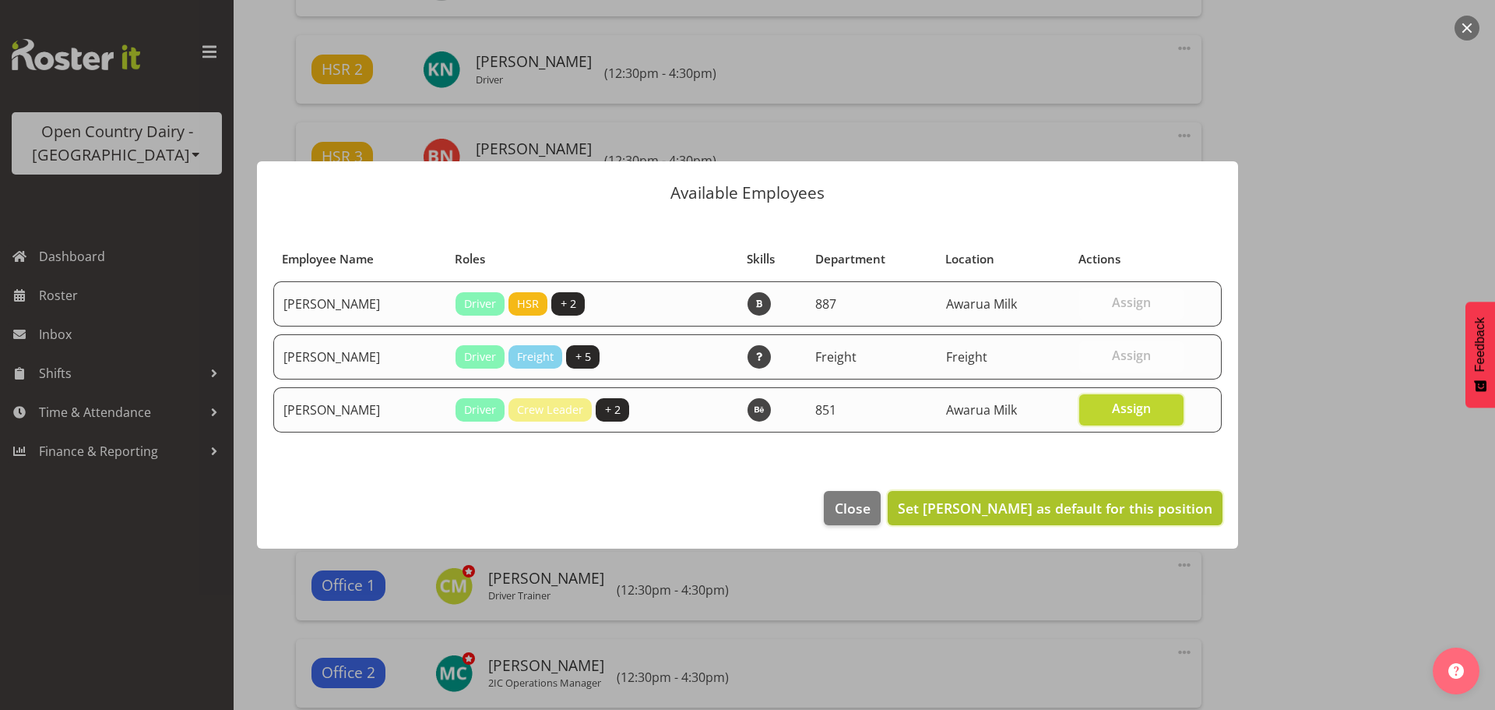
click at [1118, 509] on span "Set Stacey Wilson as default for this position" at bounding box center [1055, 507] width 315 height 19
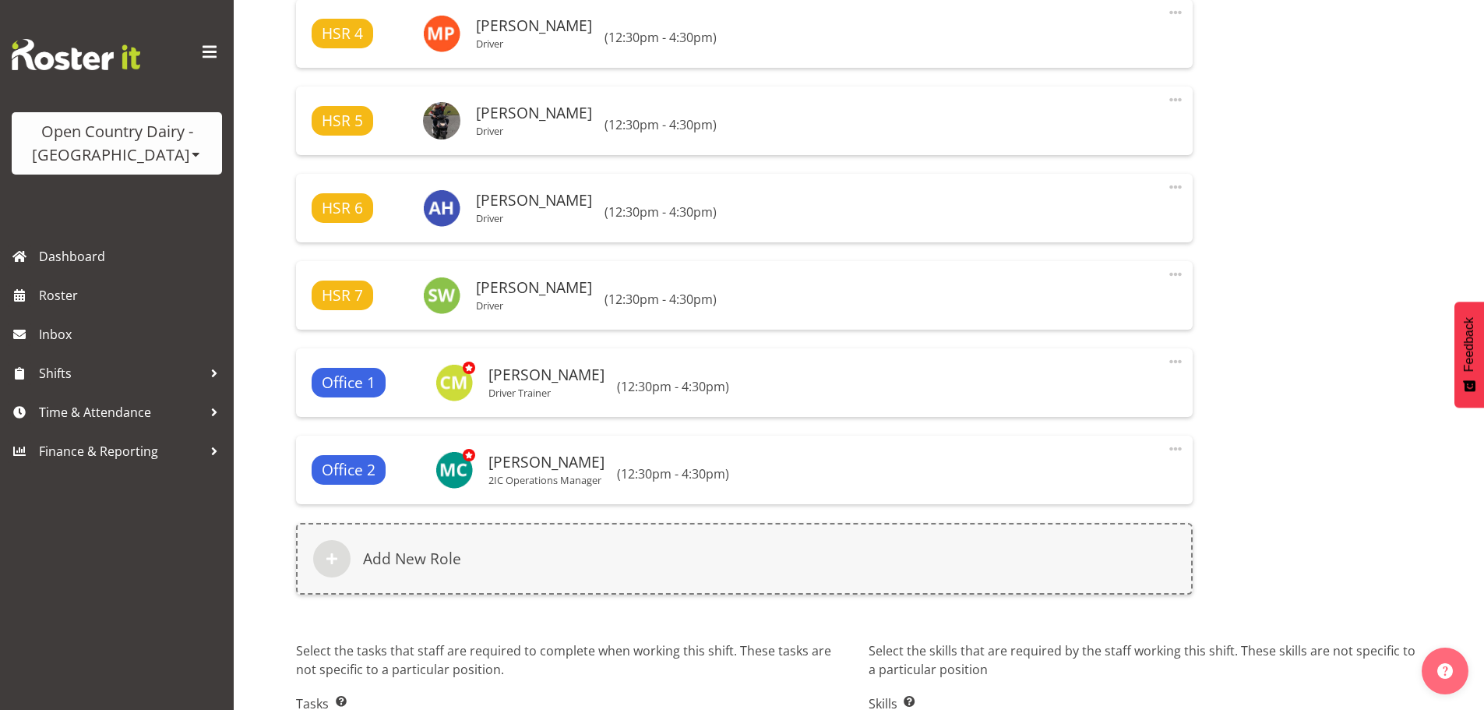
scroll to position [1262, 0]
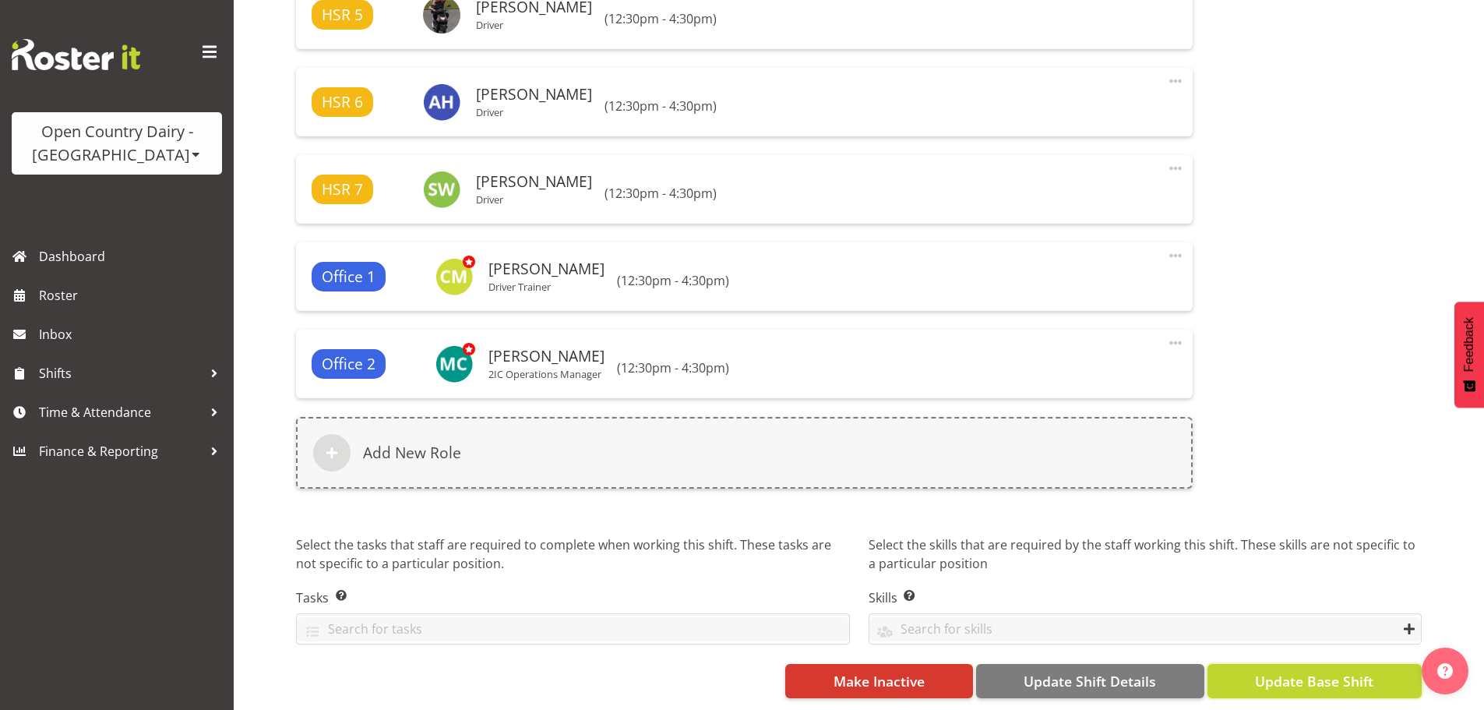
click at [1329, 671] on span "Update Base Shift" at bounding box center [1314, 681] width 118 height 20
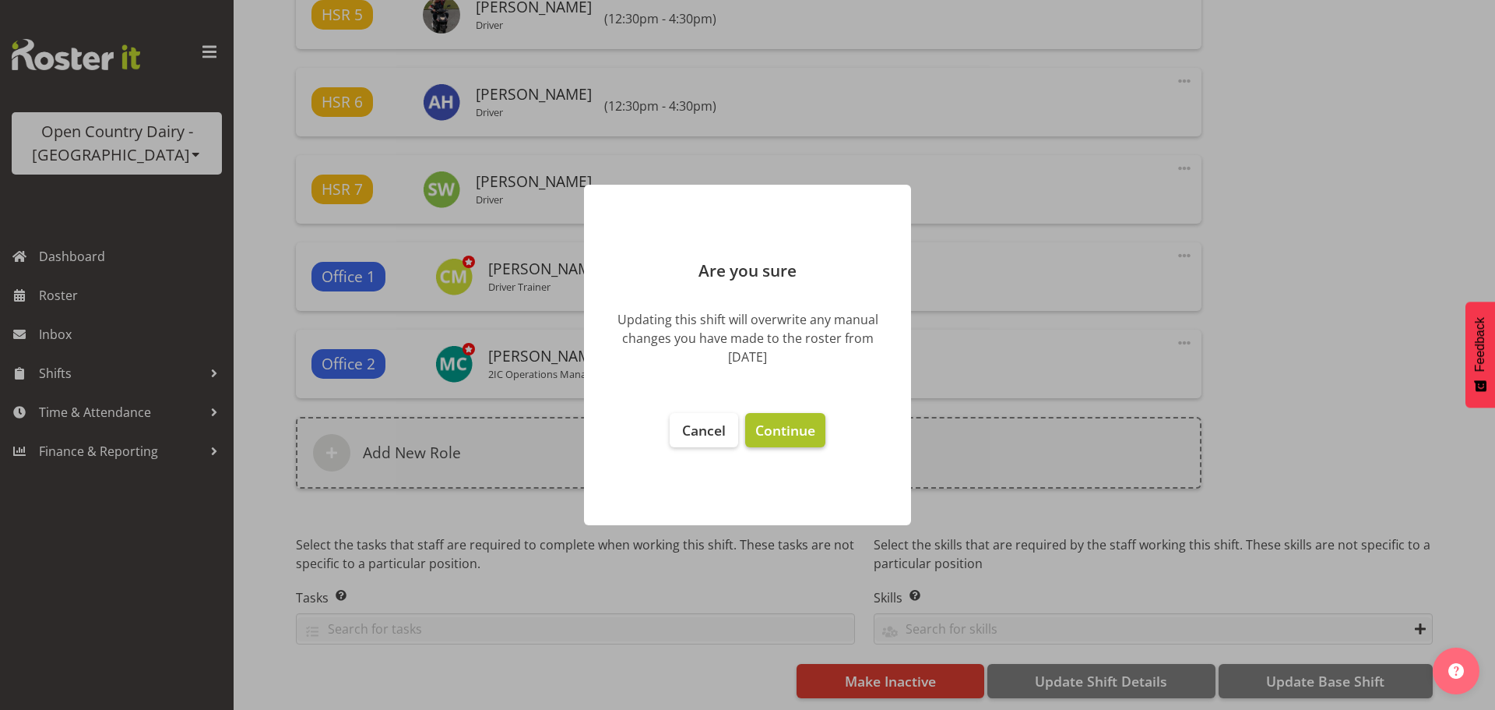
click at [774, 424] on span "Continue" at bounding box center [785, 430] width 60 height 19
select select "806"
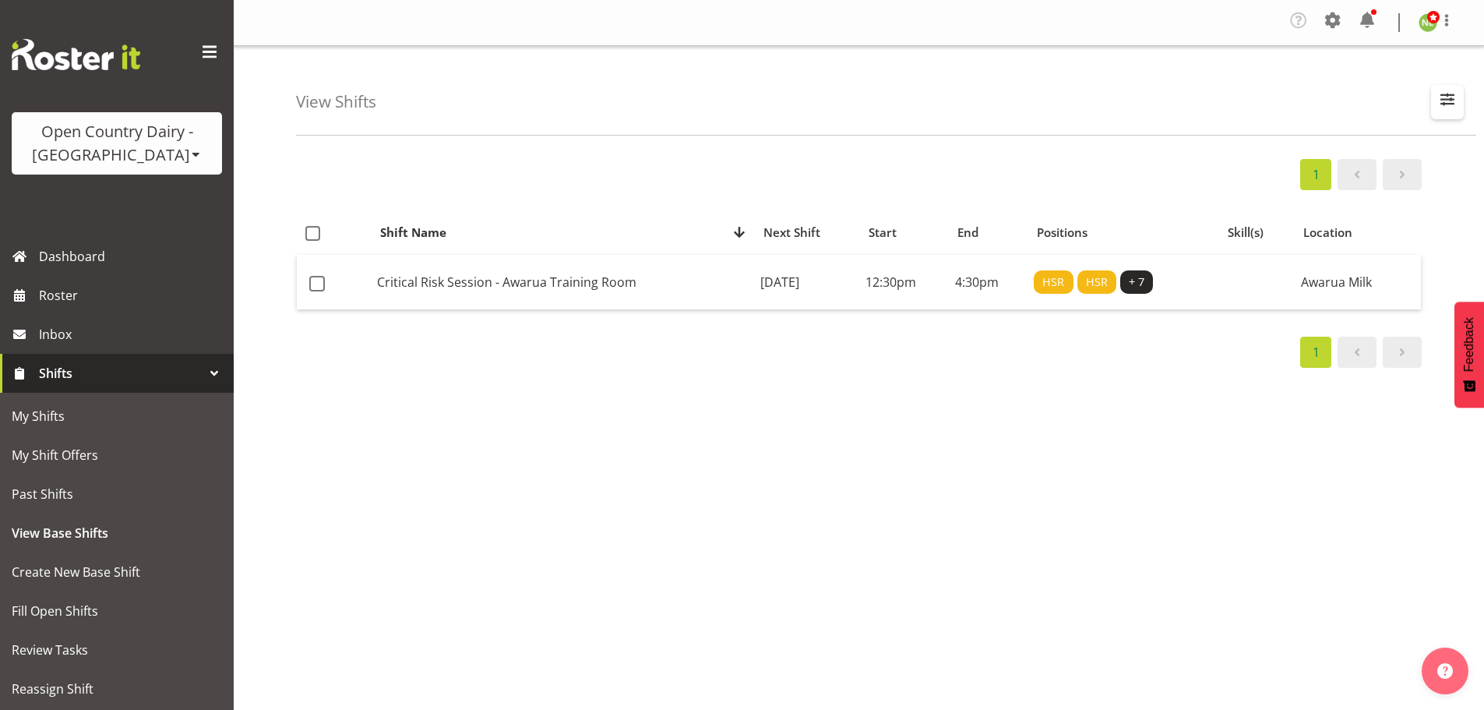
click at [1459, 98] on button "button" at bounding box center [1447, 102] width 33 height 34
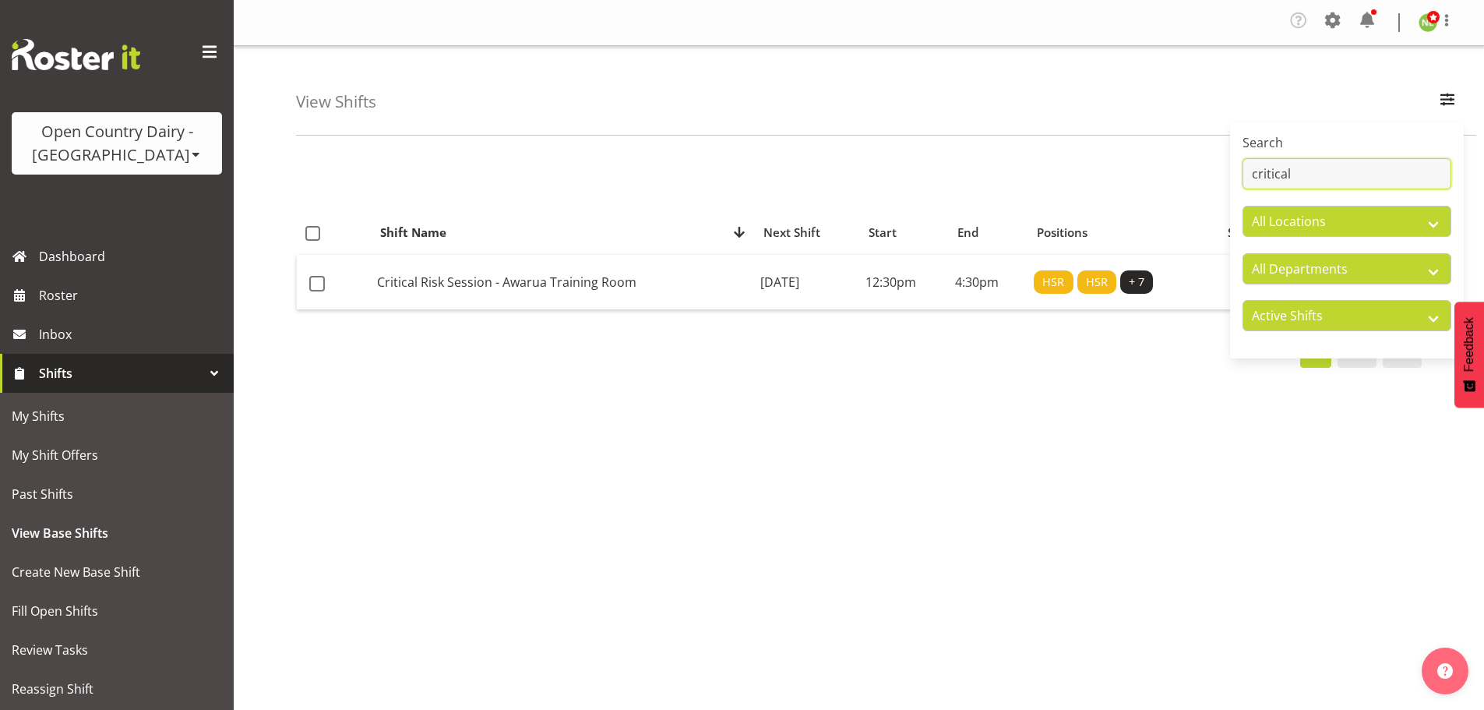
drag, startPoint x: 1315, startPoint y: 169, endPoint x: 1227, endPoint y: 169, distance: 88.0
click at [1207, 160] on div "View Shifts Search critical All Locations Awarua Milk Awarua Office Freight Hor…" at bounding box center [859, 408] width 1250 height 724
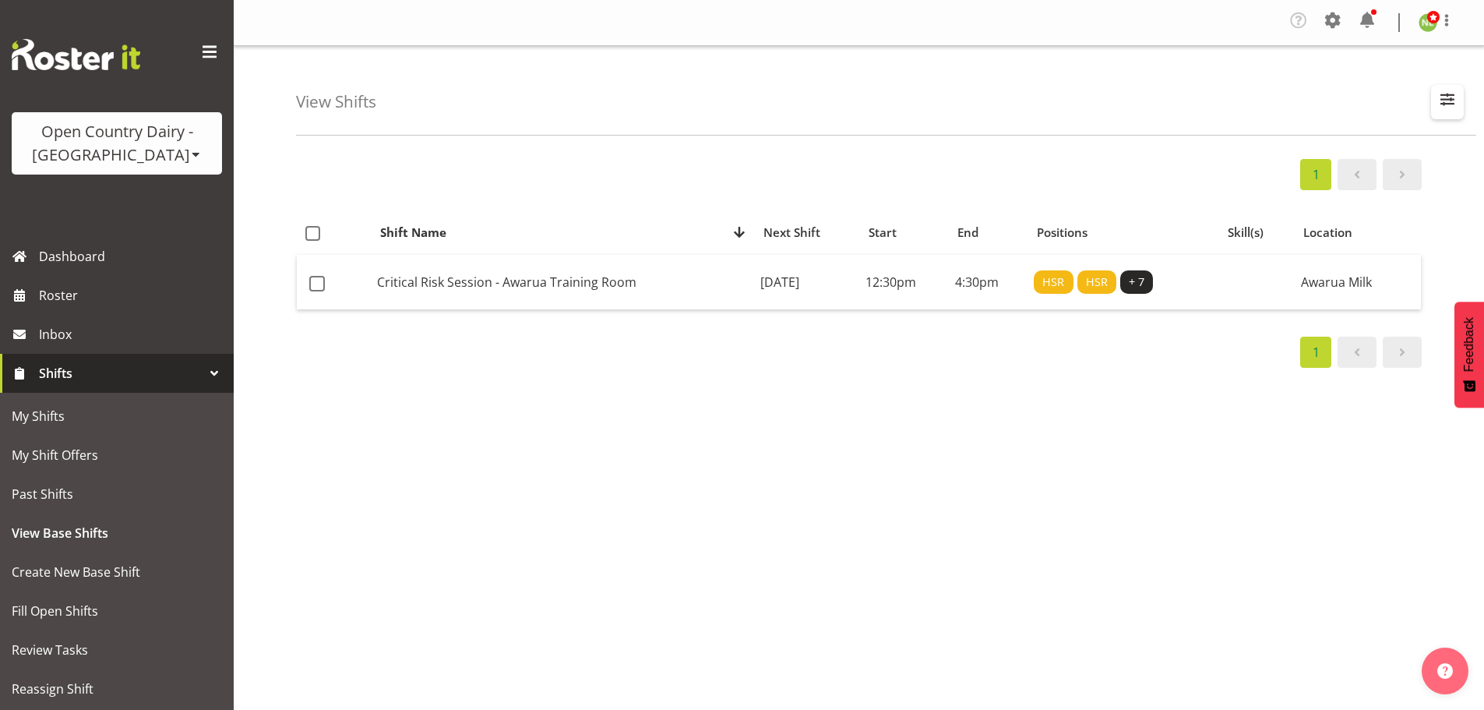
click at [1460, 87] on button "button" at bounding box center [1447, 102] width 33 height 34
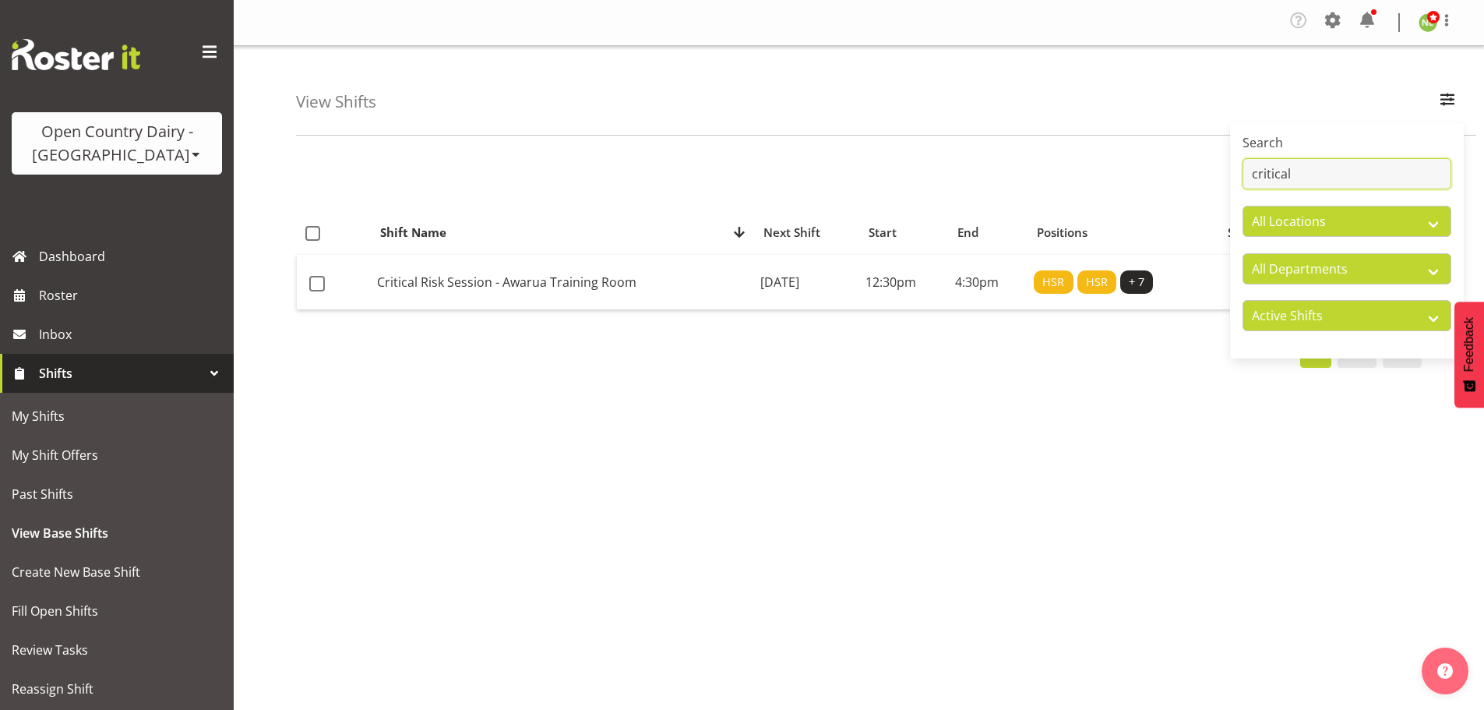
click at [1338, 174] on input "critical" at bounding box center [1346, 173] width 209 height 31
type input "c"
click at [1018, 110] on div "View Shifts Search All Locations Awarua Milk Awarua Office Freight Horotiu offi…" at bounding box center [886, 91] width 1180 height 90
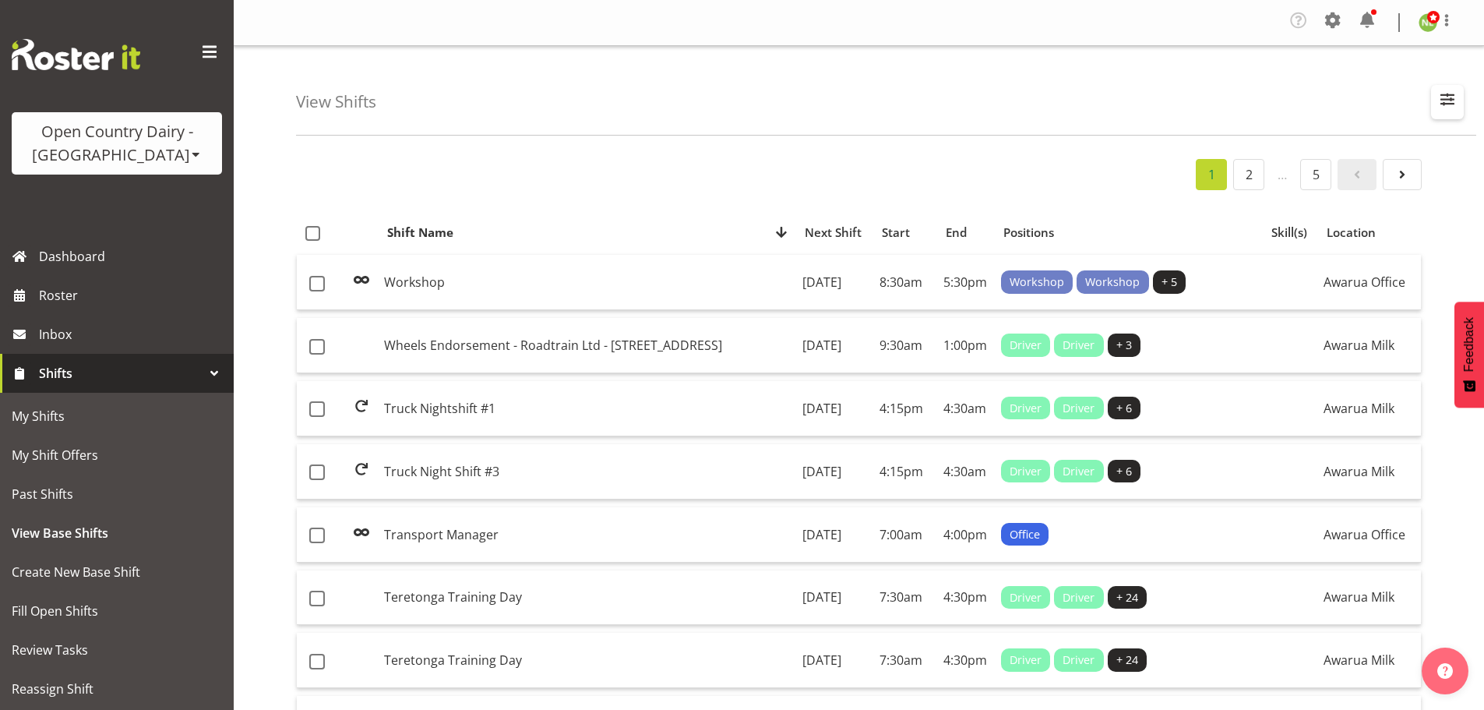
click at [1457, 101] on span "button" at bounding box center [1447, 99] width 20 height 20
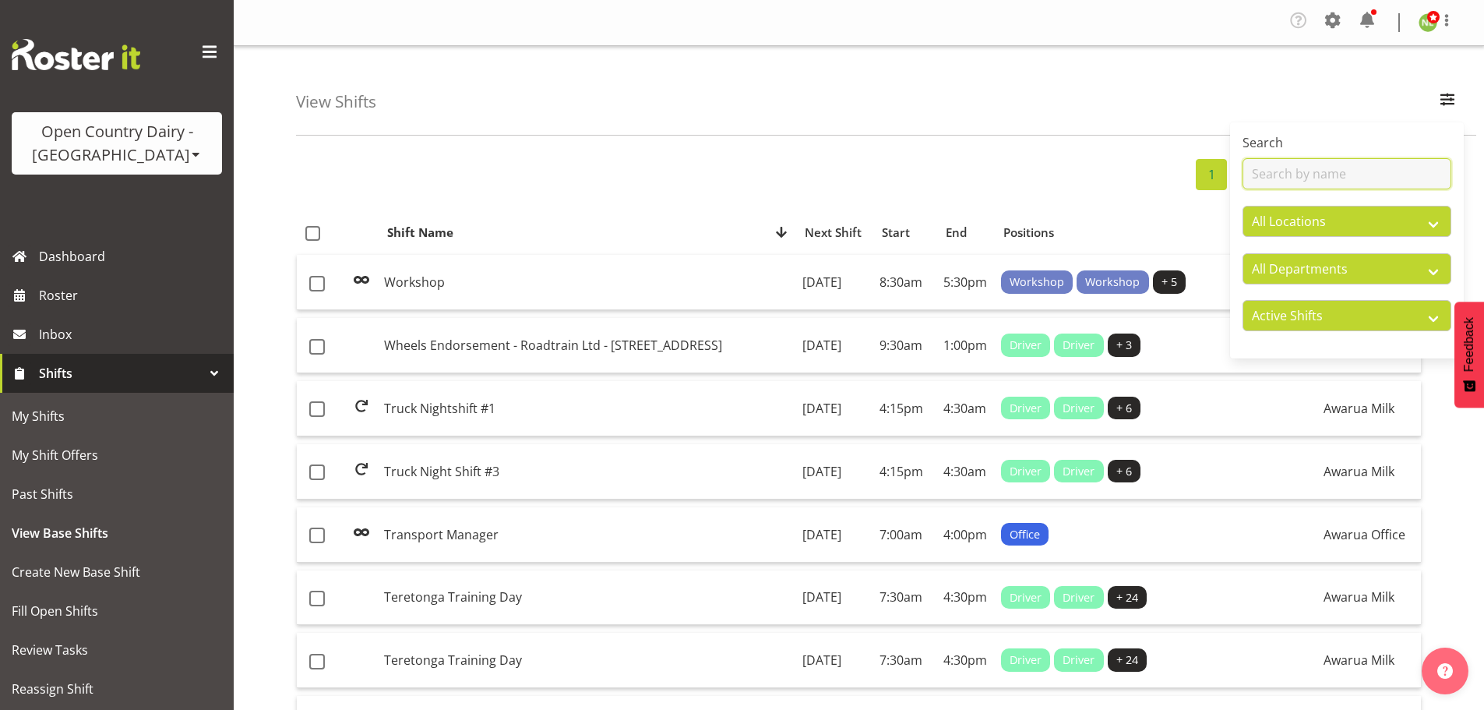
click at [1356, 177] on input "text" at bounding box center [1346, 173] width 209 height 31
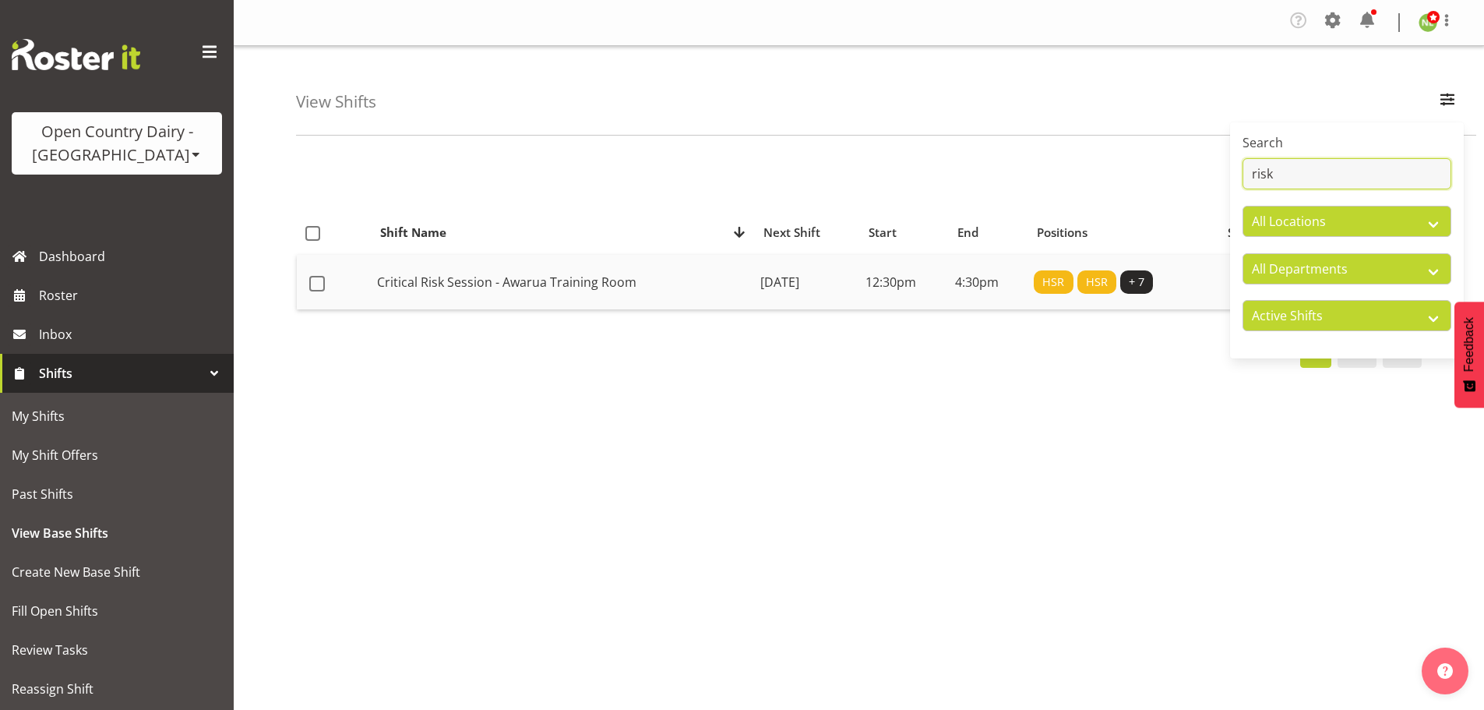
type input "risk"
click at [518, 282] on td "Critical Risk Session - Awarua Training Room" at bounding box center [562, 282] width 383 height 55
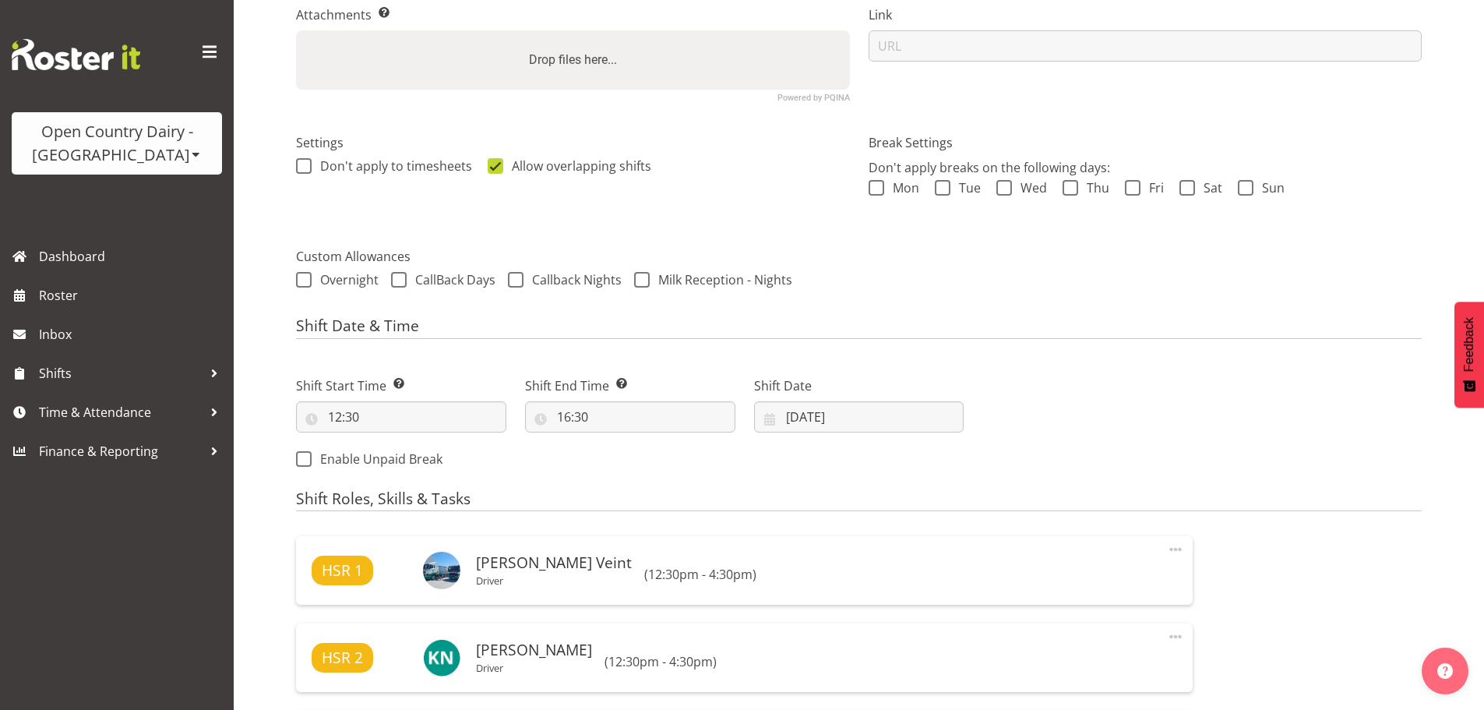
scroll to position [389, 0]
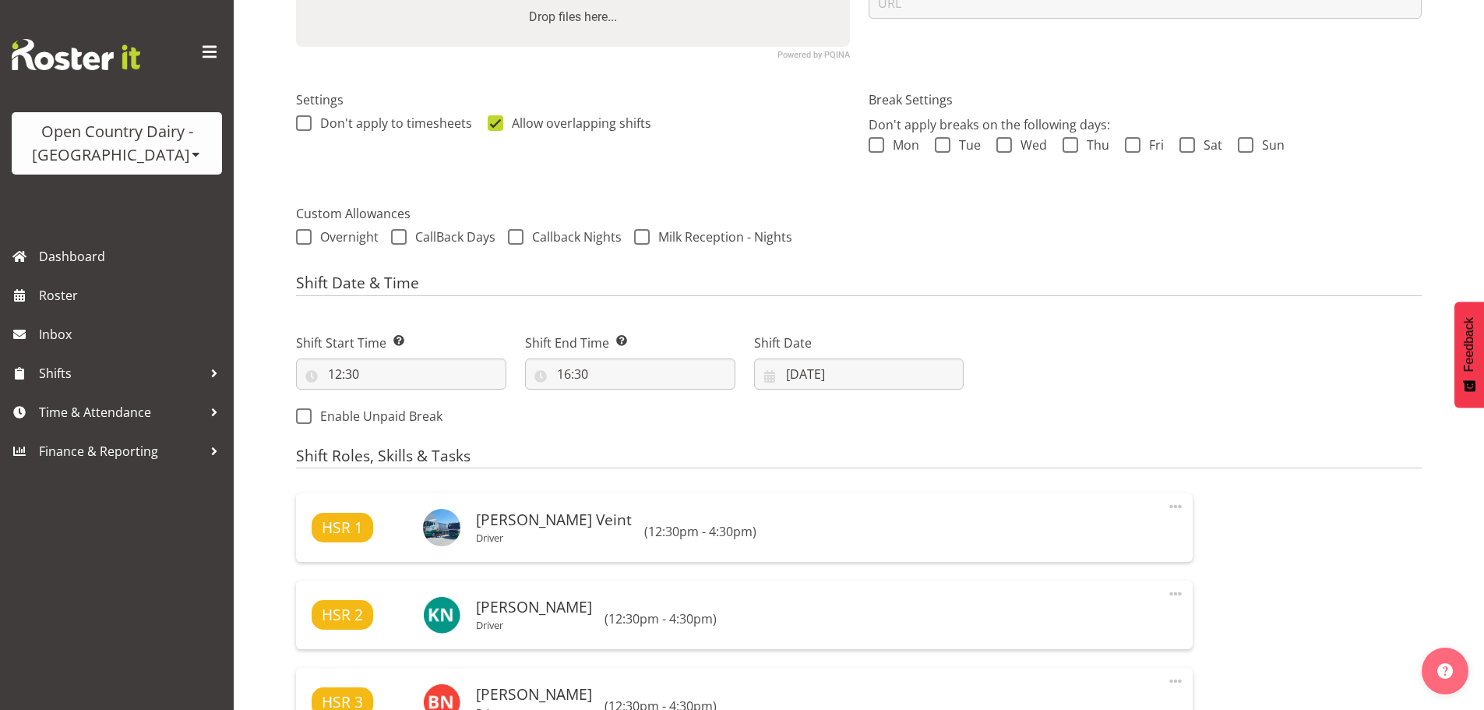
select select "806"
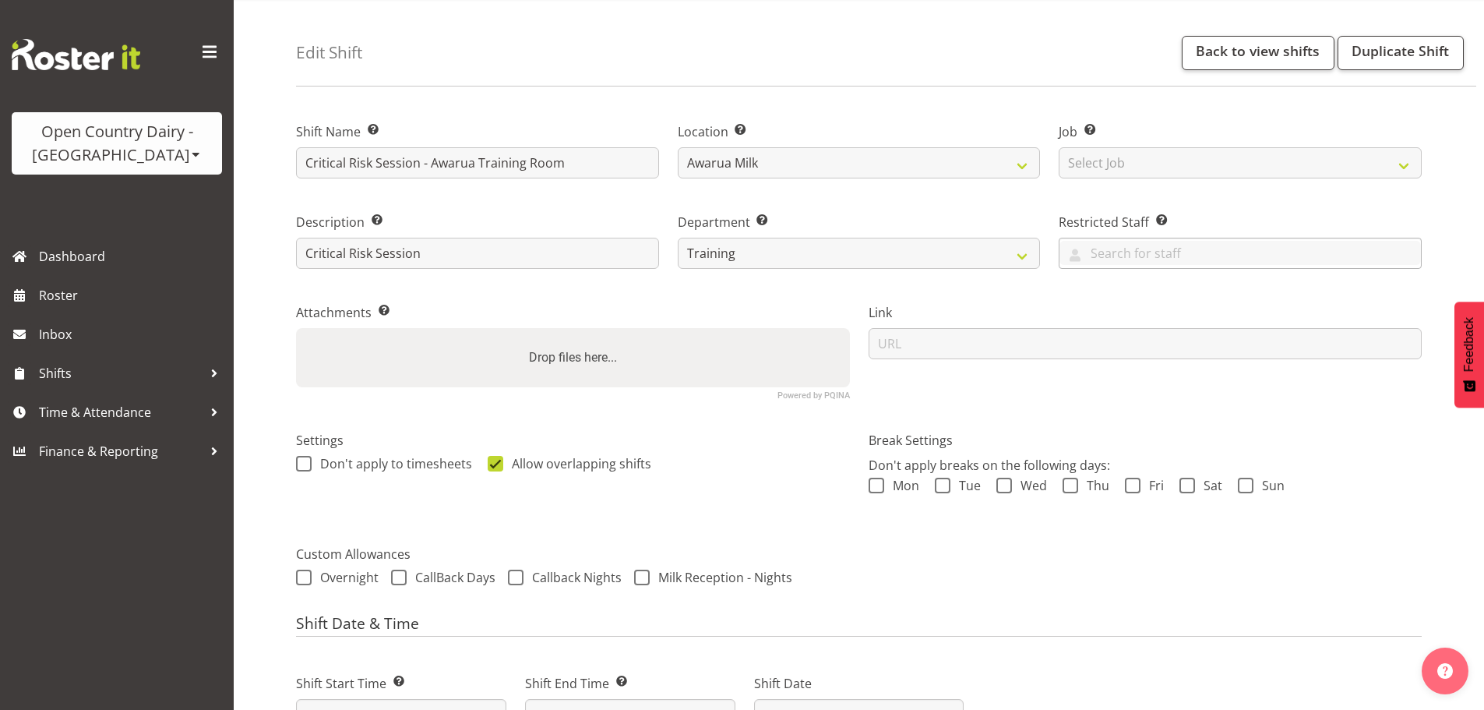
scroll to position [0, 0]
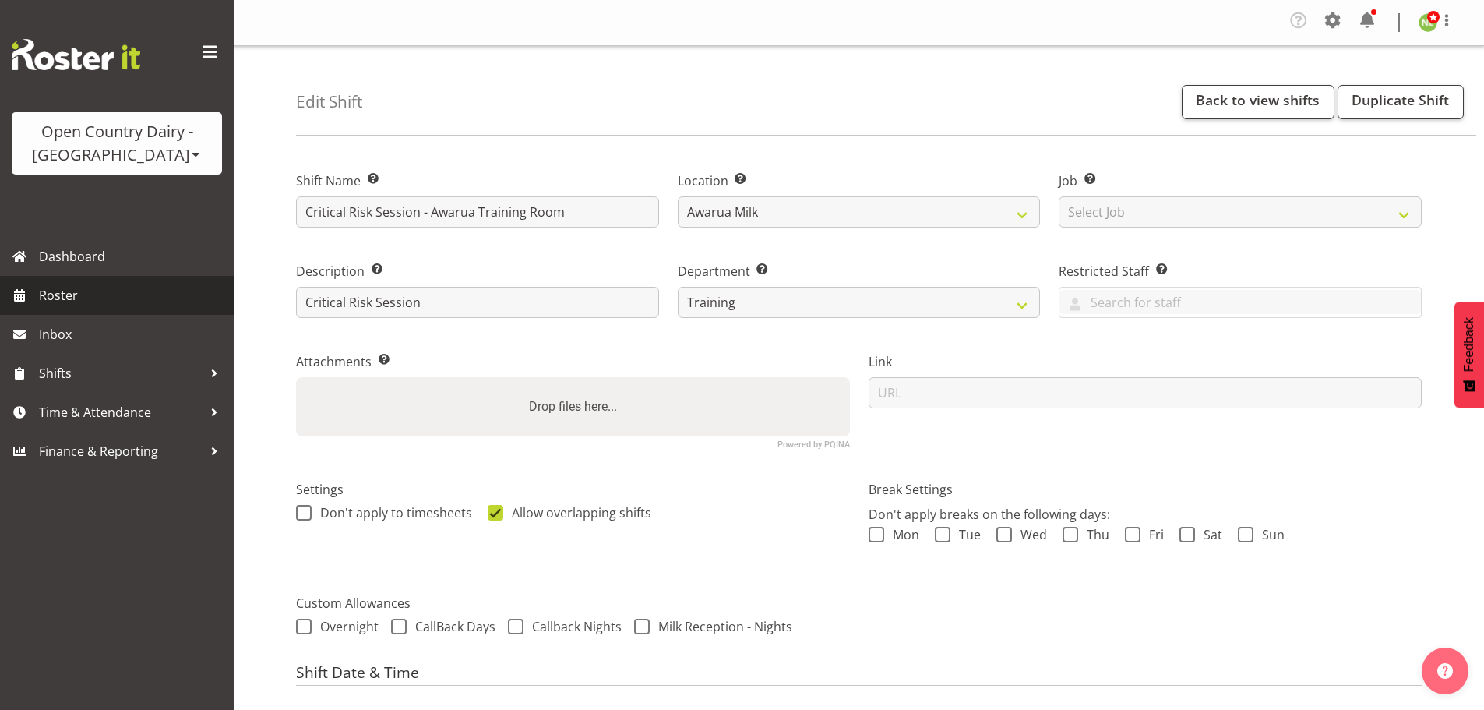
click at [78, 298] on span "Roster" at bounding box center [132, 294] width 187 height 23
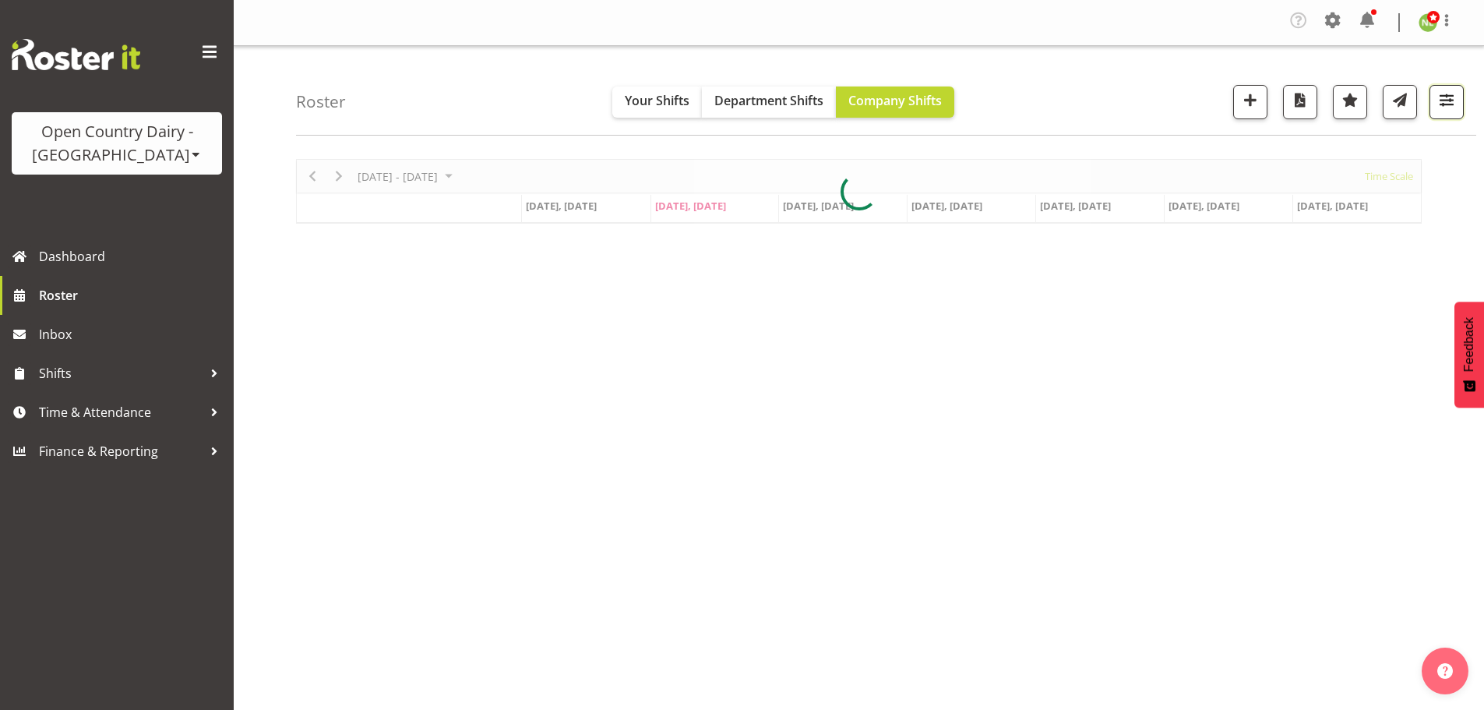
click at [1449, 100] on span "button" at bounding box center [1446, 100] width 20 height 20
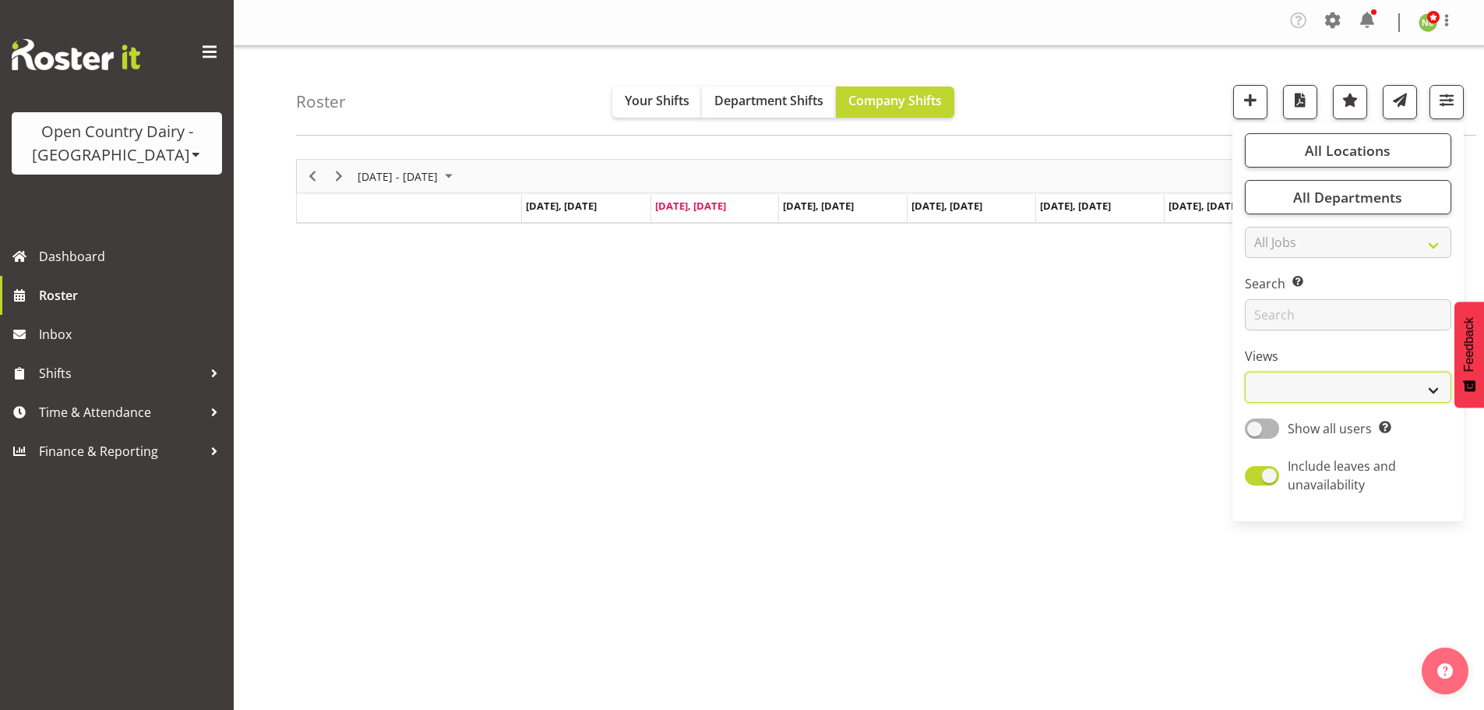
drag, startPoint x: 1306, startPoint y: 376, endPoint x: 1302, endPoint y: 386, distance: 10.8
click at [1306, 375] on select "Staff Role Shift - Horizontal Shift - Vertical Staff - Location" at bounding box center [1348, 387] width 206 height 31
select select "staff"
click at [1245, 372] on select "Staff Role Shift - Horizontal Shift - Vertical Staff - Location" at bounding box center [1348, 387] width 206 height 31
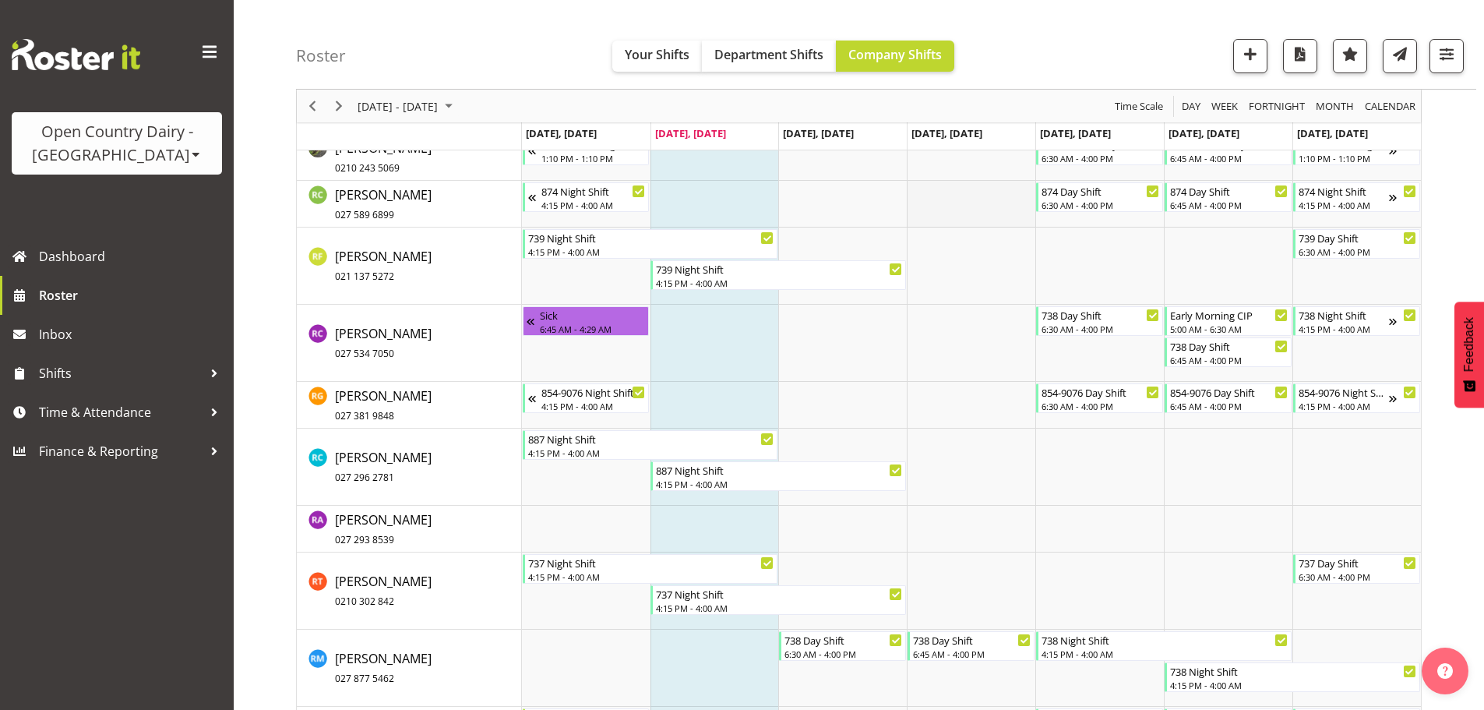
scroll to position [7944, 0]
click at [90, 405] on span "Time & Attendance" at bounding box center [121, 411] width 164 height 23
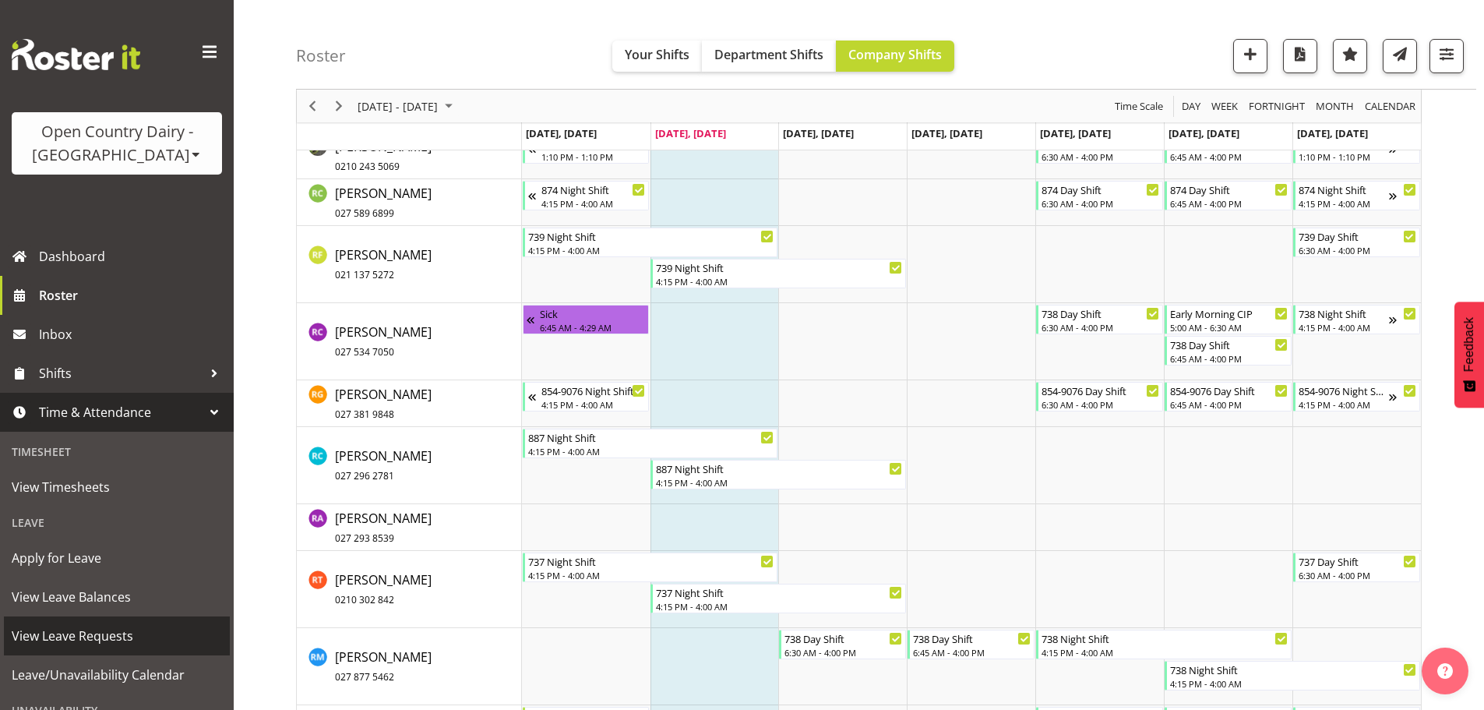
click at [85, 641] on span "View Leave Requests" at bounding box center [117, 635] width 210 height 23
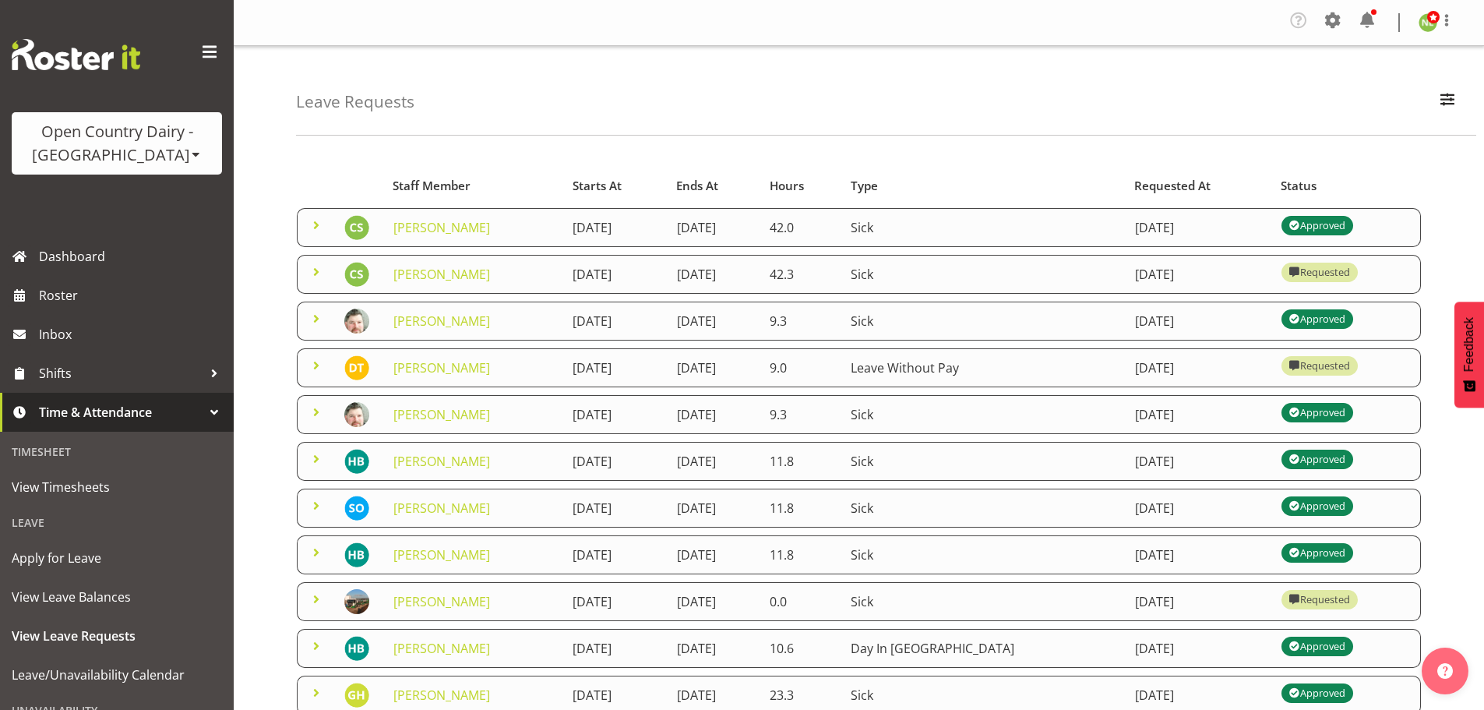
click at [312, 365] on span at bounding box center [316, 365] width 19 height 19
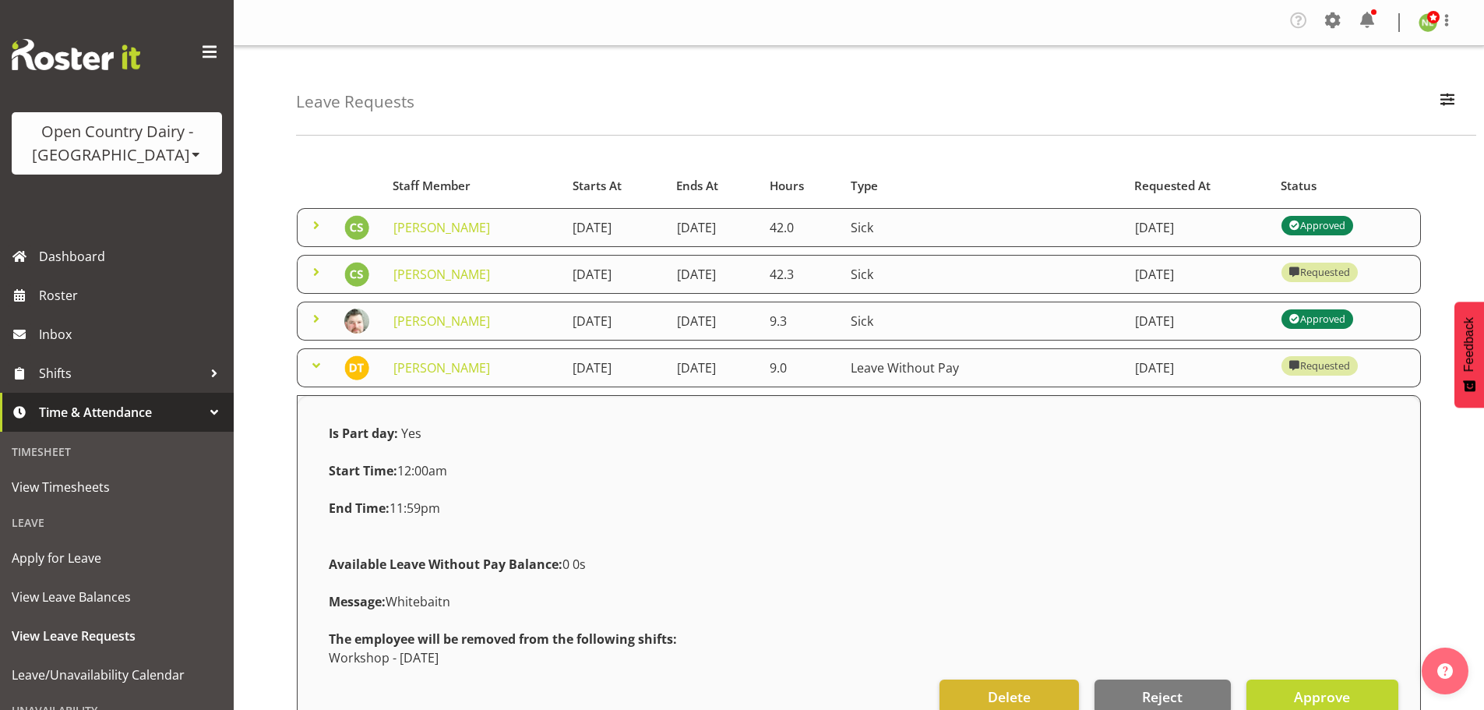
click at [309, 364] on span at bounding box center [316, 365] width 19 height 19
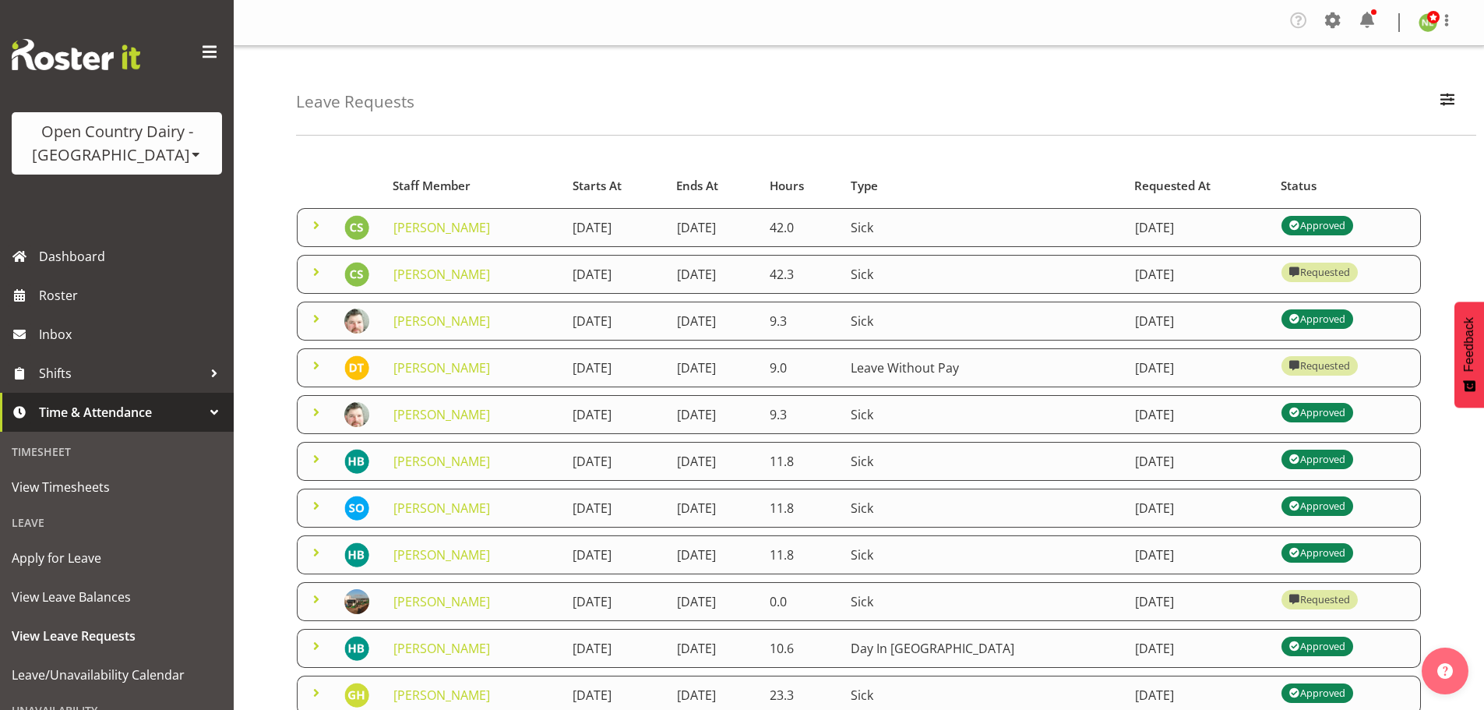
click at [319, 267] on span at bounding box center [316, 271] width 19 height 19
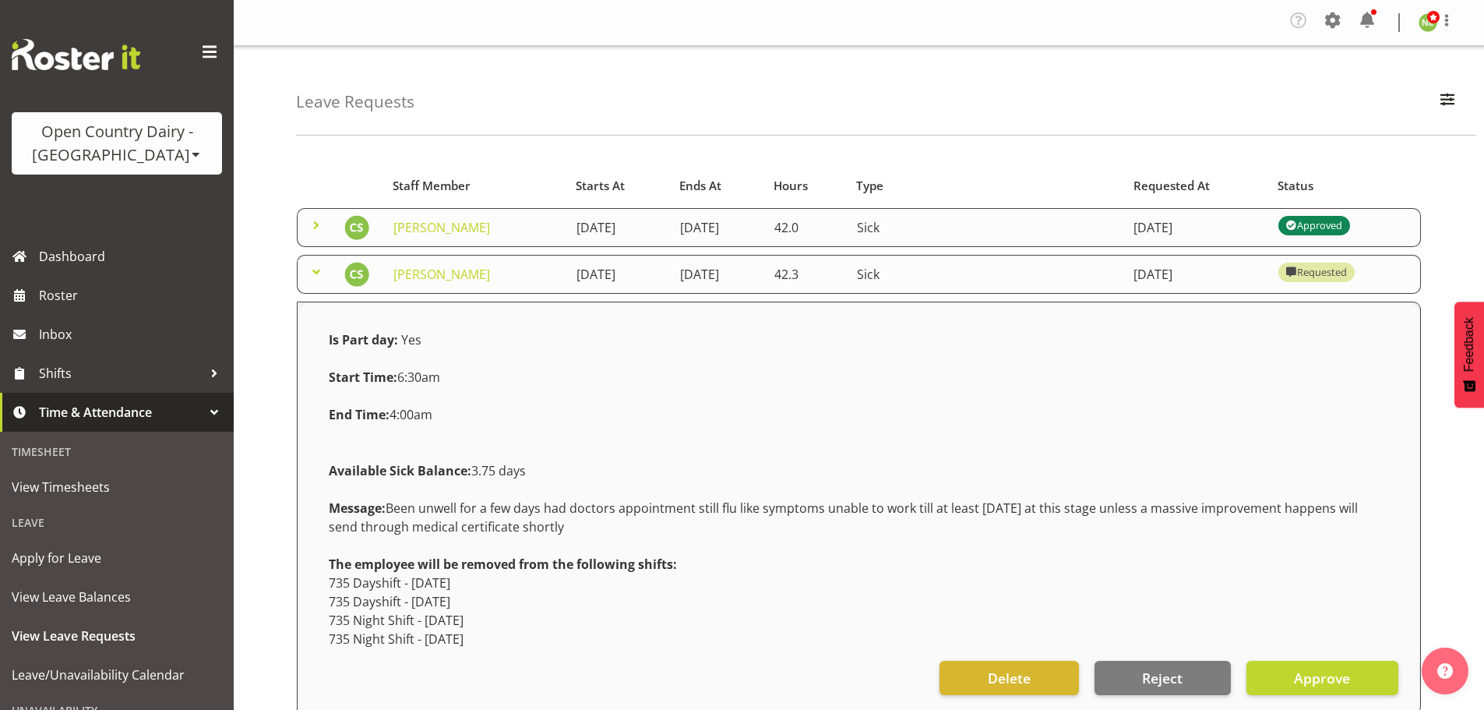
click at [319, 224] on span at bounding box center [316, 225] width 19 height 19
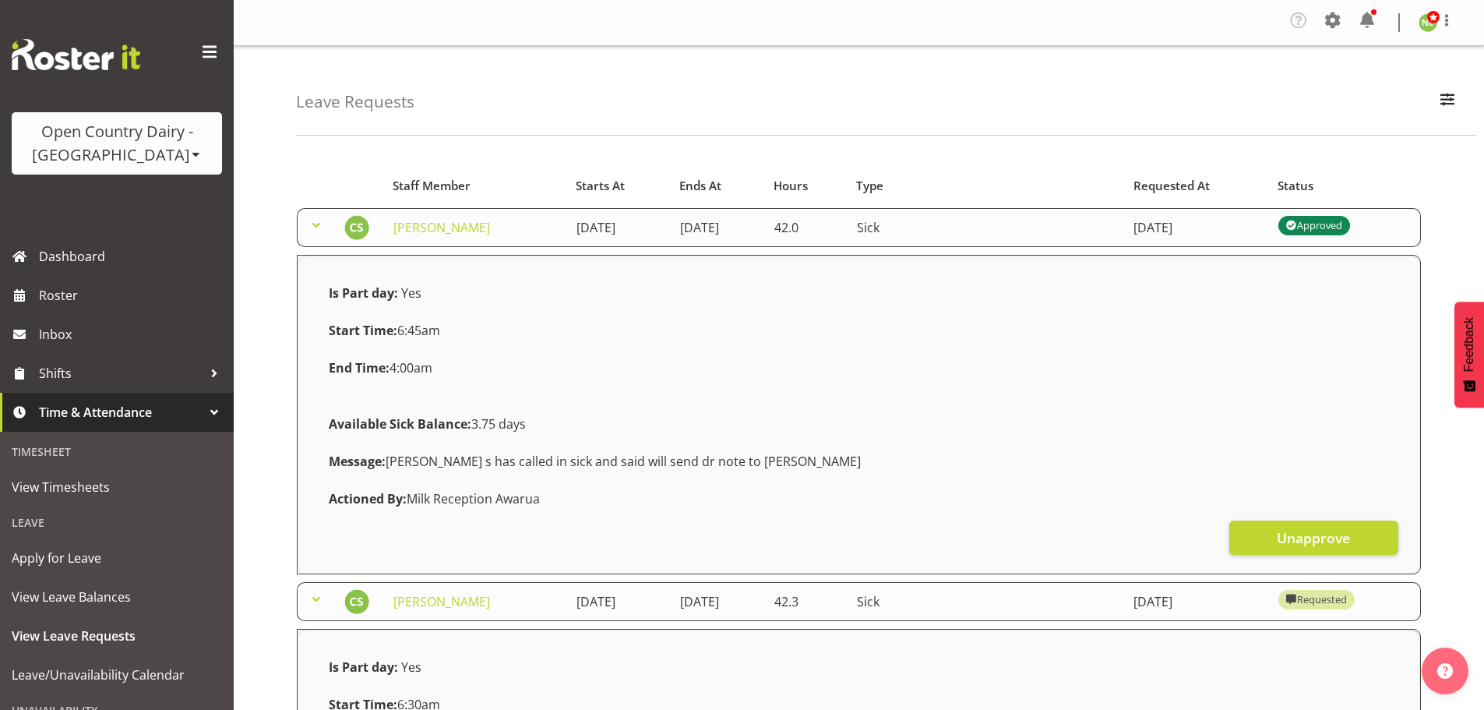
click at [314, 224] on span at bounding box center [316, 225] width 19 height 19
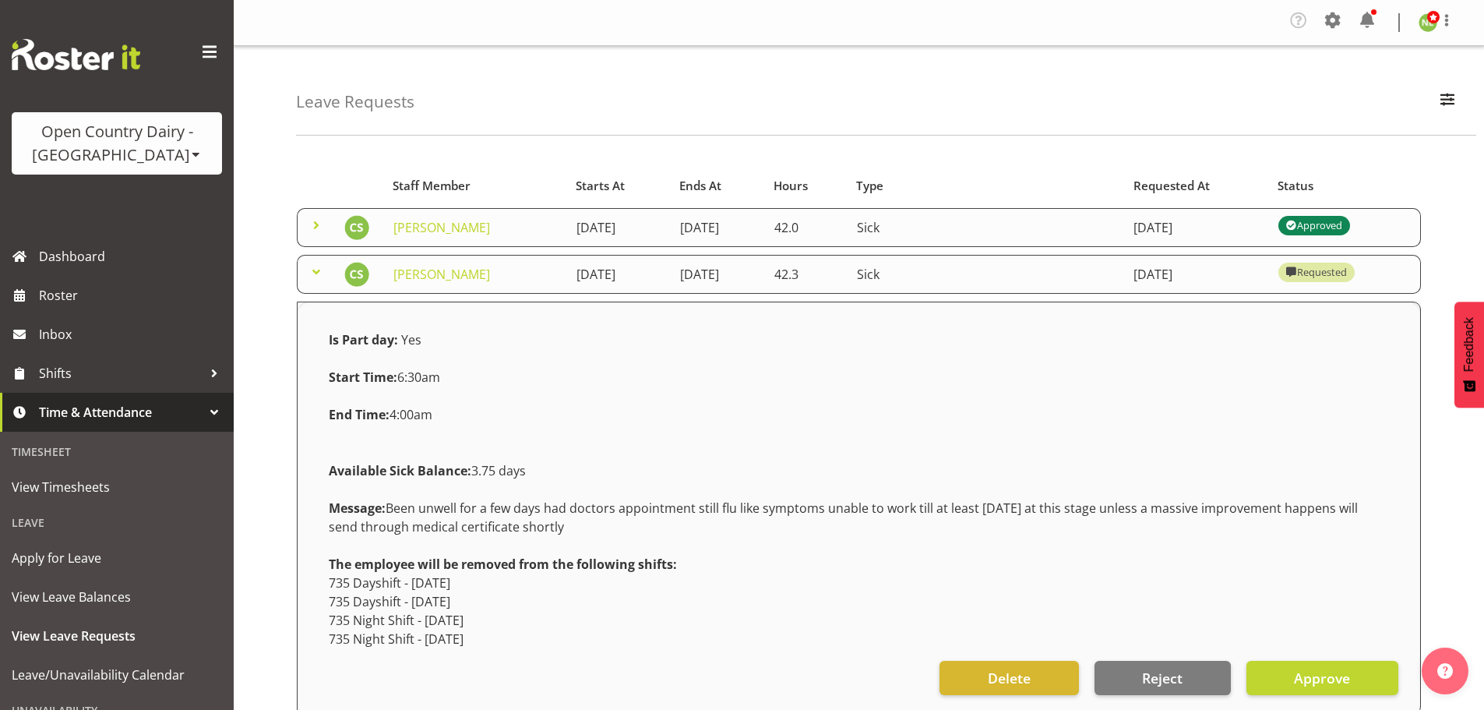
click at [315, 276] on span at bounding box center [316, 271] width 19 height 19
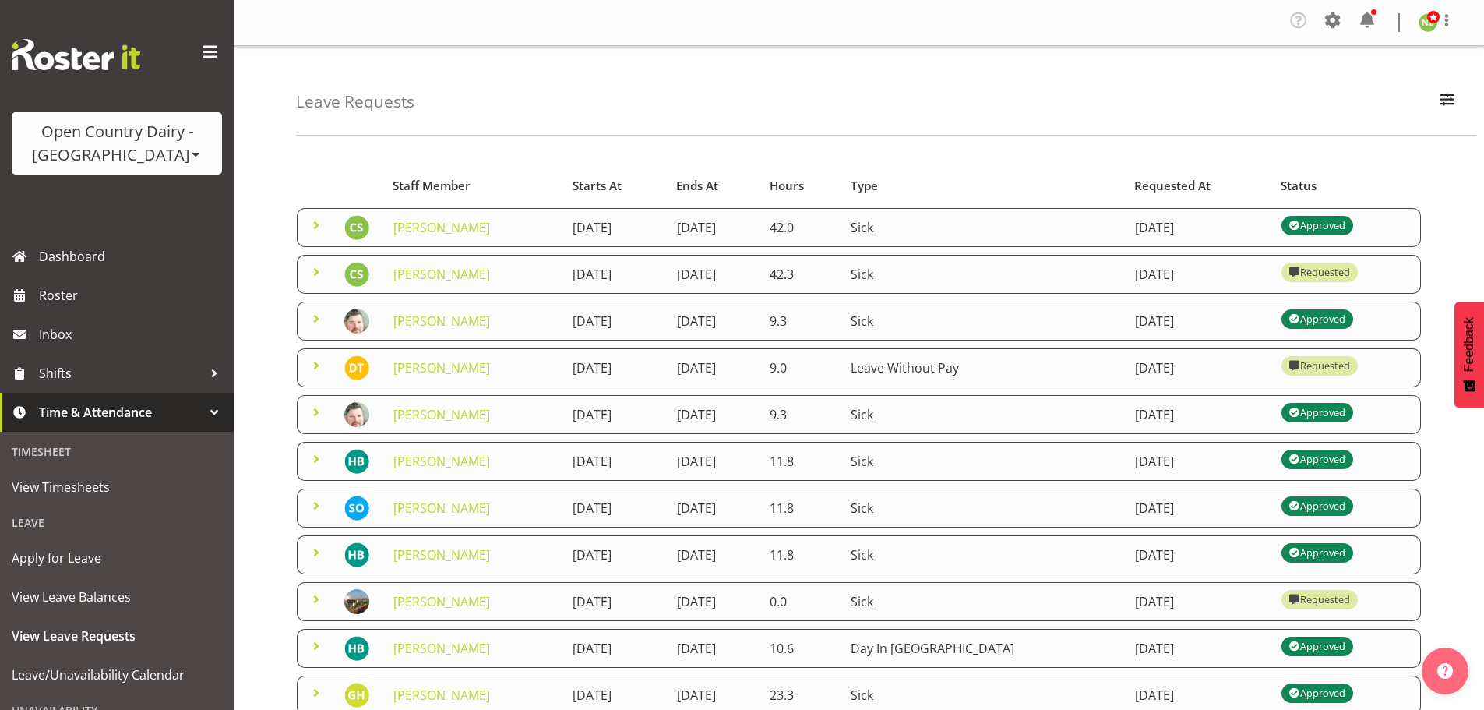
click at [319, 315] on span at bounding box center [316, 318] width 19 height 19
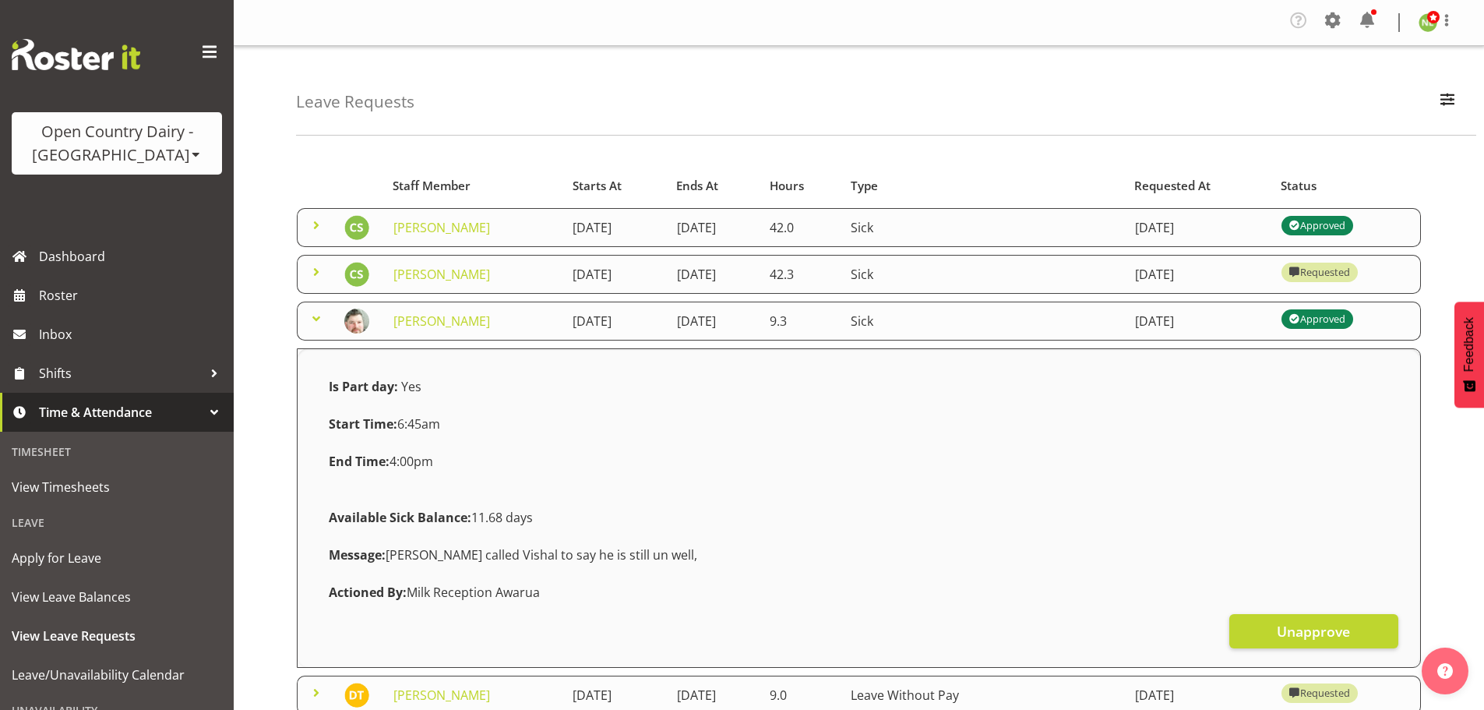
click at [315, 315] on span at bounding box center [316, 318] width 19 height 19
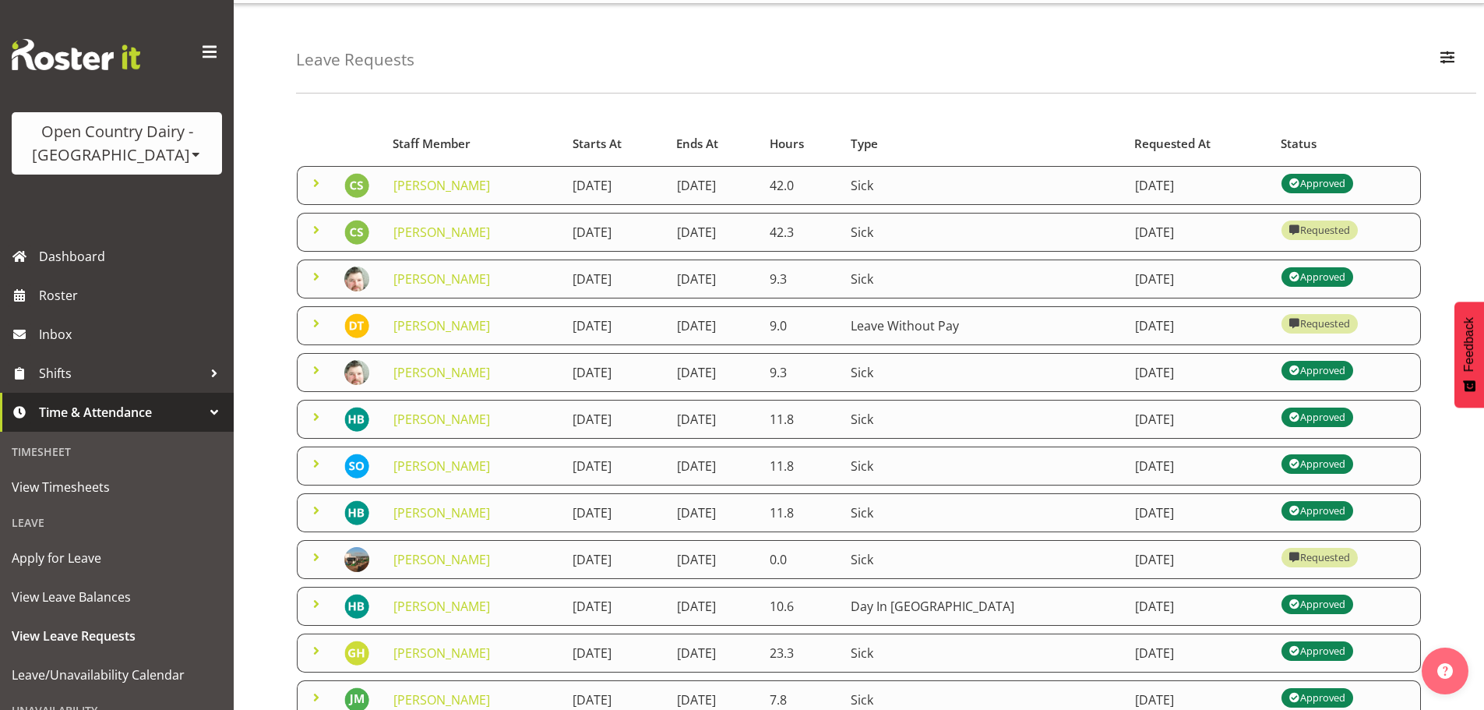
scroll to position [78, 0]
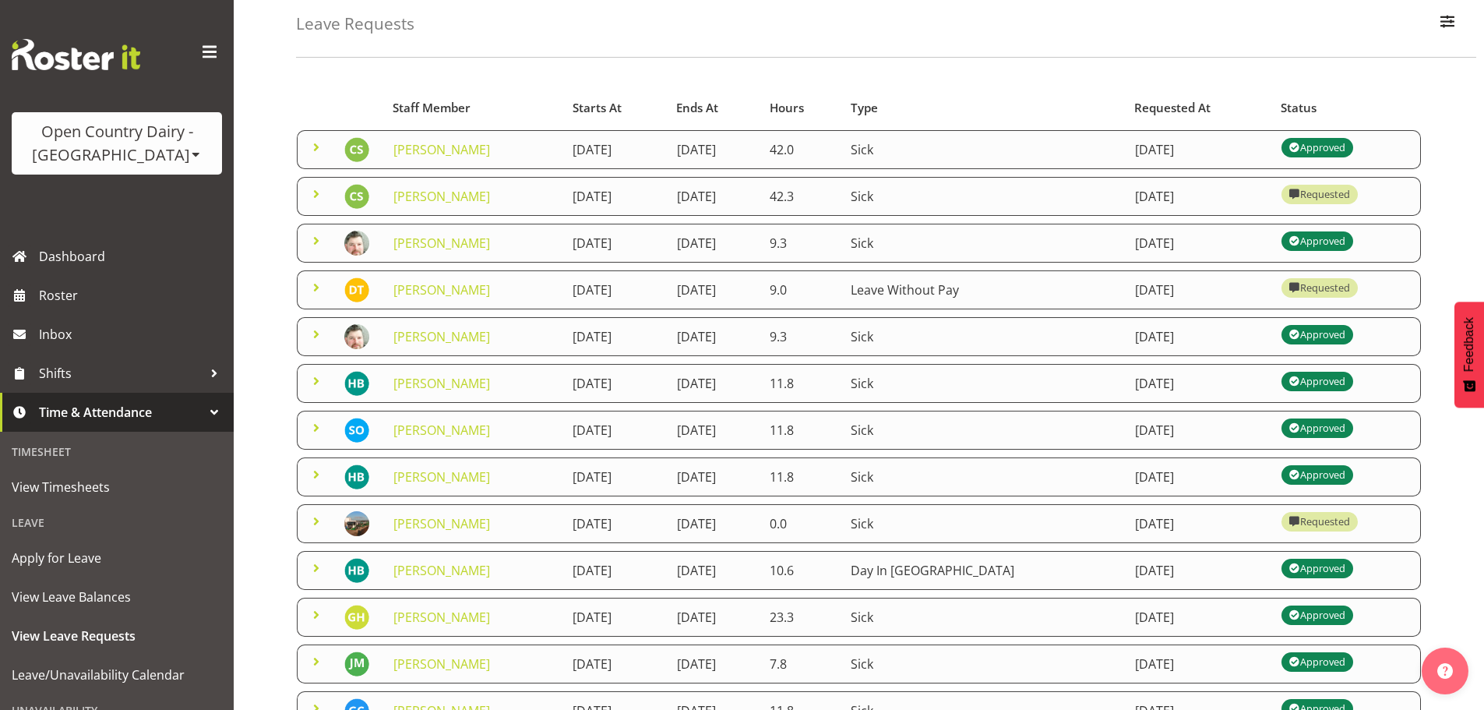
click at [318, 332] on span at bounding box center [316, 334] width 19 height 19
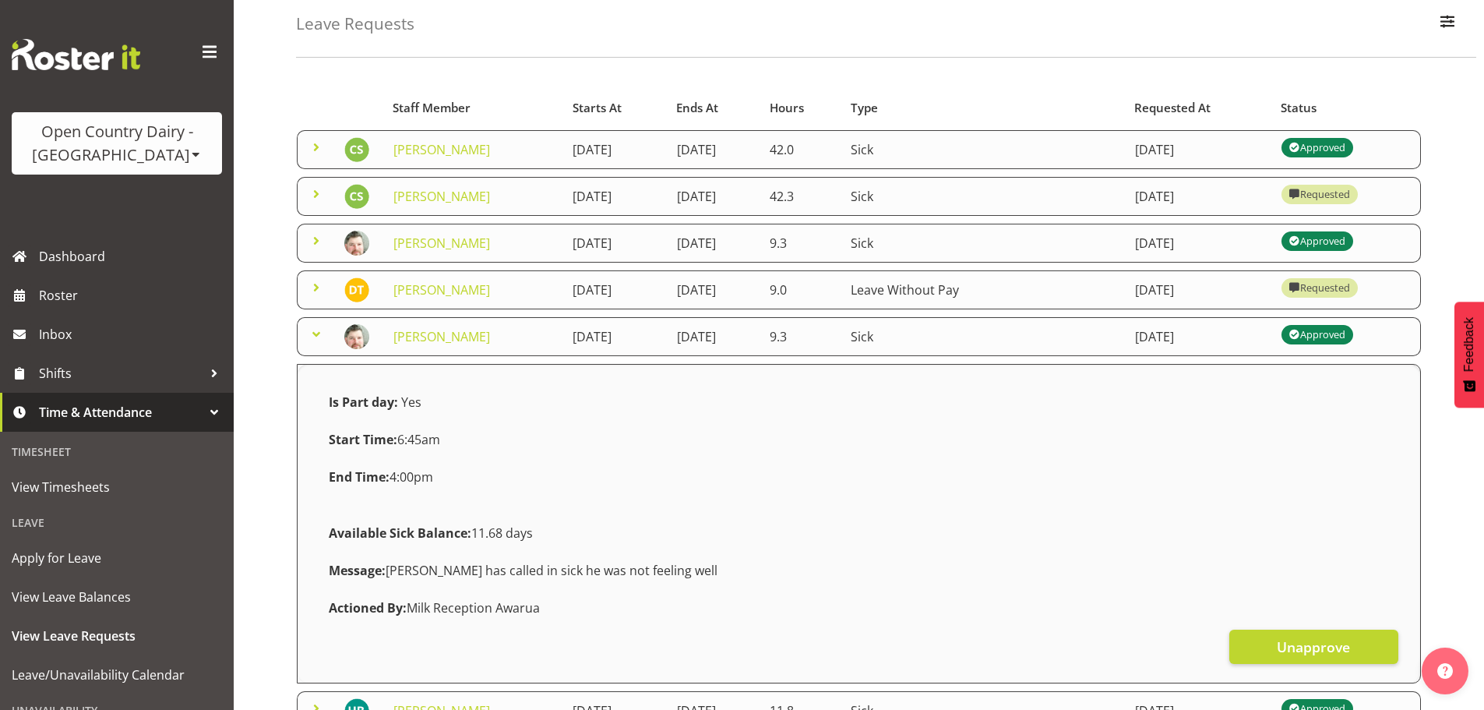
click at [318, 332] on span at bounding box center [316, 334] width 19 height 19
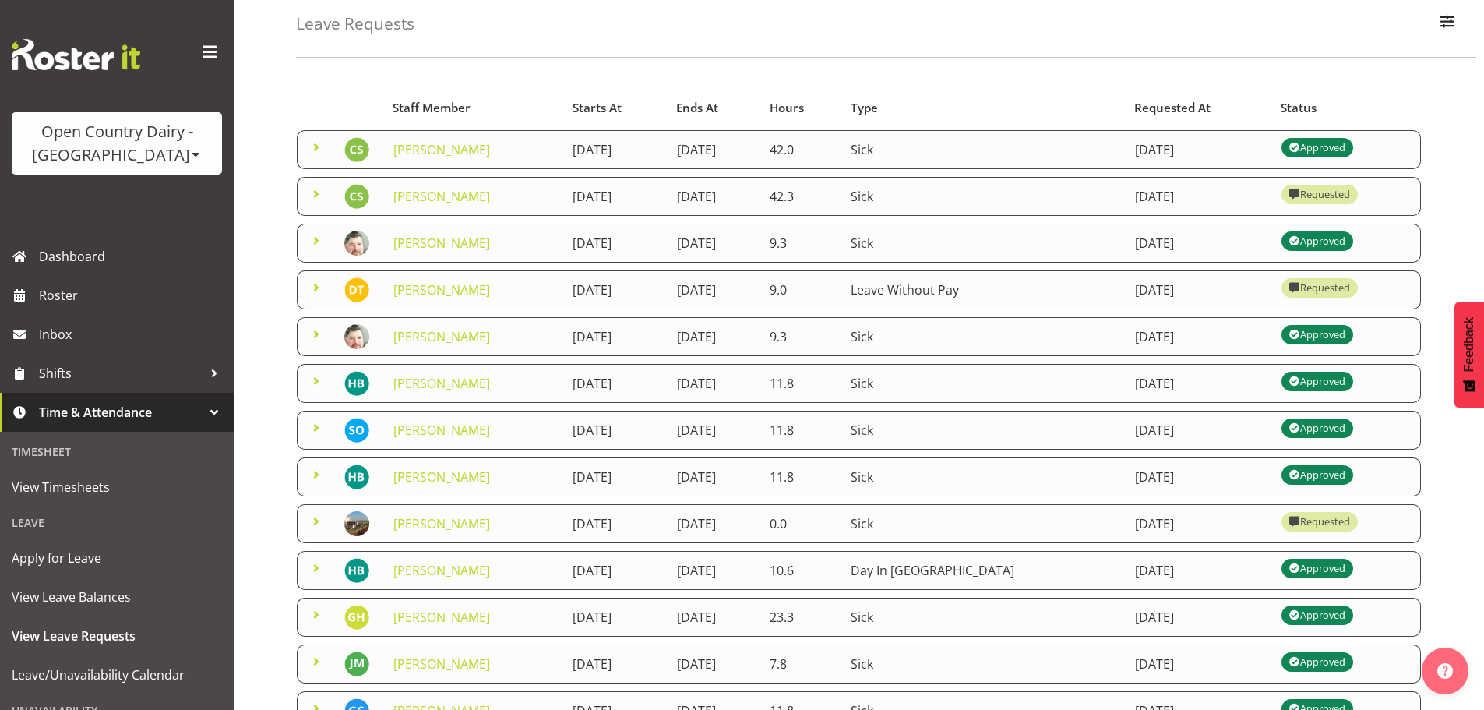
click at [314, 383] on span at bounding box center [316, 381] width 19 height 19
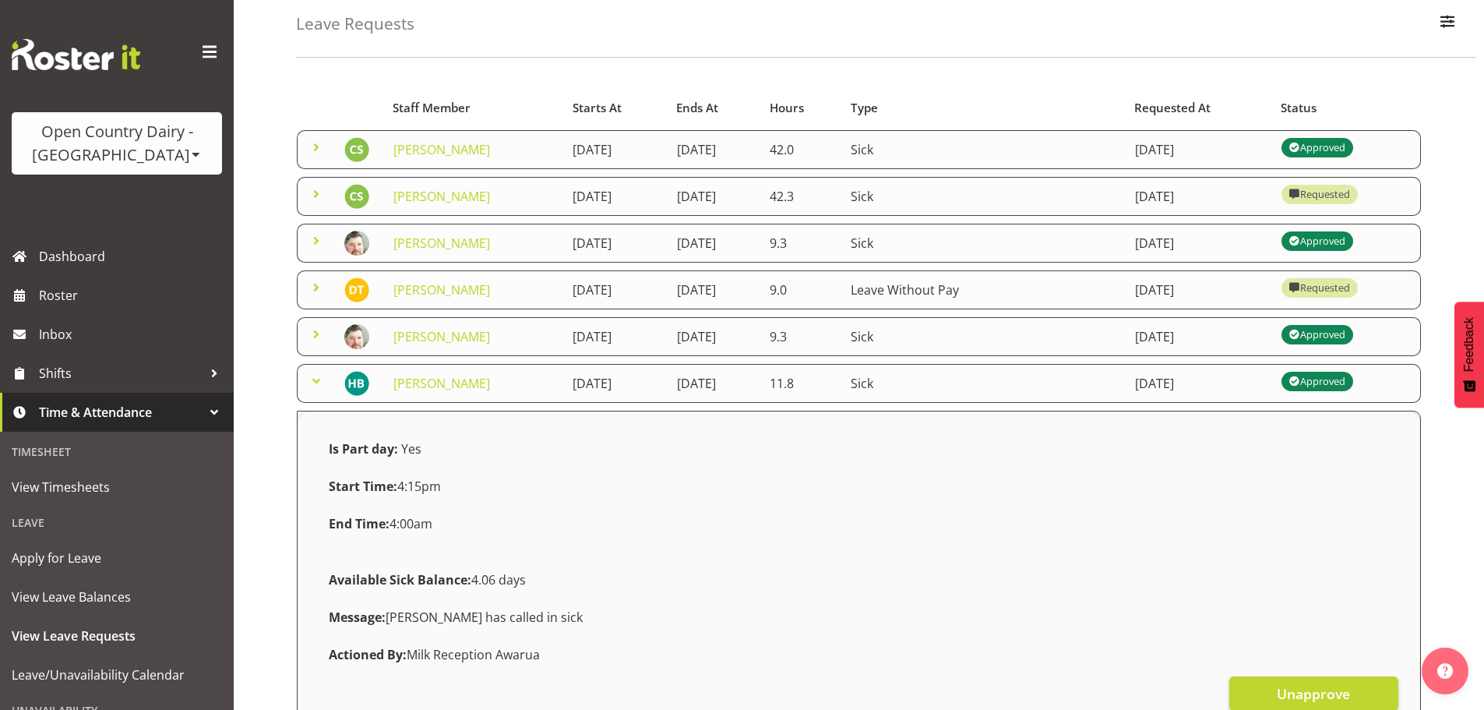
click at [314, 383] on span at bounding box center [316, 381] width 19 height 19
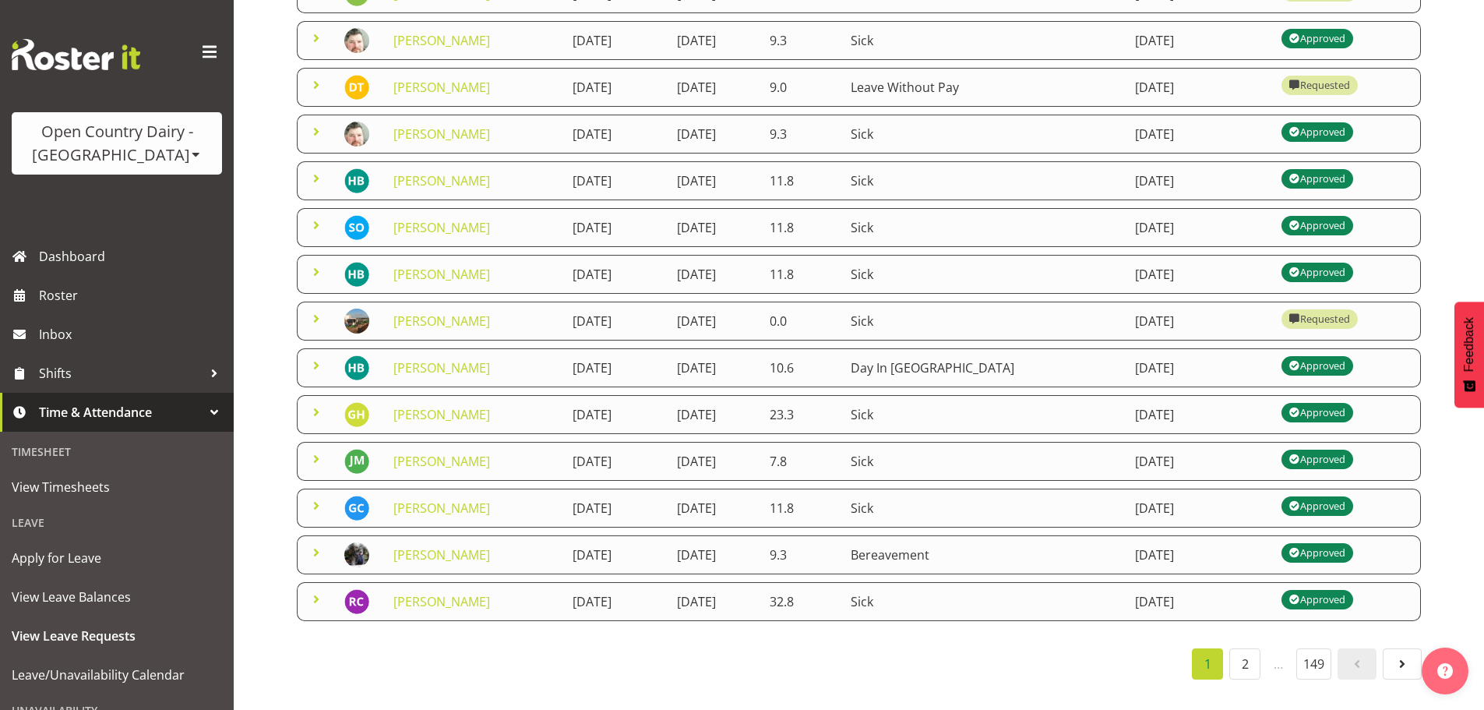
scroll to position [292, 0]
click at [319, 356] on span at bounding box center [316, 365] width 19 height 19
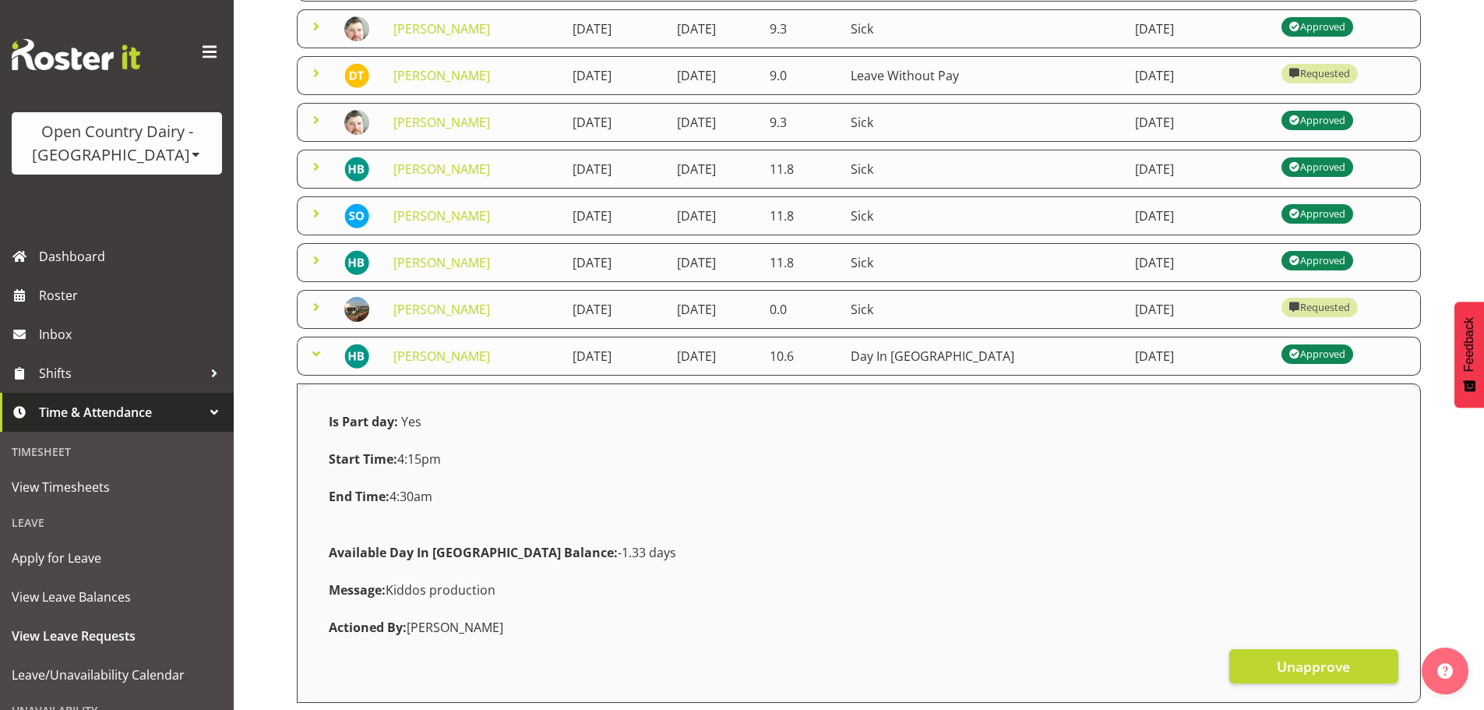
click at [318, 353] on span at bounding box center [316, 353] width 19 height 19
